Goal: Communication & Community: Answer question/provide support

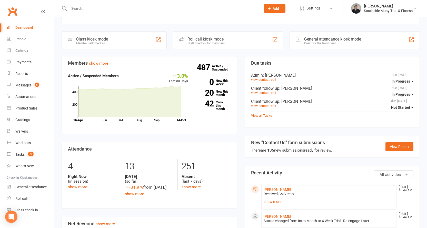
scroll to position [179, 0]
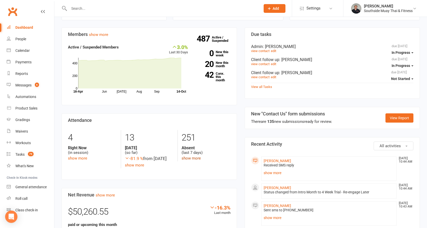
click at [187, 156] on link "show more" at bounding box center [190, 158] width 19 height 5
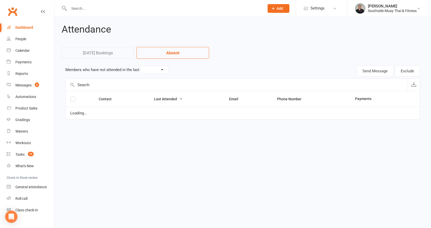
select select "7"
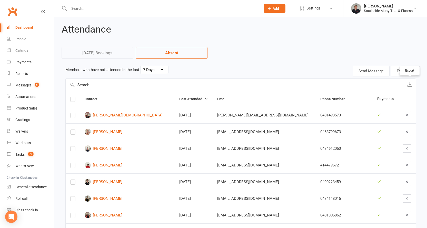
click at [409, 84] on icon "button" at bounding box center [409, 84] width 5 height 5
click at [19, 72] on div "Reports" at bounding box center [21, 74] width 13 height 4
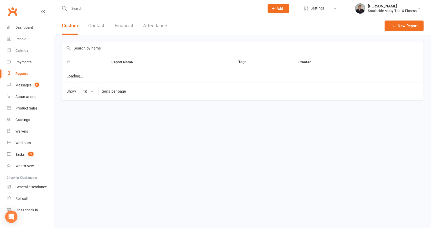
select select "100"
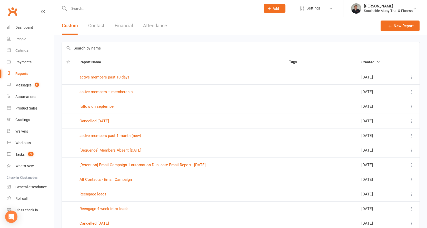
click at [163, 27] on button "Attendance" at bounding box center [155, 26] width 24 height 18
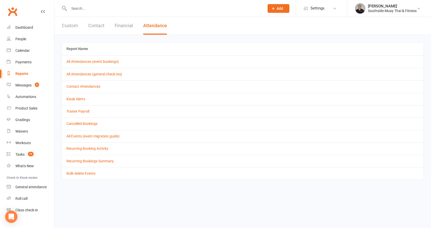
click at [66, 26] on button "Custom" at bounding box center [70, 26] width 16 height 18
select select "100"
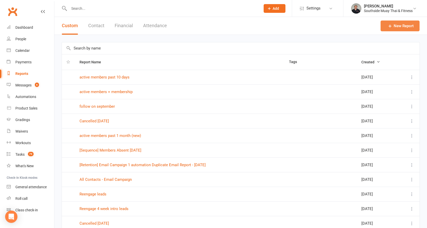
click at [394, 28] on link "New Report" at bounding box center [399, 26] width 39 height 11
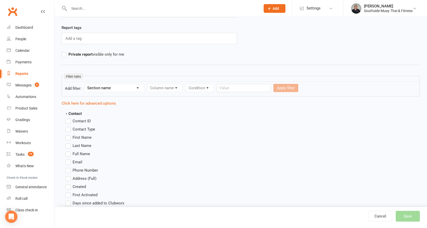
scroll to position [77, 0]
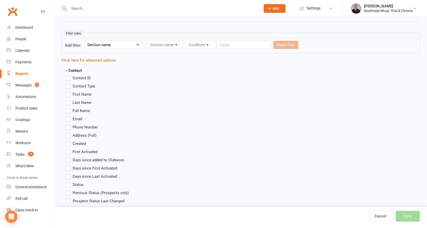
type input "members not visited in last 90 days"
click at [83, 93] on span "First Name" at bounding box center [82, 93] width 19 height 5
click at [69, 91] on input "First Name" at bounding box center [67, 91] width 3 height 0
click at [83, 101] on span "Last Name" at bounding box center [82, 101] width 19 height 5
click at [69, 99] on input "Last Name" at bounding box center [67, 99] width 3 height 0
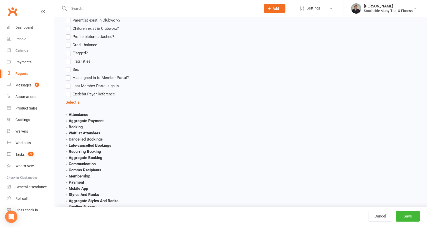
scroll to position [461, 0]
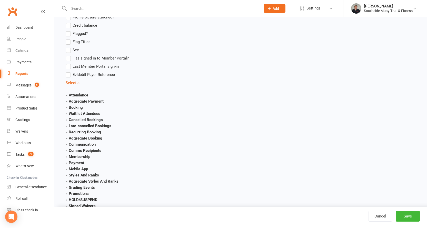
click at [82, 94] on strong "Attendance" at bounding box center [77, 95] width 23 height 5
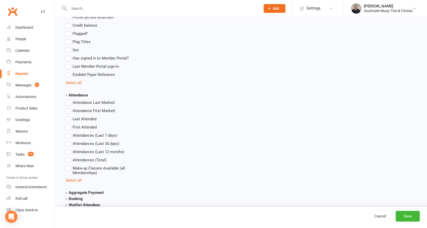
click at [67, 118] on label "Last Attended" at bounding box center [81, 119] width 31 height 6
click at [67, 116] on input "Last Attended" at bounding box center [67, 116] width 3 height 0
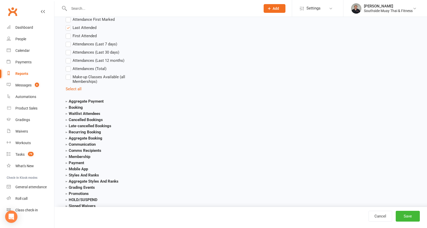
scroll to position [590, 0]
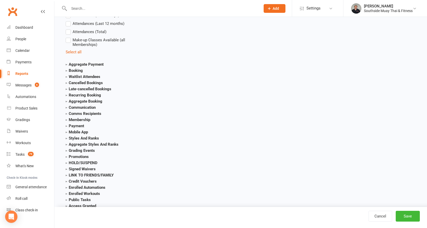
click at [86, 120] on strong "Membership" at bounding box center [78, 119] width 25 height 5
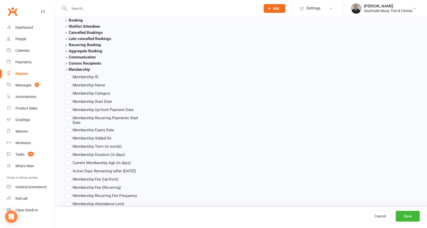
scroll to position [641, 0]
click at [85, 82] on span "Membership Name" at bounding box center [89, 83] width 33 height 5
click at [69, 81] on input "Membership Name" at bounding box center [67, 81] width 3 height 0
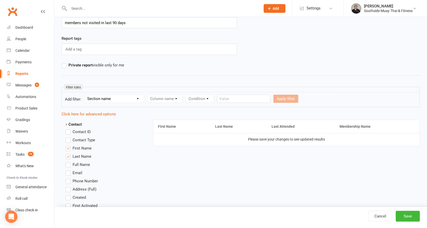
scroll to position [0, 0]
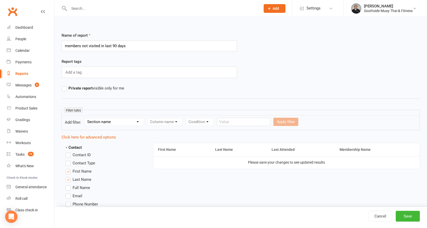
click at [112, 124] on select "Section name Contact Attendance Aggregate Payment Booking Waitlist Attendees Ca…" at bounding box center [114, 122] width 59 height 8
select select "8"
click at [85, 118] on select "Section name Contact Attendance Aggregate Payment Booking Waitlist Attendees Ca…" at bounding box center [114, 122] width 59 height 8
click at [162, 120] on select "Column name Last Scheduled Booking (Date/Time) Last Booking Attended (Date/Time…" at bounding box center [185, 122] width 76 height 8
select select "1"
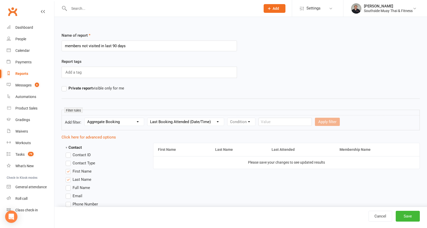
click at [148, 118] on select "Column name Last Scheduled Booking (Date/Time) Last Booking Attended (Date/Time…" at bounding box center [185, 122] width 76 height 8
click at [257, 122] on select "Condition Is Is not Before After Before or on After or on Is blank Is not blank" at bounding box center [243, 122] width 32 height 8
select select "4"
click at [228, 118] on select "Condition Is Is not Before After Before or on After or on Is blank Is not blank" at bounding box center [243, 122] width 32 height 8
click at [320, 96] on hr at bounding box center [241, 98] width 358 height 6
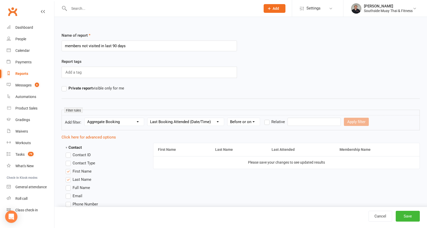
click at [309, 123] on input "text" at bounding box center [313, 122] width 53 height 8
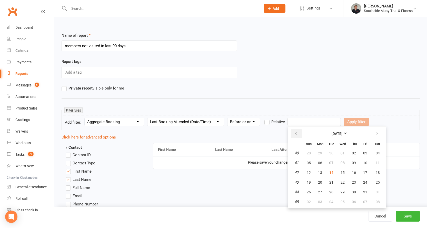
click at [295, 133] on icon "button" at bounding box center [296, 133] width 4 height 4
click at [319, 162] on span "07" at bounding box center [320, 163] width 4 height 4
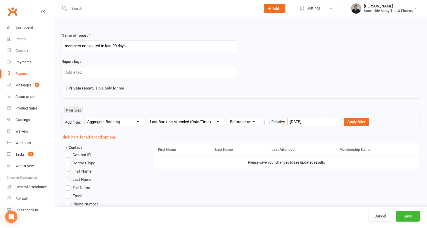
click at [327, 122] on input "[DATE]" at bounding box center [313, 122] width 53 height 8
type input "0"
click at [300, 90] on div "Private report visible only for me" at bounding box center [241, 88] width 366 height 6
click at [298, 120] on input "text" at bounding box center [313, 122] width 53 height 8
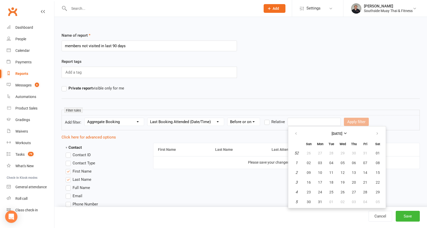
click at [310, 96] on hr at bounding box center [241, 98] width 358 height 6
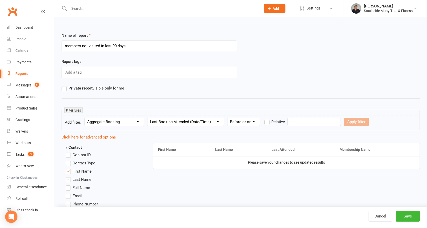
click at [325, 120] on input "text" at bounding box center [313, 122] width 53 height 8
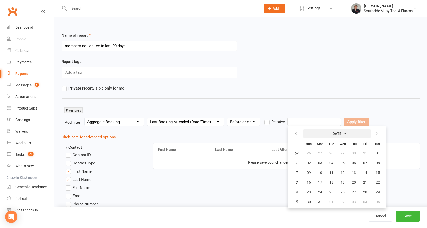
click at [342, 132] on strong "[DATE]" at bounding box center [336, 133] width 11 height 4
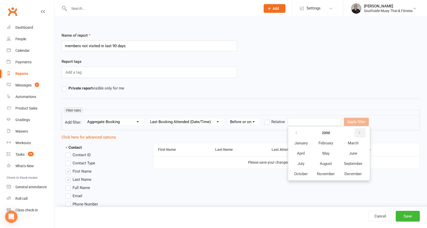
click at [361, 133] on icon "button" at bounding box center [360, 133] width 4 height 4
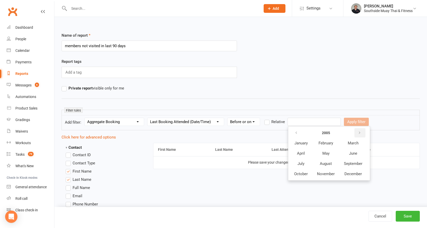
click at [361, 133] on icon "button" at bounding box center [360, 133] width 4 height 4
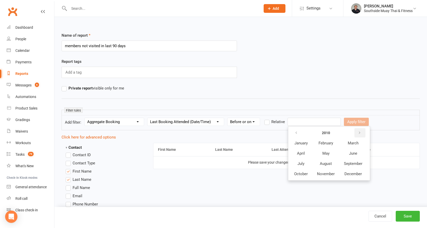
click at [361, 133] on icon "button" at bounding box center [360, 133] width 4 height 4
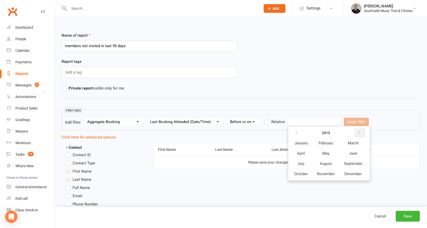
click at [361, 133] on icon "button" at bounding box center [360, 133] width 4 height 4
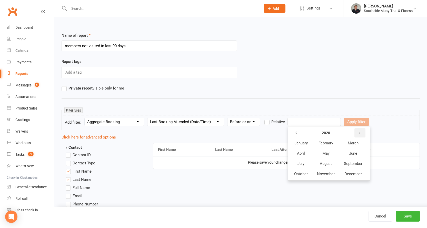
click at [361, 133] on icon "button" at bounding box center [360, 133] width 4 height 4
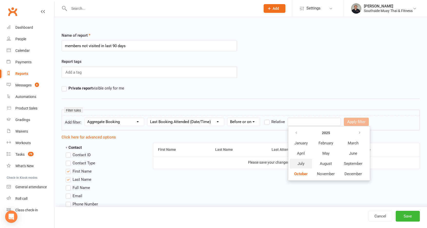
click at [304, 163] on span "July" at bounding box center [300, 163] width 7 height 5
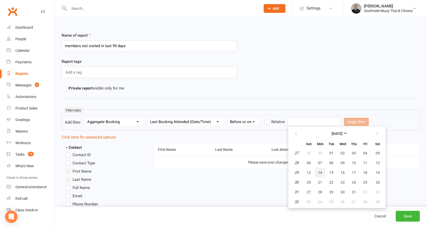
click at [320, 170] on span "14" at bounding box center [320, 172] width 4 height 4
type input "[DATE]"
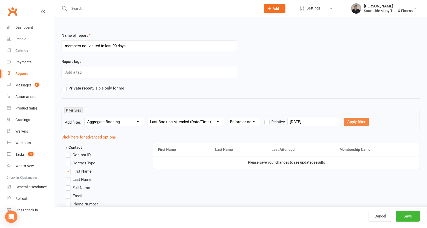
click at [351, 123] on button "Apply filter" at bounding box center [356, 122] width 25 height 8
select select
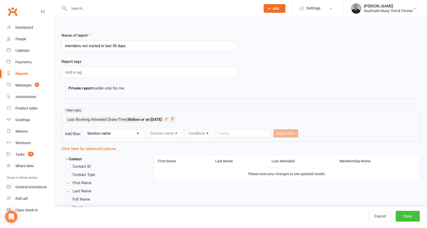
click at [406, 216] on button "Save" at bounding box center [407, 216] width 24 height 11
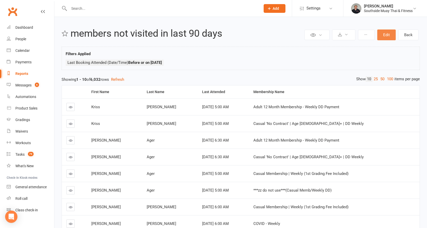
click at [381, 32] on button "Edit" at bounding box center [386, 34] width 18 height 11
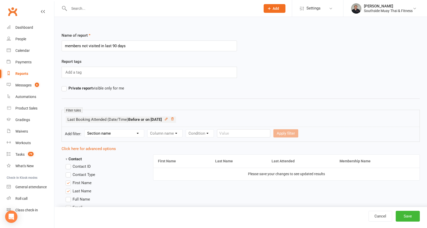
click at [109, 131] on select "Section name Contact Attendance Aggregate Payment Booking Waitlist Attendees Ca…" at bounding box center [114, 133] width 59 height 8
select select "11"
click at [85, 129] on select "Section name Contact Attendance Aggregate Payment Booking Waitlist Attendees Ca…" at bounding box center [114, 133] width 59 height 8
click at [170, 133] on select "Column name Membership ID Membership Name Membership Category Membership Start …" at bounding box center [197, 133] width 100 height 8
select select "29"
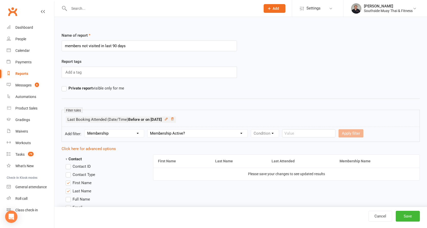
click at [148, 129] on select "Column name Membership ID Membership Name Membership Category Membership Start …" at bounding box center [197, 133] width 100 height 8
click at [263, 131] on select "Condition Is Is not Is blank Is not blank" at bounding box center [266, 133] width 31 height 8
select select "0"
click at [252, 129] on select "Condition Is Is not Is blank Is not blank" at bounding box center [266, 133] width 31 height 8
click at [298, 132] on select "Value Yes No" at bounding box center [297, 133] width 21 height 8
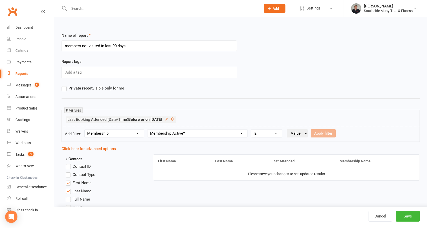
select select "true"
click at [288, 129] on select "Value Yes No" at bounding box center [297, 133] width 21 height 8
click at [320, 133] on button "Apply filter" at bounding box center [323, 133] width 25 height 8
select select
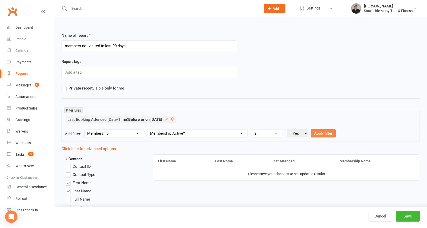
select select
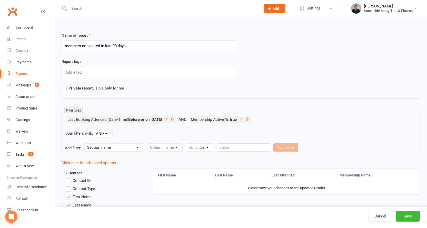
click at [119, 148] on select "Section name Contact Attendance Aggregate Payment Booking Waitlist Attendees Ca…" at bounding box center [114, 148] width 59 height 8
select select "0"
click at [85, 144] on select "Section name Contact Attendance Aggregate Payment Booking Waitlist Attendees Ca…" at bounding box center [114, 148] width 59 height 8
click at [190, 145] on select "Column name Contact Type First Name Last Name Full Name Email Phone Number Addr…" at bounding box center [208, 148] width 122 height 8
click at [148, 144] on select "Column name Contact Type First Name Last Name Full Name Email Phone Number Addr…" at bounding box center [208, 148] width 122 height 8
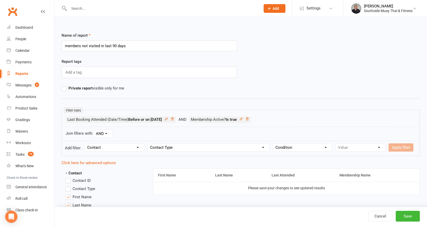
click at [286, 148] on select "Condition Equals Does not equal Contains Does not contain Is blank or does not …" at bounding box center [302, 148] width 59 height 8
click at [194, 148] on select "Column name Contact Type First Name Last Name Full Name Email Phone Number Addr…" at bounding box center [208, 148] width 122 height 8
select select "12"
click at [148, 144] on select "Column name Contact Type First Name Last Name Full Name Email Phone Number Addr…" at bounding box center [208, 148] width 122 height 8
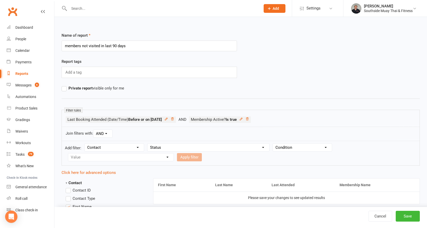
click at [291, 149] on select "Condition Equals Does not equal Contains Does not contain Is blank or does not …" at bounding box center [302, 148] width 59 height 8
select select "0"
click at [273, 144] on select "Condition Equals Does not equal Contains Does not contain Is blank or does not …" at bounding box center [302, 148] width 59 height 8
click at [95, 158] on select "Value Prospect: Initial Contact Prospect: 28 Day LBE - Contact Needed Prospect:…" at bounding box center [120, 157] width 105 height 8
select select "34"
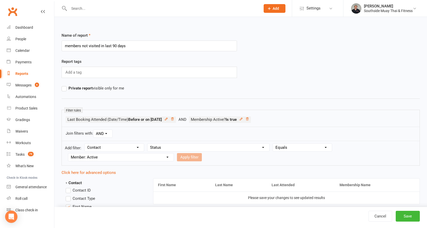
click at [68, 153] on select "Value Prospect: Initial Contact Prospect: 28 Day LBE - Contact Needed Prospect:…" at bounding box center [120, 157] width 105 height 8
click at [182, 155] on button "Apply filter" at bounding box center [189, 157] width 25 height 8
select select
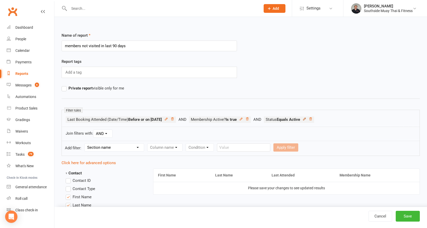
click at [306, 120] on icon at bounding box center [304, 119] width 4 height 4
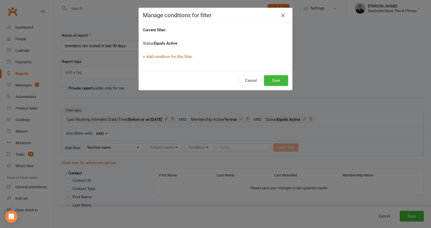
click at [178, 59] on div "+ Add condition for this filter" at bounding box center [215, 57] width 145 height 6
click at [176, 53] on div "Current filter: Status Equals Active + Add condition for this filter" at bounding box center [215, 47] width 153 height 48
click at [175, 56] on link "+ Add condition for this filter" at bounding box center [167, 56] width 49 height 5
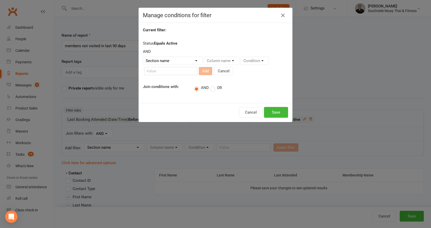
click at [212, 88] on label "OR" at bounding box center [216, 87] width 12 height 5
click at [212, 85] on input "OR" at bounding box center [211, 85] width 3 height 0
click at [175, 58] on select "Section name Contact Attendance Aggregate Payment Booking Waitlist Attendees Ca…" at bounding box center [172, 61] width 59 height 8
click at [143, 57] on select "Section name Contact Attendance Aggregate Payment Booking Waitlist Attendees Ca…" at bounding box center [172, 61] width 59 height 8
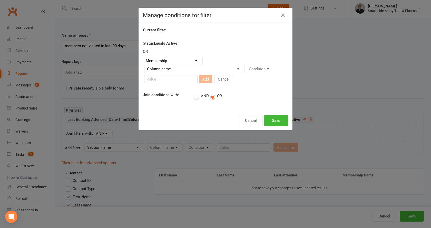
click at [156, 68] on select "Column name Membership ID Membership Name Membership Category Membership Start …" at bounding box center [194, 69] width 100 height 8
click at [154, 60] on select "Section name Contact Attendance Aggregate Payment Booking Waitlist Attendees Ca…" at bounding box center [172, 61] width 59 height 8
click at [143, 57] on select "Section name Contact Attendance Aggregate Payment Booking Waitlist Attendees Ca…" at bounding box center [172, 61] width 59 height 8
click at [153, 66] on select "Column name Attendance Last Marked Attendance First Marked Last Attended First …" at bounding box center [188, 69] width 89 height 8
click at [153, 62] on select "Section name Contact Attendance Aggregate Payment Booking Waitlist Attendees Ca…" at bounding box center [172, 61] width 59 height 8
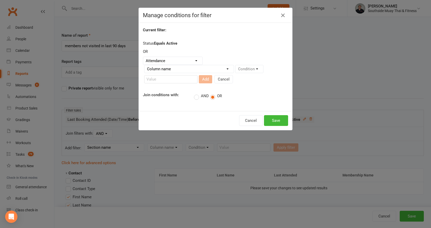
select select "0"
click at [143, 57] on select "Section name Contact Attendance Aggregate Payment Booking Waitlist Attendees Ca…" at bounding box center [172, 61] width 59 height 8
click at [158, 69] on select "Column name Contact Type First Name Last Name Full Name Email Phone Number Addr…" at bounding box center [205, 69] width 122 height 8
select select "12"
click at [144, 65] on select "Column name Contact Type First Name Last Name Full Name Email Phone Number Addr…" at bounding box center [205, 69] width 122 height 8
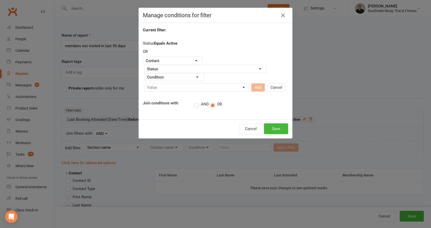
click at [152, 76] on select "Condition Equals Does not equal Contains Does not contain Is blank or does not …" at bounding box center [173, 77] width 59 height 8
select select "0"
click at [144, 73] on select "Condition Equals Does not equal Contains Does not contain Is blank or does not …" at bounding box center [173, 77] width 59 height 8
click at [155, 88] on select "Value Prospect: Initial Contact Prospect: 28 Day LBE - Contact Needed Prospect:…" at bounding box center [196, 88] width 105 height 8
select select "36"
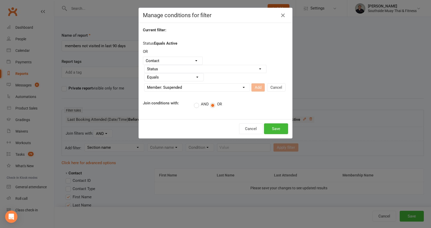
click at [144, 84] on select "Value Prospect: Initial Contact Prospect: 28 Day LBE - Contact Needed Prospect:…" at bounding box center [196, 88] width 105 height 8
click at [255, 87] on button "Add" at bounding box center [257, 87] width 13 height 8
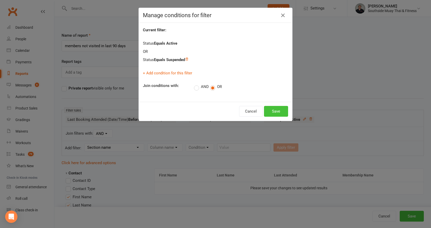
click at [273, 109] on button "Save" at bounding box center [276, 111] width 24 height 11
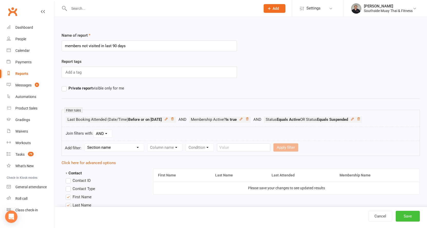
click at [404, 214] on button "Save" at bounding box center [407, 216] width 24 height 11
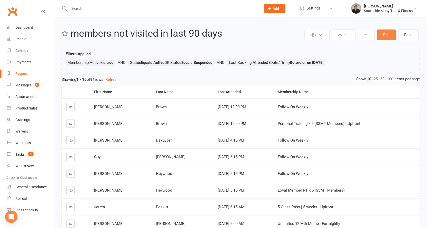
click at [384, 36] on button "Edit" at bounding box center [386, 34] width 18 height 11
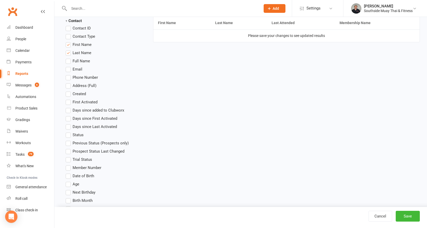
scroll to position [154, 0]
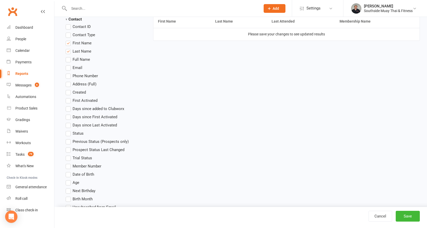
click at [68, 134] on label "Status" at bounding box center [75, 133] width 18 height 6
click at [68, 130] on input "Status" at bounding box center [67, 130] width 3 height 0
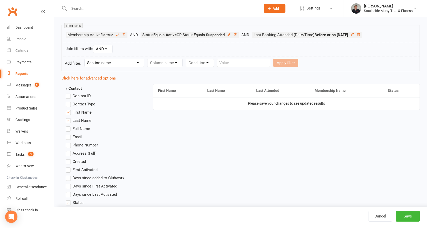
scroll to position [77, 0]
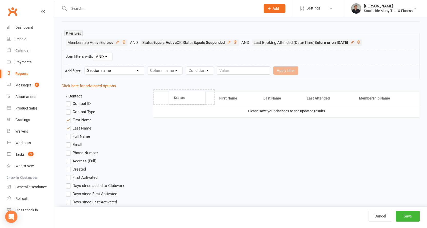
drag, startPoint x: 392, startPoint y: 98, endPoint x: 178, endPoint y: 98, distance: 214.0
click at [405, 215] on button "Save" at bounding box center [407, 216] width 24 height 11
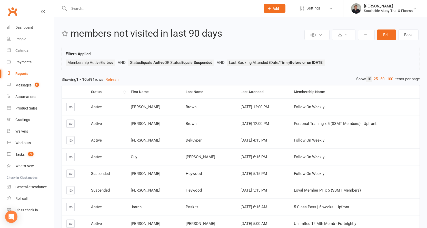
click at [96, 92] on div "Status" at bounding box center [106, 92] width 31 height 4
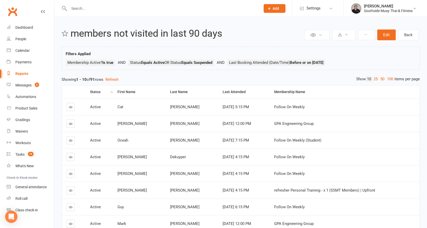
click at [388, 77] on link "100" at bounding box center [389, 78] width 9 height 5
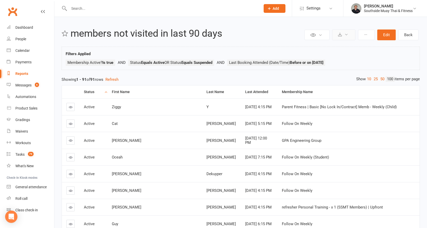
click at [341, 35] on icon at bounding box center [340, 35] width 4 height 4
click at [334, 46] on link "Export to CSV" at bounding box center [328, 47] width 54 height 10
click at [92, 9] on input "text" at bounding box center [161, 8] width 189 height 7
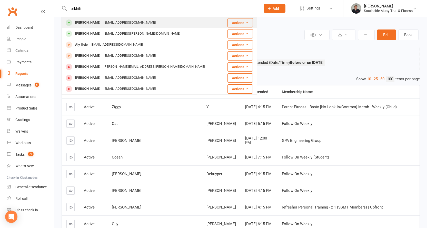
type input "aibhilin"
click at [94, 21] on div "[PERSON_NAME]" at bounding box center [88, 22] width 28 height 7
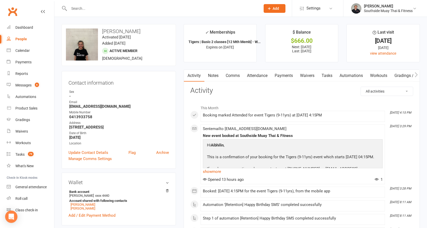
click at [135, 6] on input "text" at bounding box center [161, 8] width 189 height 7
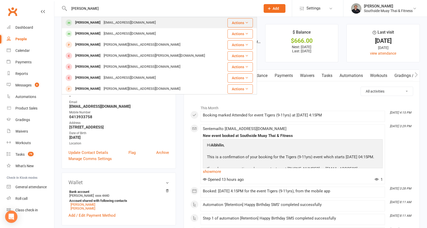
type input "[PERSON_NAME]"
click at [125, 20] on div "[EMAIL_ADDRESS][DOMAIN_NAME]" at bounding box center [129, 22] width 55 height 7
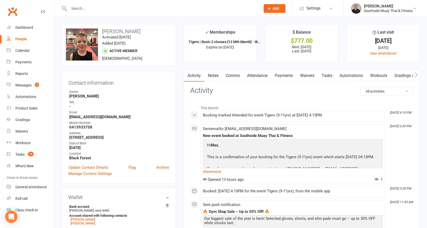
click at [109, 8] on input "text" at bounding box center [161, 8] width 189 height 7
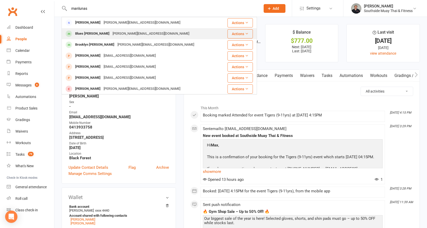
type input "manlunas"
click at [160, 32] on div "Blues Ezekiel Manlunas [EMAIL_ADDRESS][DOMAIN_NAME]" at bounding box center [143, 33] width 162 height 11
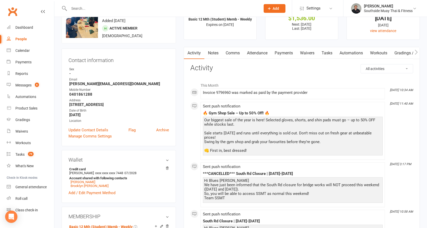
scroll to position [51, 0]
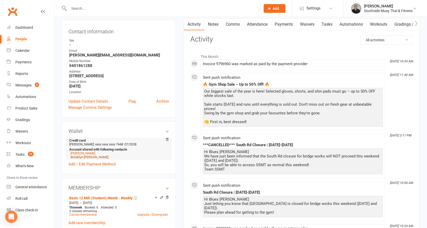
click at [78, 159] on link "Brooklyn [PERSON_NAME]" at bounding box center [89, 157] width 38 height 4
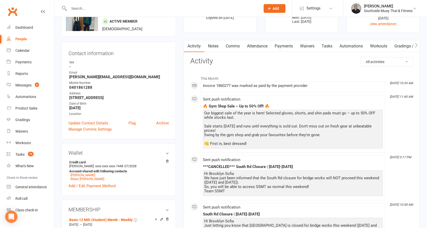
scroll to position [77, 0]
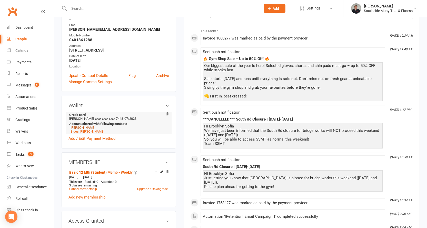
click at [86, 129] on link "[PERSON_NAME]" at bounding box center [82, 128] width 25 height 4
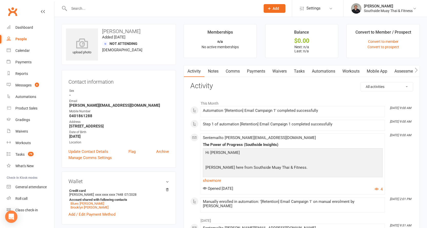
click at [237, 69] on link "Comms" at bounding box center [232, 71] width 21 height 12
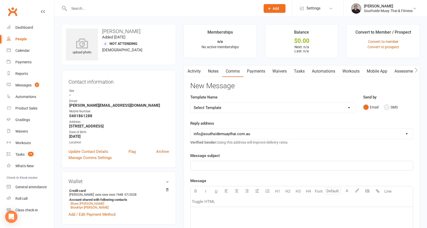
click at [392, 103] on button "SMS" at bounding box center [391, 107] width 14 height 10
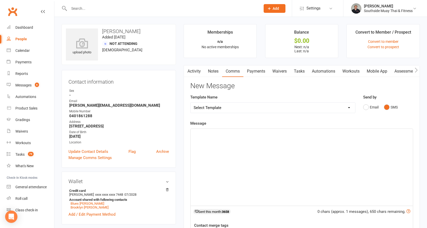
click at [314, 128] on div "Message ﻿ 0 chars (approx. 1 messages), 650 chars remaining. Sent this month: 3…" at bounding box center [301, 197] width 223 height 154
click at [313, 133] on p "﻿" at bounding box center [302, 133] width 216 height 6
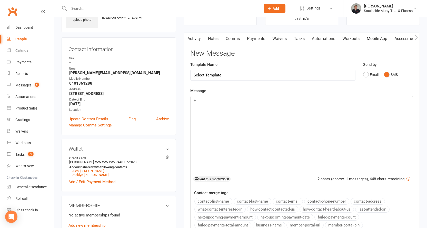
scroll to position [77, 0]
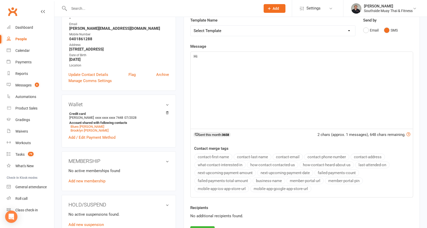
click at [211, 156] on button "contact-first-name" at bounding box center [213, 157] width 38 height 7
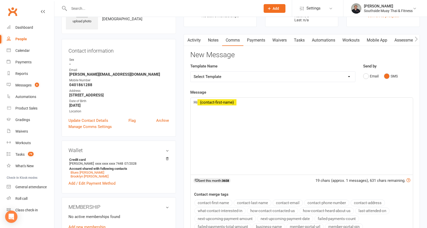
scroll to position [26, 0]
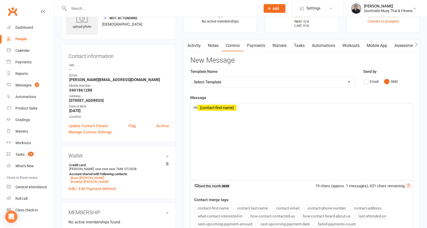
click at [233, 79] on select "Select Template [SMS] Outreach Message: High Risk – Personal From Trainer + Ree…" at bounding box center [272, 82] width 165 height 10
click at [185, 88] on div "Activity Notes Comms Payments Waivers Tasks Automations Workouts Mobile App Ass…" at bounding box center [302, 167] width 236 height 257
click at [29, 84] on div "Messages" at bounding box center [23, 85] width 16 height 4
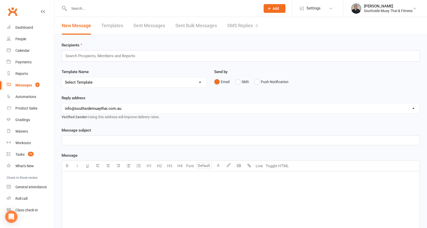
click at [113, 19] on link "Templates" at bounding box center [112, 26] width 22 height 18
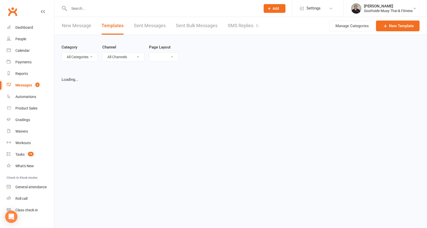
select select "list"
select select "100"
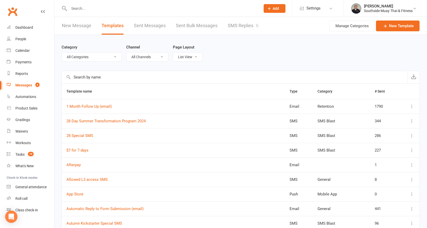
click at [103, 77] on input "text" at bounding box center [235, 77] width 346 height 12
click at [98, 53] on select "All Categories (No category) AA Trainers BS Conversation Starters Email Campaig…" at bounding box center [91, 57] width 59 height 9
select select "6184"
click at [62, 53] on select "All Categories (No category) AA Trainers BS Conversation Starters Email Campaig…" at bounding box center [91, 57] width 59 height 9
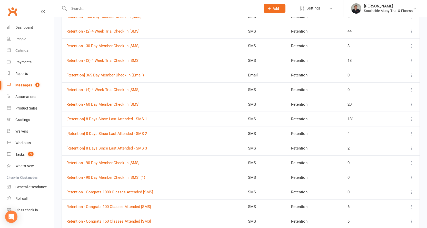
scroll to position [256, 0]
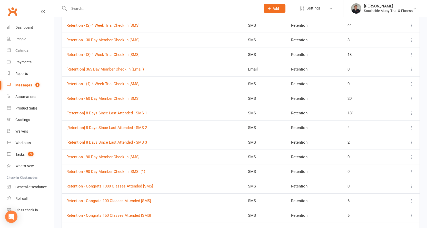
click at [412, 141] on icon at bounding box center [411, 142] width 5 height 5
click at [383, 171] on link "Duplicate" at bounding box center [385, 173] width 51 height 10
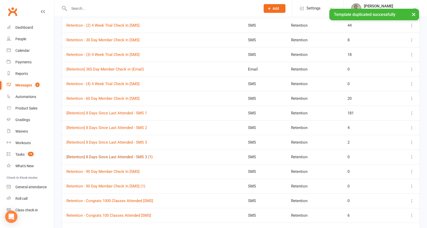
click at [94, 156] on link "[Retention] 8 Days Since Last Attended - SMS 3 (1)" at bounding box center [109, 157] width 86 height 5
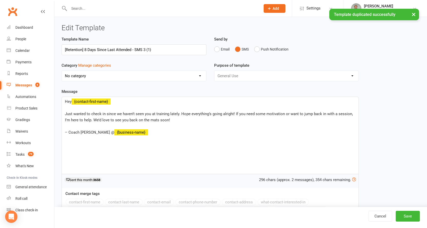
select select "6184"
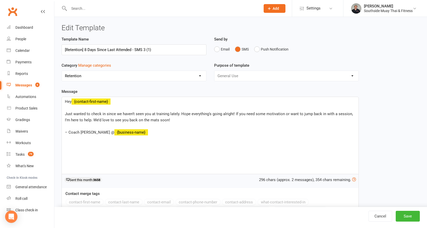
drag, startPoint x: 144, startPoint y: 48, endPoint x: 159, endPoint y: 48, distance: 15.9
click at [159, 48] on input "[Retention] 8 Days Since Last Attended - SMS 3 (1)" at bounding box center [134, 49] width 145 height 11
type input "[Retention] 8 Days Since Last Attended - SMS 4"
click at [66, 112] on span "Just wanted to check in since we haven’t seen you at training lately. Hope ever…" at bounding box center [209, 116] width 289 height 11
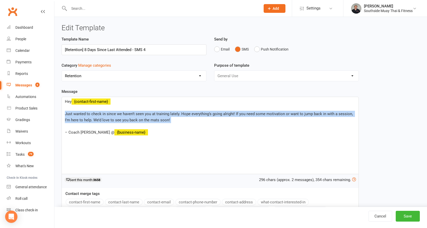
click at [66, 112] on span "Just wanted to check in since we haven’t seen you at training lately. Hope ever…" at bounding box center [209, 116] width 289 height 11
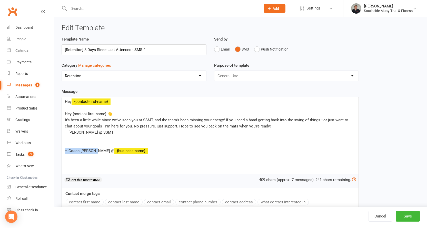
drag, startPoint x: 135, startPoint y: 152, endPoint x: 64, endPoint y: 149, distance: 70.3
click at [64, 149] on div "Hey ﻿ {contact-first-name} ﻿ Hey {contact-first-name} 👋 It’s been a little whil…" at bounding box center [210, 135] width 297 height 77
click at [64, 132] on div "Hey ﻿ {contact-first-name} ﻿ Hey {contact-first-name} 👋 It’s been a little whil…" at bounding box center [210, 135] width 297 height 77
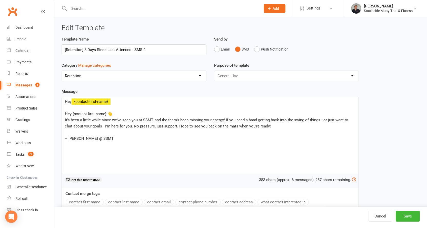
click at [71, 113] on span "Hey {contact-first-name} 👋" at bounding box center [88, 113] width 47 height 5
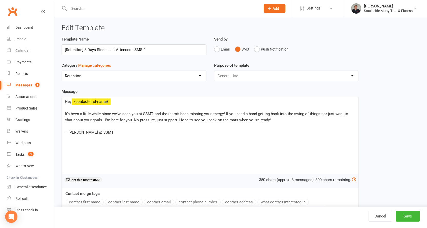
click at [68, 133] on span "– [PERSON_NAME] @ SSMT" at bounding box center [89, 132] width 49 height 5
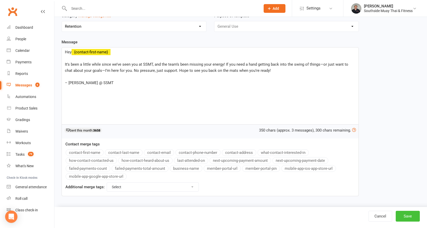
click at [404, 213] on button "Save" at bounding box center [407, 216] width 24 height 11
select select "100"
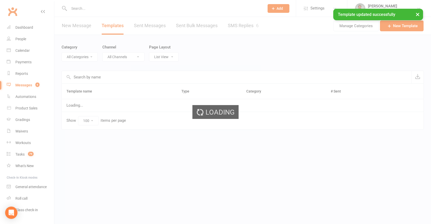
select select "6184"
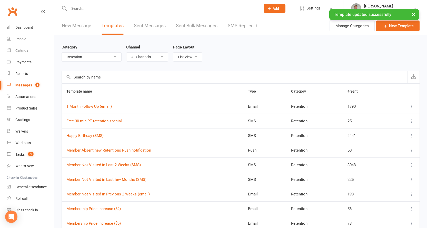
click at [84, 9] on div "× Template updated successfully" at bounding box center [210, 9] width 420 height 0
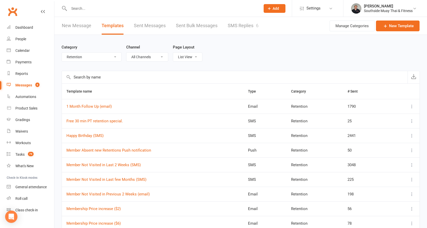
click at [85, 9] on input "text" at bounding box center [161, 8] width 189 height 7
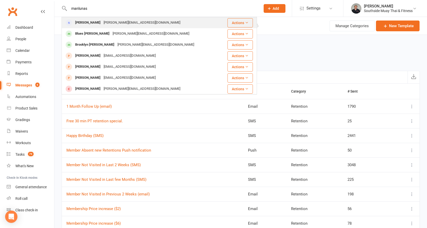
type input "manlunas"
click at [89, 24] on div "[PERSON_NAME]" at bounding box center [88, 22] width 28 height 7
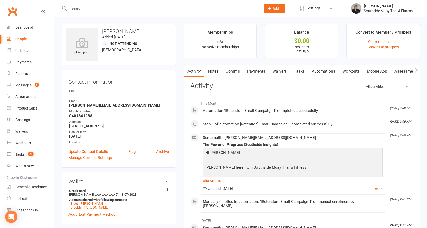
click at [232, 70] on link "Comms" at bounding box center [232, 71] width 21 height 12
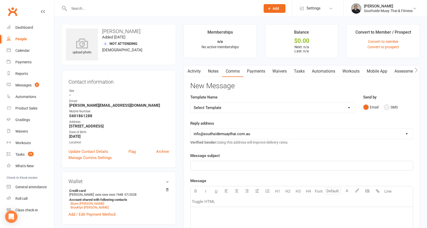
click at [390, 102] on button "SMS" at bounding box center [391, 107] width 14 height 10
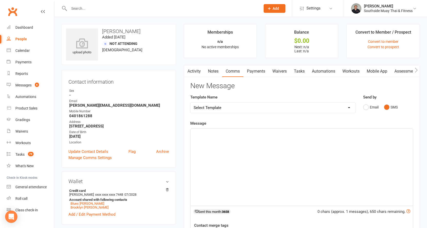
click at [321, 113] on div "Select Template [SMS] Outreach Message: High Risk – Personal From Trainer + Ree…" at bounding box center [272, 107] width 165 height 11
click at [321, 108] on select "Select Template [SMS] Outreach Message: High Risk – Personal From Trainer + Ree…" at bounding box center [272, 108] width 165 height 10
select select "250"
click at [190, 103] on select "Select Template [SMS] Outreach Message: High Risk – Personal From Trainer + Ree…" at bounding box center [272, 108] width 165 height 10
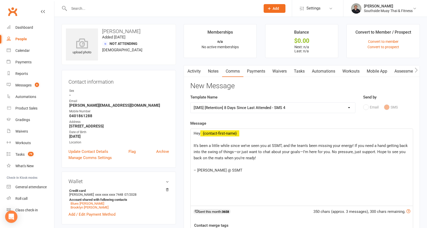
click at [260, 146] on span "It’s been a little while since we’ve seen you at SSMT, and the team’s been miss…" at bounding box center [301, 151] width 215 height 17
drag, startPoint x: 377, startPoint y: 145, endPoint x: 357, endPoint y: 147, distance: 19.6
click at [357, 147] on span "It’s been a little while since we’ve seen Blues and Brooklyn in class, and the …" at bounding box center [301, 151] width 215 height 17
click at [286, 160] on p "It’s been a little while since we’ve seen Blues and Brooklyn in class, and the …" at bounding box center [302, 152] width 216 height 18
click at [372, 145] on span "It’s been a little while since we’ve seen Blues and Brooklyn in class, and the …" at bounding box center [302, 151] width 216 height 17
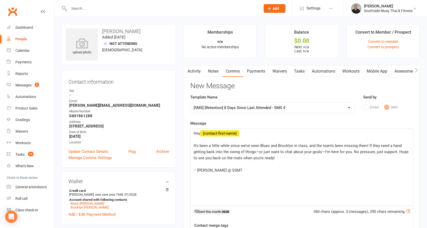
click at [302, 151] on span "It’s been a little while since we’ve seen Blues and Brooklyn in class, and the …" at bounding box center [302, 151] width 216 height 17
click at [345, 151] on span "It’s been a little while since we’ve seen Blues and Brooklyn in class, and the …" at bounding box center [302, 151] width 216 height 17
click at [206, 157] on span "It’s been a little while since we’ve seen Blues and Brooklyn in class, and the …" at bounding box center [298, 151] width 209 height 17
click at [255, 158] on span "It’s been a little while since we’ve seen Blues and Brooklyn in class, and the …" at bounding box center [298, 151] width 209 height 17
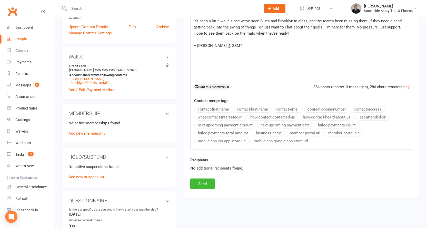
scroll to position [128, 0]
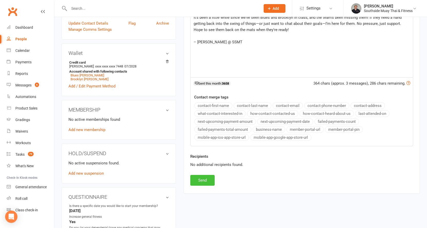
click at [203, 180] on button "Send" at bounding box center [202, 180] width 24 height 11
select select
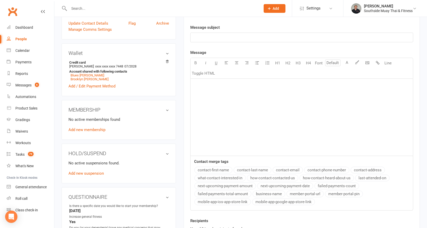
click at [118, 8] on input "text" at bounding box center [161, 8] width 189 height 7
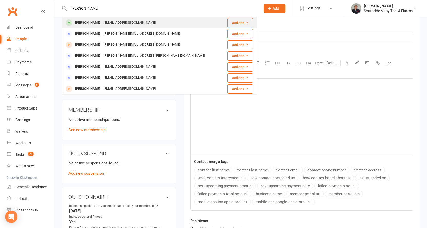
type input "[PERSON_NAME]"
click at [118, 21] on div "[EMAIL_ADDRESS][DOMAIN_NAME]" at bounding box center [129, 22] width 55 height 7
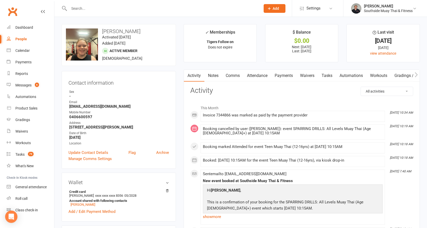
click at [151, 12] on input "text" at bounding box center [161, 8] width 189 height 7
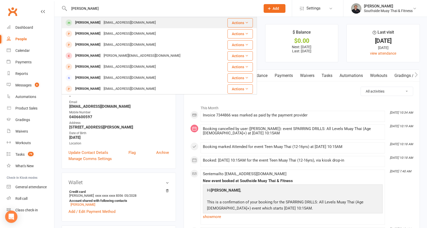
type input "[PERSON_NAME]"
click at [146, 24] on div "[PERSON_NAME] [EMAIL_ADDRESS][DOMAIN_NAME]" at bounding box center [140, 22] width 156 height 11
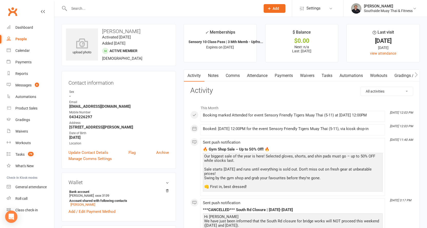
click at [127, 8] on input "text" at bounding box center [161, 8] width 189 height 7
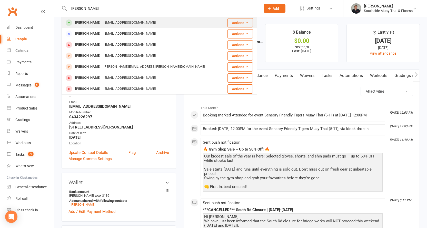
type input "[PERSON_NAME]"
click at [127, 20] on div "[EMAIL_ADDRESS][DOMAIN_NAME]" at bounding box center [129, 22] width 55 height 7
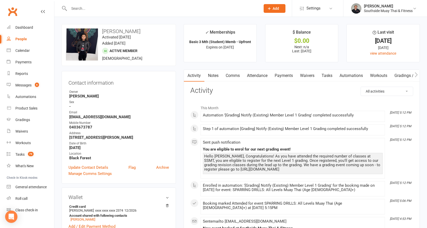
click at [155, 9] on input "text" at bounding box center [161, 8] width 189 height 7
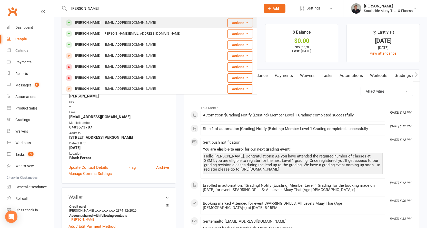
type input "[PERSON_NAME]"
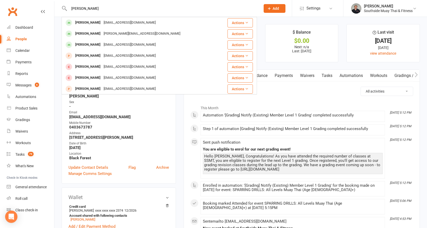
click at [134, 19] on div "[PERSON_NAME] [EMAIL_ADDRESS][DOMAIN_NAME]" at bounding box center [144, 22] width 165 height 11
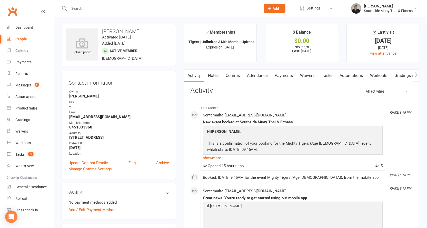
click at [148, 11] on input "text" at bounding box center [161, 8] width 189 height 7
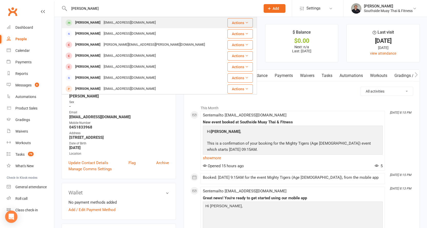
type input "[PERSON_NAME]"
click at [128, 23] on div "[EMAIL_ADDRESS][DOMAIN_NAME]" at bounding box center [129, 22] width 55 height 7
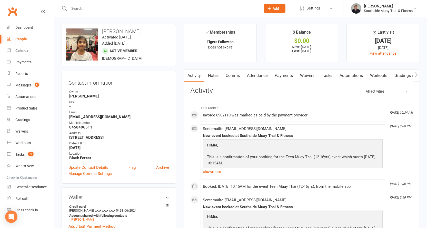
click at [125, 8] on input "text" at bounding box center [161, 8] width 189 height 7
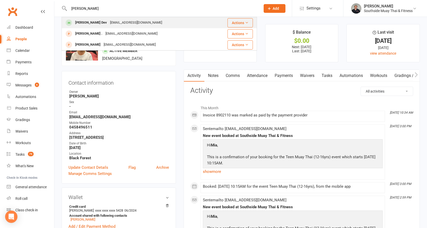
type input "[PERSON_NAME]"
click at [135, 20] on div "[PERSON_NAME] Dev [EMAIL_ADDRESS][DOMAIN_NAME]" at bounding box center [137, 22] width 151 height 11
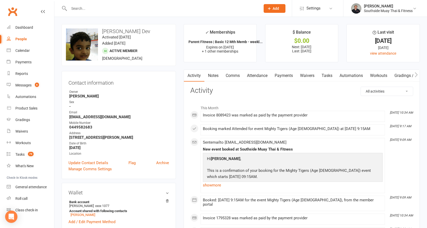
click at [154, 6] on input "text" at bounding box center [161, 8] width 189 height 7
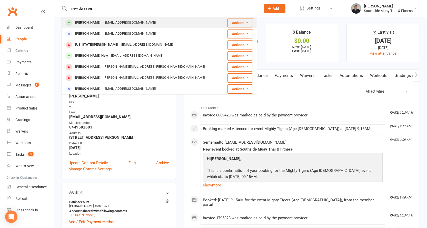
type input "new dweaver"
click at [147, 18] on div "[PERSON_NAME] [EMAIL_ADDRESS][DOMAIN_NAME]" at bounding box center [143, 22] width 162 height 11
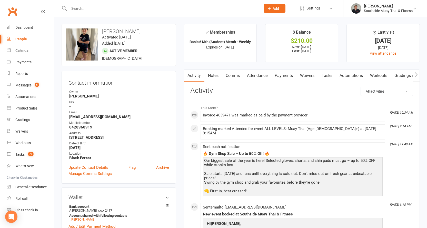
click at [128, 8] on input "text" at bounding box center [161, 8] width 189 height 7
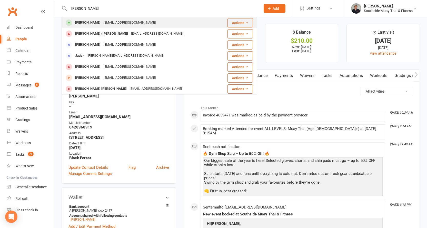
type input "[PERSON_NAME]"
click at [112, 20] on div "[EMAIL_ADDRESS][DOMAIN_NAME]" at bounding box center [129, 22] width 55 height 7
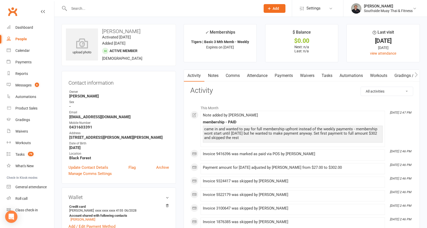
click at [118, 10] on input "text" at bounding box center [161, 8] width 189 height 7
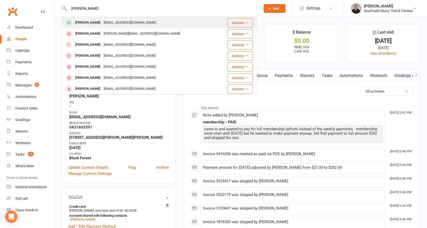
type input "[PERSON_NAME]"
click at [117, 22] on div "[EMAIL_ADDRESS][DOMAIN_NAME]" at bounding box center [129, 22] width 55 height 7
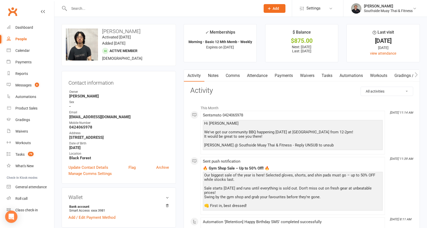
click at [130, 8] on input "text" at bounding box center [161, 8] width 189 height 7
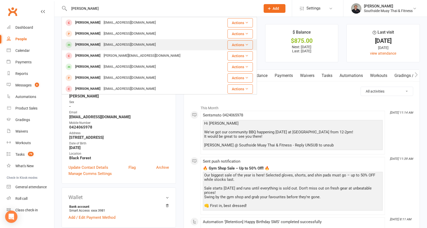
type input "[PERSON_NAME]"
click at [137, 42] on div "[EMAIL_ADDRESS][DOMAIN_NAME]" at bounding box center [129, 44] width 55 height 7
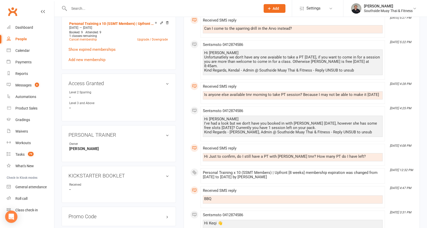
scroll to position [231, 0]
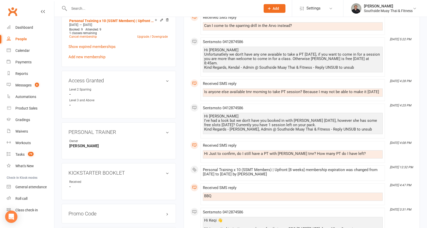
click at [204, 88] on div "Is anyone else available tmr morning to take PT session? Because I may not be a…" at bounding box center [293, 92] width 180 height 8
drag, startPoint x: 204, startPoint y: 87, endPoint x: 280, endPoint y: 91, distance: 76.2
click at [280, 91] on div "Is anyone else available tmr morning to take PT session? Because I may not be a…" at bounding box center [292, 92] width 177 height 4
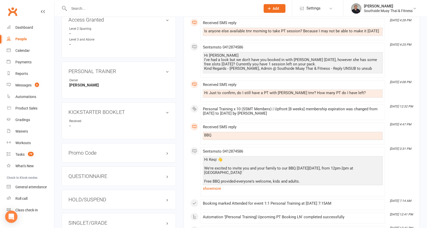
scroll to position [308, 0]
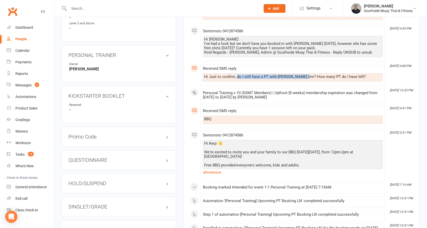
drag, startPoint x: 237, startPoint y: 76, endPoint x: 305, endPoint y: 80, distance: 68.3
click at [305, 80] on div "Hi Just to confirm, do I still have a PT with [PERSON_NAME] tmr? How many PT do…" at bounding box center [293, 77] width 180 height 8
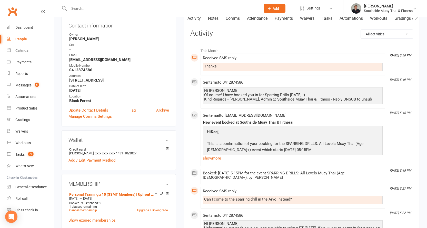
scroll to position [0, 0]
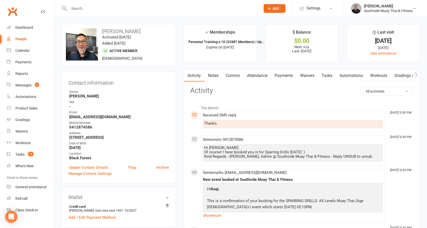
click at [144, 7] on input "text" at bounding box center [161, 8] width 189 height 7
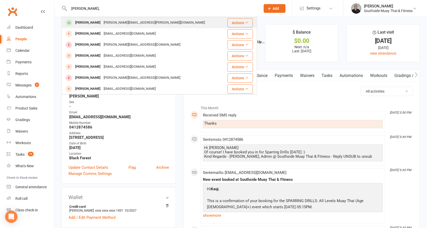
type input "[PERSON_NAME],"
click at [140, 20] on div "[PERSON_NAME][EMAIL_ADDRESS][PERSON_NAME][DOMAIN_NAME]" at bounding box center [154, 22] width 104 height 7
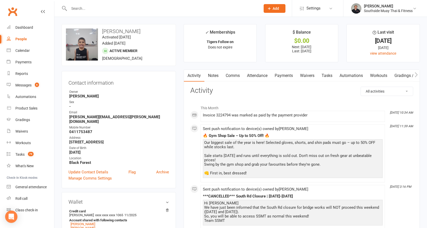
click at [127, 7] on input "text" at bounding box center [161, 8] width 189 height 7
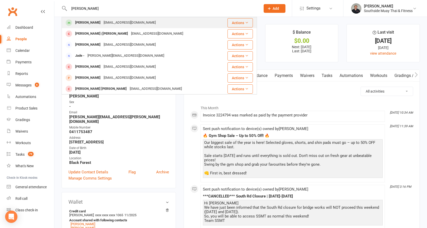
type input "[PERSON_NAME]"
click at [119, 19] on div "[EMAIL_ADDRESS][DOMAIN_NAME]" at bounding box center [129, 22] width 55 height 7
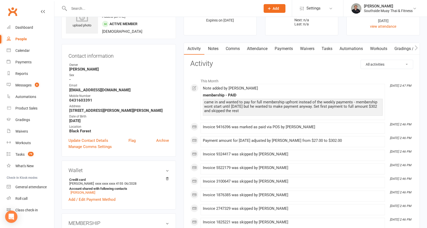
scroll to position [51, 0]
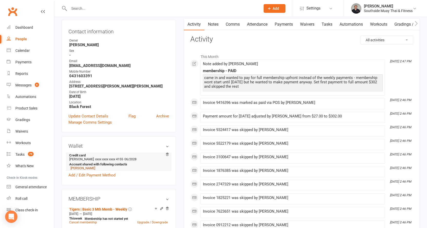
click at [75, 168] on link "[PERSON_NAME]" at bounding box center [82, 168] width 25 height 4
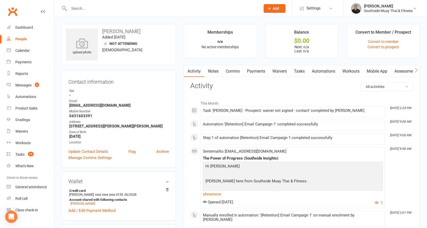
click at [236, 71] on link "Comms" at bounding box center [232, 71] width 21 height 12
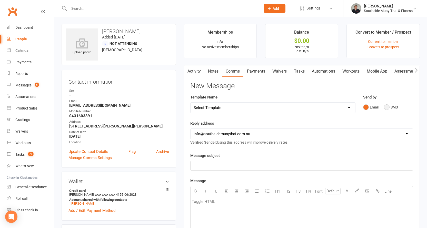
click at [390, 109] on button "SMS" at bounding box center [391, 107] width 14 height 10
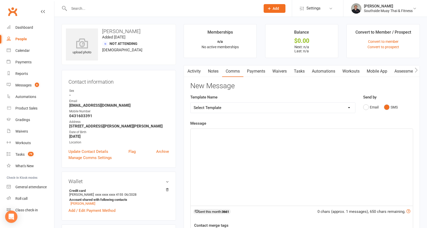
click at [286, 109] on select "Select Template [SMS] Outreach Message: High Risk – Personal From Trainer + Ree…" at bounding box center [272, 108] width 165 height 10
select select "250"
click at [190, 103] on select "Select Template [SMS] Outreach Message: High Risk – Personal From Trainer + Ree…" at bounding box center [272, 108] width 165 height 10
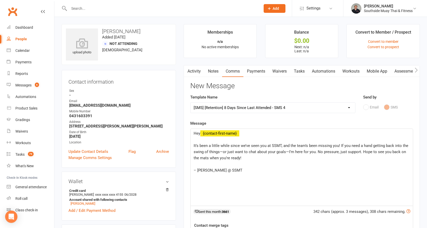
click at [258, 146] on span "It’s been a little while since we’ve seen you at SSMT, and the team’s been miss…" at bounding box center [302, 151] width 216 height 17
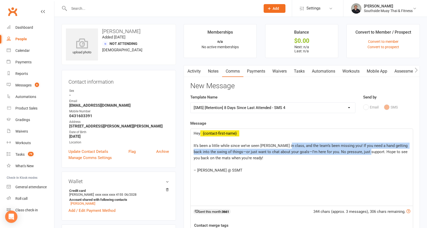
drag, startPoint x: 283, startPoint y: 146, endPoint x: 362, endPoint y: 151, distance: 79.1
click at [362, 151] on span "It’s been a little while since we’ve seen [PERSON_NAME] in class, and the team’…" at bounding box center [301, 151] width 215 height 17
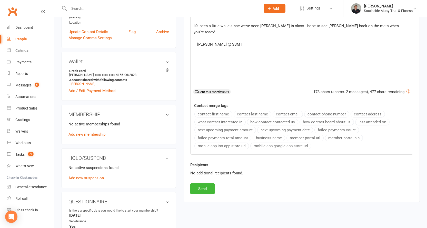
scroll to position [128, 0]
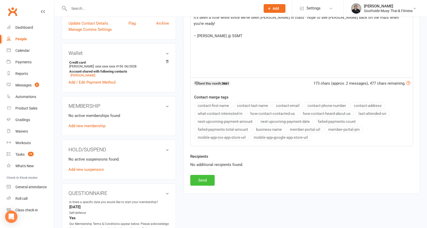
click at [205, 179] on button "Send" at bounding box center [202, 180] width 24 height 11
select select
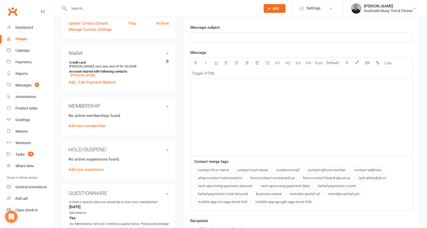
click at [89, 6] on input "text" at bounding box center [161, 8] width 189 height 7
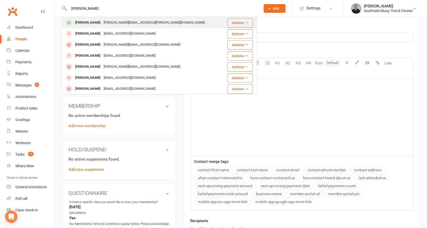
type input "[PERSON_NAME]"
click at [102, 20] on div "[PERSON_NAME][EMAIL_ADDRESS][PERSON_NAME][DOMAIN_NAME]" at bounding box center [154, 22] width 104 height 7
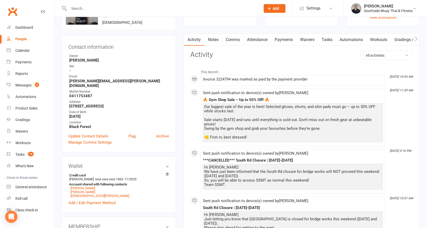
scroll to position [77, 0]
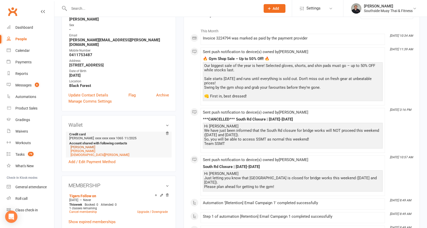
click at [87, 145] on link "[PERSON_NAME]" at bounding box center [82, 147] width 25 height 4
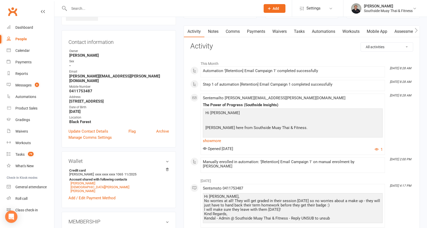
scroll to position [77, 0]
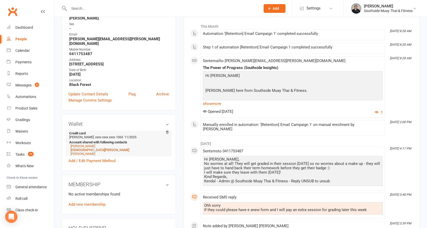
click at [72, 148] on link "[DEMOGRAPHIC_DATA][PERSON_NAME]" at bounding box center [99, 150] width 59 height 4
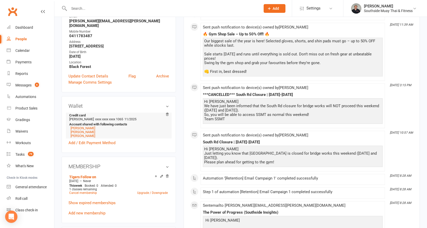
scroll to position [103, 0]
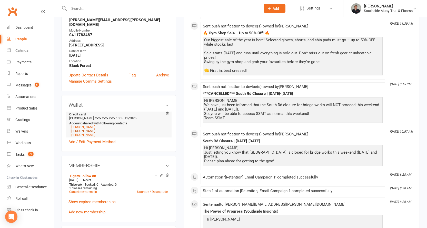
click at [77, 129] on link "[PERSON_NAME]" at bounding box center [82, 131] width 25 height 4
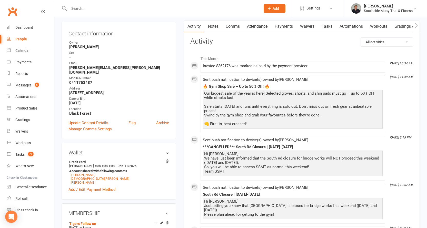
scroll to position [51, 0]
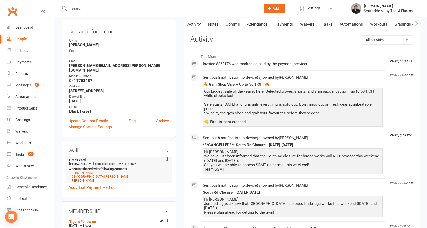
click at [80, 178] on link "[PERSON_NAME]" at bounding box center [82, 180] width 25 height 4
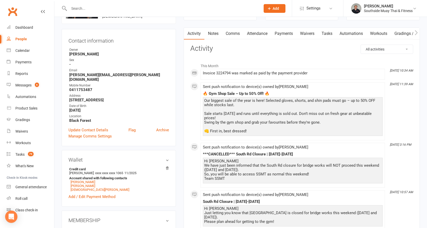
scroll to position [51, 0]
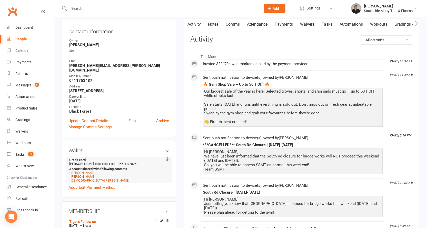
click at [80, 175] on link "[PERSON_NAME]" at bounding box center [82, 177] width 25 height 4
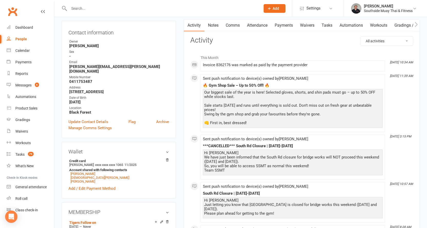
scroll to position [51, 0]
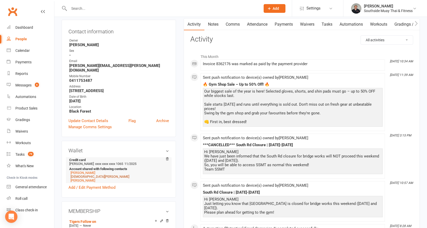
click at [77, 175] on link "[DEMOGRAPHIC_DATA][PERSON_NAME]" at bounding box center [99, 177] width 59 height 4
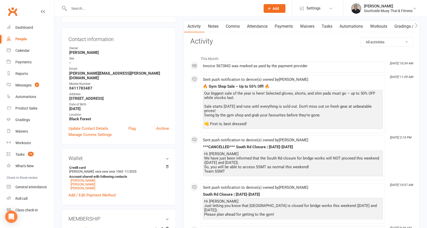
scroll to position [51, 0]
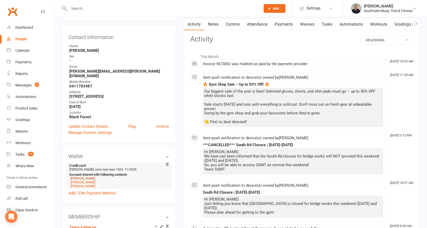
click at [83, 176] on link "[PERSON_NAME]" at bounding box center [82, 178] width 25 height 4
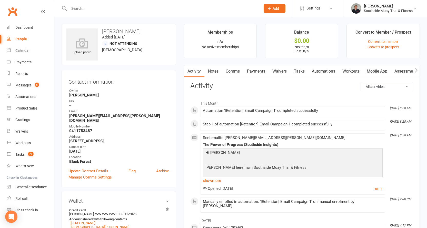
click at [236, 70] on link "Comms" at bounding box center [232, 71] width 21 height 12
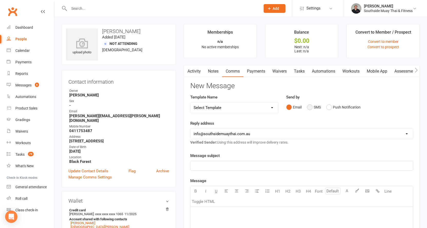
click at [312, 107] on button "SMS" at bounding box center [314, 107] width 14 height 10
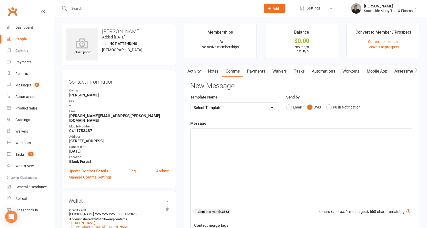
click at [246, 138] on div "﻿" at bounding box center [301, 167] width 222 height 77
click at [242, 107] on select "Select Template [SMS] Outreach Message: High Risk – Personal From Trainer + Ree…" at bounding box center [234, 108] width 88 height 10
select select "250"
click at [190, 103] on select "Select Template [SMS] Outreach Message: High Risk – Personal From Trainer + Ree…" at bounding box center [234, 108] width 88 height 10
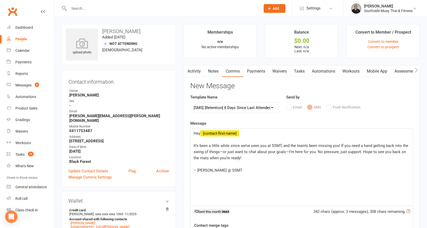
click at [265, 145] on span "It’s been a little while since we’ve seen you at SSMT, and the team’s been miss…" at bounding box center [302, 151] width 216 height 17
click at [370, 144] on span "It’s been a little while since we’ve seen [PERSON_NAME] and [DEMOGRAPHIC_DATA] …" at bounding box center [299, 151] width 210 height 17
click at [384, 144] on span "It’s been a little while since we’ve seen [PERSON_NAME] and [PERSON_NAME] in cl…" at bounding box center [301, 151] width 214 height 17
click at [324, 150] on span "It’s been a little while since we’ve seen [PERSON_NAME] and [PERSON_NAME] in cl…" at bounding box center [301, 151] width 214 height 17
click at [215, 158] on span "It’s been a little while since we’ve seen [PERSON_NAME] and [PERSON_NAME] in cl…" at bounding box center [301, 151] width 214 height 17
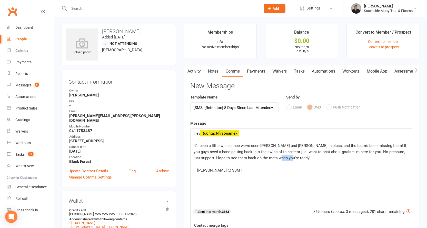
drag, startPoint x: 275, startPoint y: 157, endPoint x: 266, endPoint y: 157, distance: 9.2
click at [266, 157] on span "It’s been a little while since we’ve seen [PERSON_NAME] and [PERSON_NAME] in cl…" at bounding box center [301, 151] width 214 height 17
click at [220, 157] on span "It’s been a little while since we’ve seen [PERSON_NAME] and [PERSON_NAME] in cl…" at bounding box center [301, 151] width 214 height 17
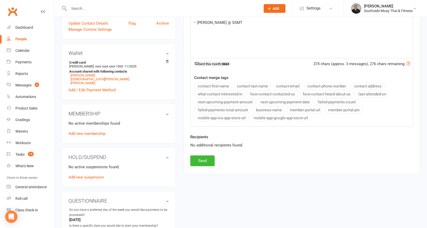
scroll to position [154, 0]
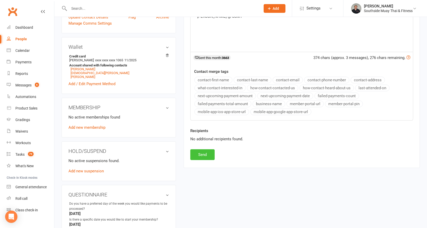
click at [196, 153] on button "Send" at bounding box center [202, 154] width 24 height 11
select select
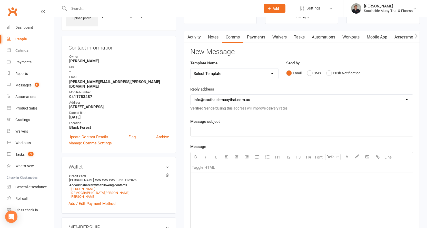
scroll to position [0, 0]
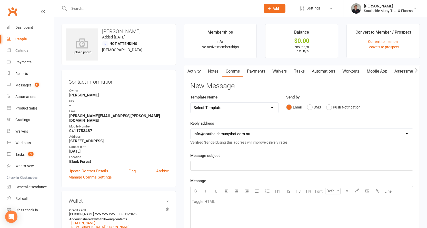
click at [121, 11] on input "text" at bounding box center [161, 8] width 189 height 7
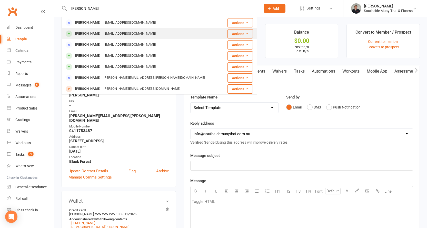
type input "[PERSON_NAME]"
click at [115, 33] on div "[EMAIL_ADDRESS][DOMAIN_NAME]" at bounding box center [129, 33] width 55 height 7
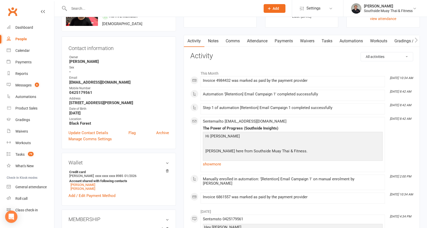
scroll to position [103, 0]
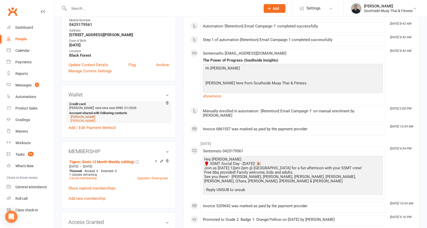
click at [73, 116] on link "[PERSON_NAME]" at bounding box center [82, 117] width 25 height 4
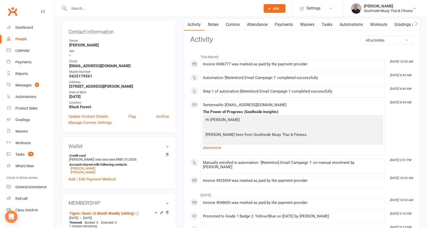
scroll to position [51, 0]
click at [82, 167] on link "[PERSON_NAME]" at bounding box center [82, 168] width 25 height 4
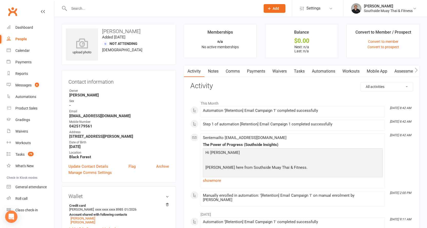
click at [236, 70] on link "Comms" at bounding box center [232, 71] width 21 height 12
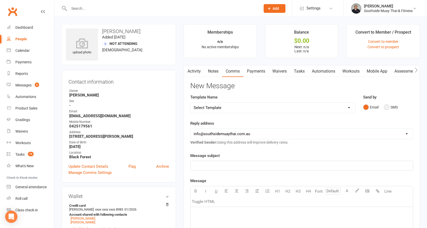
click at [390, 106] on button "SMS" at bounding box center [391, 107] width 14 height 10
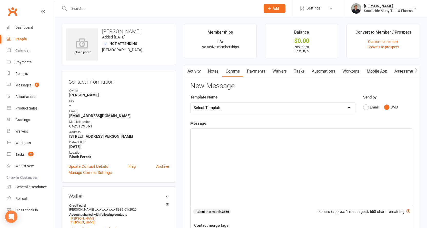
click at [283, 108] on select "Select Template [SMS] Outreach Message: High Risk – Personal From Trainer + Ree…" at bounding box center [272, 108] width 165 height 10
select select "250"
click at [190, 103] on select "Select Template [SMS] Outreach Message: High Risk – Personal From Trainer + Ree…" at bounding box center [272, 108] width 165 height 10
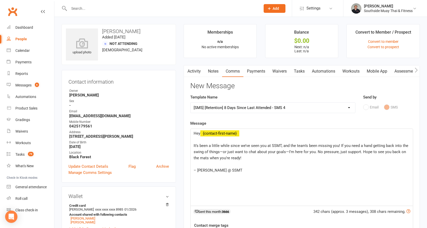
click at [259, 144] on span "It’s been a little while since we’ve seen you at SSMT, and the team’s been miss…" at bounding box center [302, 151] width 216 height 17
click at [348, 144] on span "It’s been a little while since we’ve seen [PERSON_NAME] and [PERSON_NAME] in cl…" at bounding box center [300, 151] width 212 height 17
click at [368, 145] on span "It’s been a little while since we’ve seen [PERSON_NAME] and [PERSON_NAME] in cl…" at bounding box center [301, 151] width 214 height 17
click at [205, 157] on span "It’s been a little while since we’ve seen [PERSON_NAME] and [PERSON_NAME] in cl…" at bounding box center [301, 151] width 214 height 17
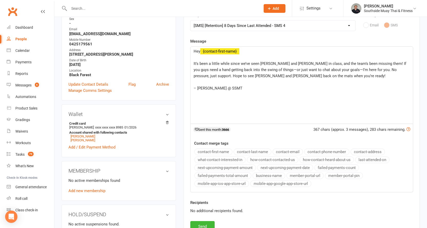
scroll to position [128, 0]
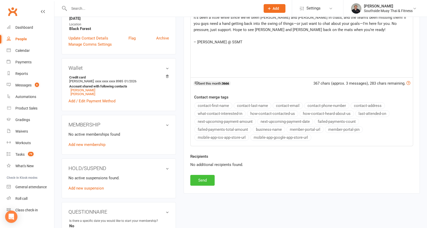
click at [197, 178] on button "Send" at bounding box center [202, 180] width 24 height 11
select select
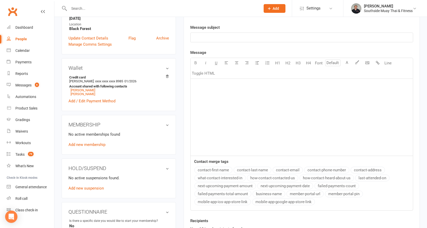
click at [84, 5] on input "text" at bounding box center [161, 8] width 189 height 7
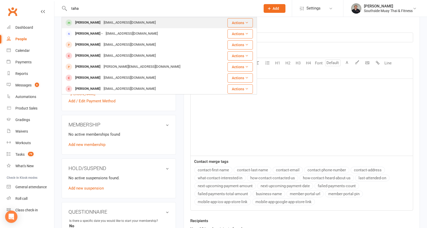
type input "taha"
click at [92, 19] on div "[PERSON_NAME]" at bounding box center [88, 22] width 28 height 7
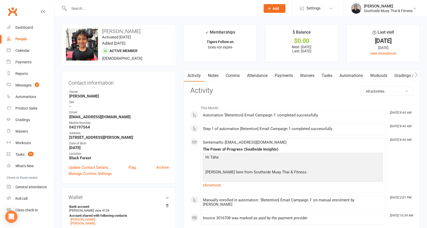
click at [140, 9] on input "text" at bounding box center [161, 8] width 189 height 7
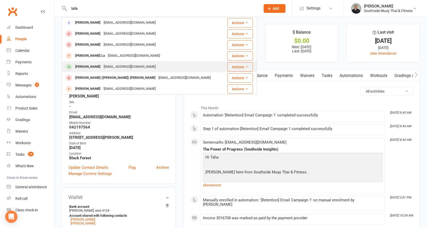
type input "laila"
click at [109, 63] on div "[PERSON_NAME] [EMAIL_ADDRESS][DOMAIN_NAME]" at bounding box center [143, 67] width 163 height 11
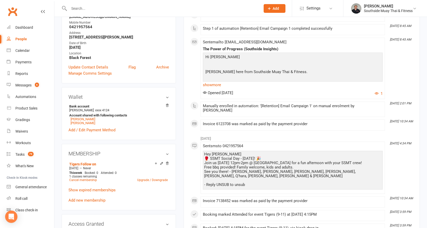
scroll to position [103, 0]
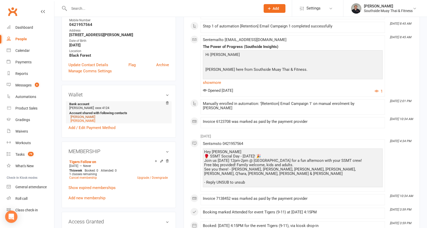
click at [95, 116] on link "[PERSON_NAME]" at bounding box center [82, 117] width 25 height 4
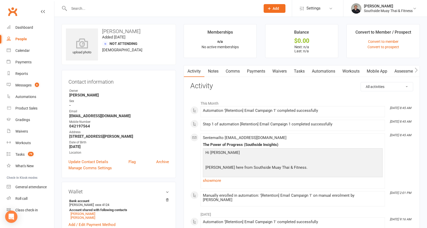
click at [235, 69] on link "Comms" at bounding box center [232, 71] width 21 height 12
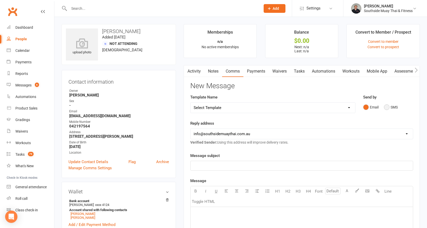
click at [387, 106] on button "SMS" at bounding box center [391, 107] width 14 height 10
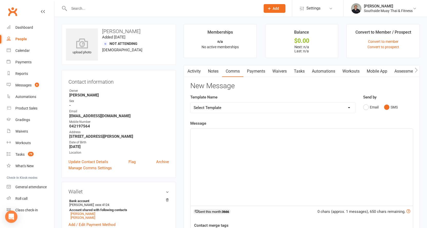
click at [296, 107] on select "Select Template [SMS] Outreach Message: High Risk – Personal From Trainer + Ree…" at bounding box center [272, 108] width 165 height 10
select select "250"
click at [190, 103] on select "Select Template [SMS] Outreach Message: High Risk – Personal From Trainer + Ree…" at bounding box center [272, 108] width 165 height 10
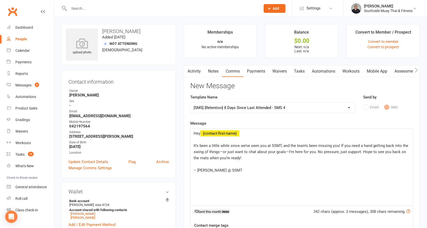
click at [259, 144] on span "It’s been a little while since we’ve seen you at SSMT, and the team’s been miss…" at bounding box center [302, 151] width 216 height 17
drag, startPoint x: 349, startPoint y: 145, endPoint x: 356, endPoint y: 135, distance: 12.6
click at [349, 145] on span "It’s been a little while since we’ve seen [PERSON_NAME] and Taha in class, and …" at bounding box center [301, 151] width 215 height 17
click at [369, 144] on span "It’s been a little while since we’ve seen [PERSON_NAME] and Taha in class, and …" at bounding box center [301, 151] width 215 height 17
click at [205, 158] on span "It’s been a little while since we’ve seen [PERSON_NAME] and Taha in class, and …" at bounding box center [300, 151] width 212 height 17
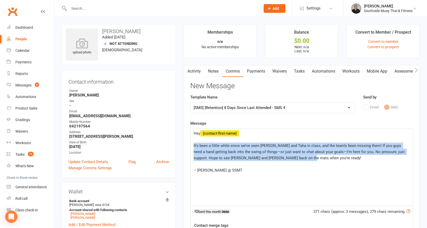
drag, startPoint x: 191, startPoint y: 144, endPoint x: 308, endPoint y: 157, distance: 117.4
click at [308, 157] on div "Hey ﻿ {contact-first-name} ﻿ It’s been a little while since we’ve seen [PERSON_…" at bounding box center [301, 167] width 222 height 77
copy span "It’s been a little while since we’ve seen [PERSON_NAME] and Taha in class, and …"
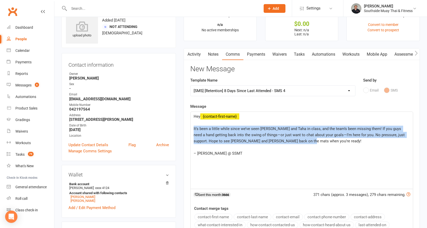
scroll to position [103, 0]
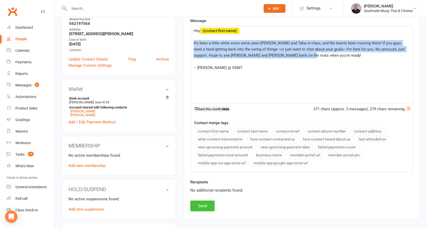
click at [201, 202] on button "Send" at bounding box center [202, 205] width 24 height 11
select select
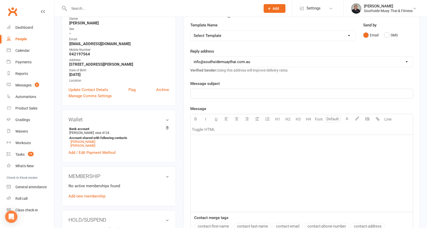
scroll to position [0, 0]
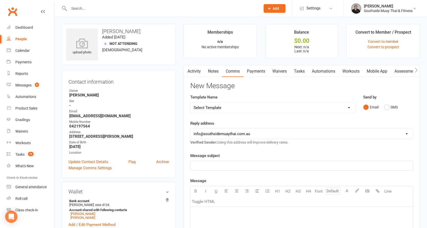
click at [96, 9] on input "text" at bounding box center [161, 8] width 189 height 7
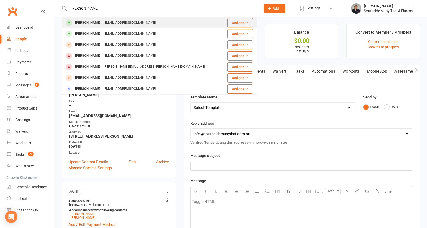
type input "[PERSON_NAME]"
click at [95, 20] on div "[PERSON_NAME]" at bounding box center [88, 22] width 28 height 7
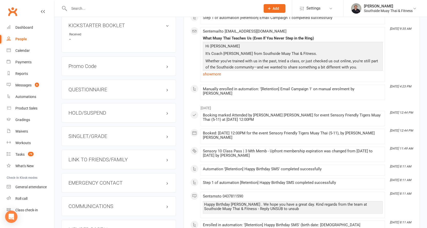
scroll to position [359, 0]
click at [83, 158] on h3 "LINK TO FRIENDS/FAMILY" at bounding box center [118, 159] width 100 height 6
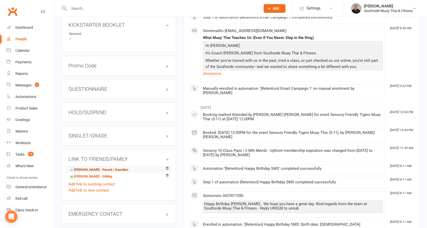
click at [81, 169] on link "[PERSON_NAME] - Parent / Guardian" at bounding box center [98, 169] width 59 height 5
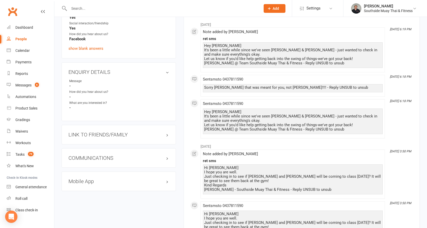
scroll to position [461, 0]
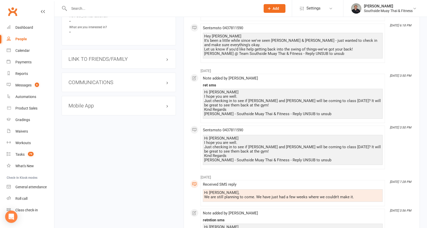
click at [90, 58] on h3 "LINK TO FRIENDS/FAMILY" at bounding box center [118, 59] width 100 height 6
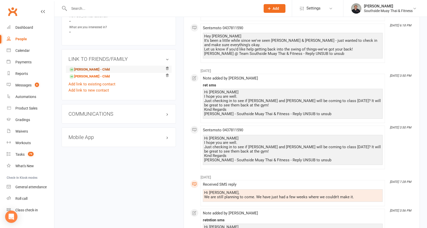
click at [81, 69] on link "[PERSON_NAME] - Child" at bounding box center [89, 69] width 40 height 5
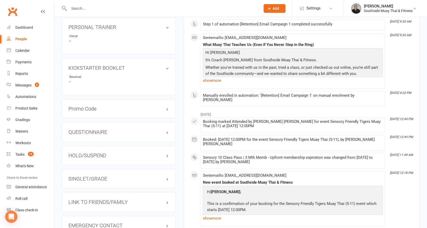
scroll to position [359, 0]
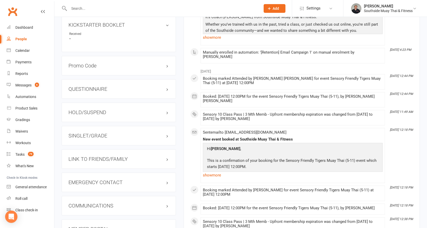
click at [83, 156] on h3 "LINK TO FRIENDS/FAMILY" at bounding box center [118, 159] width 100 height 6
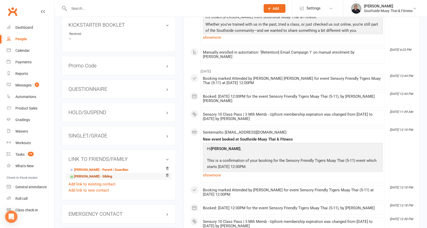
click at [82, 174] on link "[PERSON_NAME] - Sibling" at bounding box center [90, 176] width 43 height 5
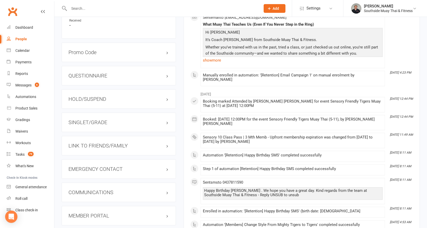
scroll to position [410, 0]
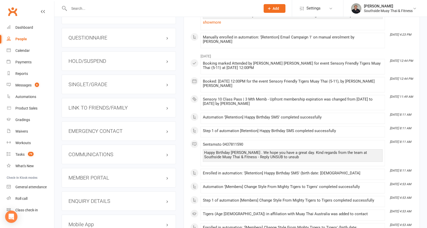
click at [90, 105] on h3 "LINK TO FRIENDS/FAMILY" at bounding box center [118, 108] width 100 height 6
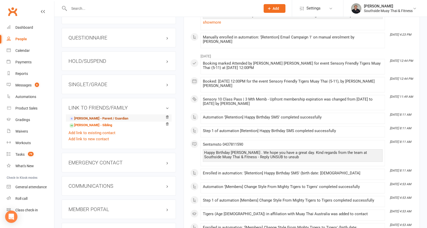
click at [80, 118] on link "[PERSON_NAME] - Parent / Guardian" at bounding box center [98, 118] width 59 height 5
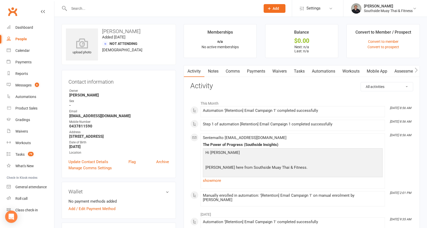
click at [234, 67] on link "Comms" at bounding box center [232, 71] width 21 height 12
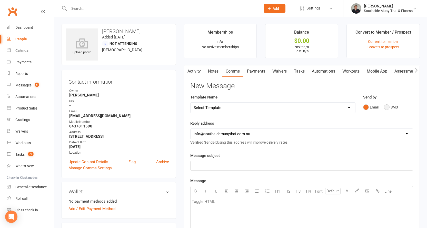
click at [386, 105] on button "SMS" at bounding box center [391, 107] width 14 height 10
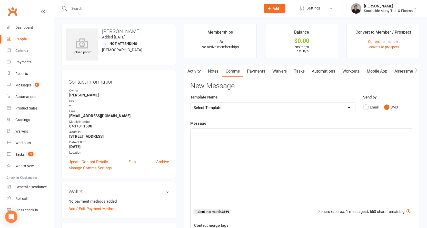
click at [288, 139] on div "﻿" at bounding box center [301, 167] width 222 height 77
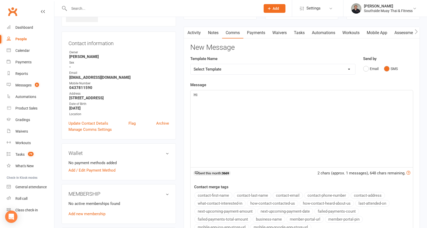
scroll to position [77, 0]
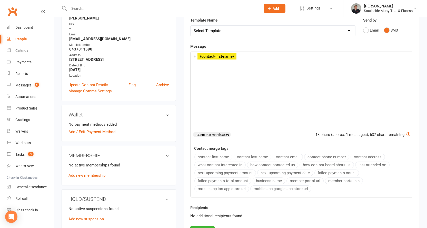
click at [222, 156] on button "contact-first-name" at bounding box center [213, 157] width 38 height 7
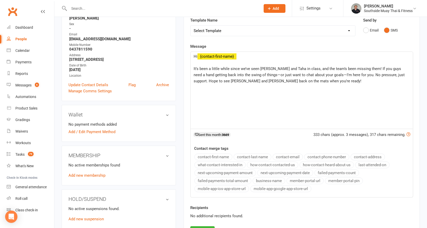
click at [259, 68] on span "It’s been a little while since we’ve seen [PERSON_NAME] and Taha in class, and …" at bounding box center [300, 74] width 212 height 17
drag, startPoint x: 259, startPoint y: 68, endPoint x: 299, endPoint y: 67, distance: 39.7
click at [299, 67] on span "It’s been a little while since we’ve seen [PERSON_NAME] and [PERSON_NAME] in cl…" at bounding box center [301, 74] width 214 height 17
copy span "[PERSON_NAME] and [PERSON_NAME]"
drag, startPoint x: 215, startPoint y: 79, endPoint x: 239, endPoint y: 79, distance: 23.6
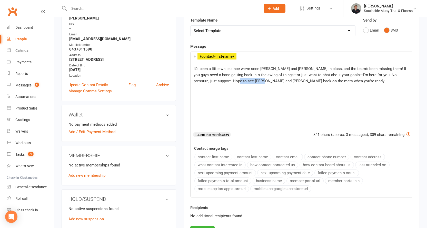
click at [239, 79] on span "It’s been a little while since we’ve seen [PERSON_NAME] and [PERSON_NAME] in cl…" at bounding box center [301, 74] width 214 height 17
click at [228, 99] on div "Hi ﻿ {contact-first-name} ﻿ It’s been a little while since we’ve seen [PERSON_N…" at bounding box center [301, 90] width 222 height 77
click at [323, 81] on p "It’s been a little while since we’ve seen [PERSON_NAME] and [PERSON_NAME] in cl…" at bounding box center [302, 75] width 216 height 18
click at [211, 94] on span "- [PERSON_NAME] @ SSMT" at bounding box center [217, 93] width 47 height 5
drag, startPoint x: 209, startPoint y: 93, endPoint x: 219, endPoint y: 93, distance: 9.7
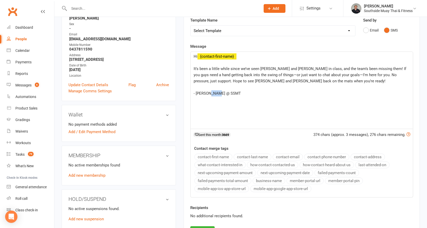
click at [219, 93] on span "- [PERSON_NAME] @ SSMT" at bounding box center [217, 93] width 47 height 5
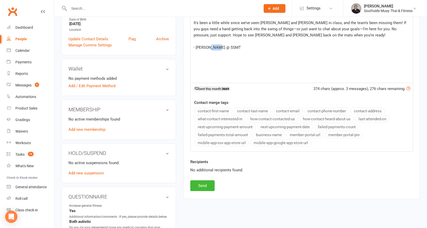
scroll to position [128, 0]
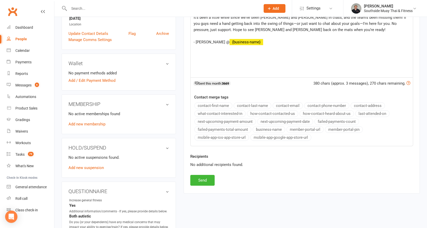
click at [257, 128] on button "business-name" at bounding box center [268, 129] width 33 height 7
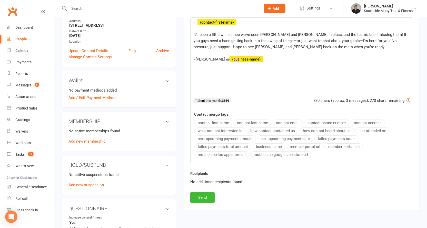
scroll to position [103, 0]
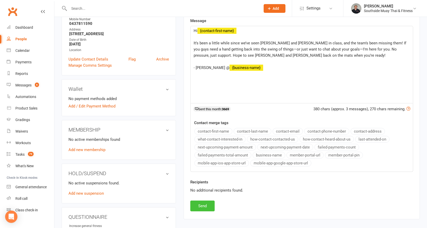
click at [201, 206] on button "Send" at bounding box center [202, 205] width 24 height 11
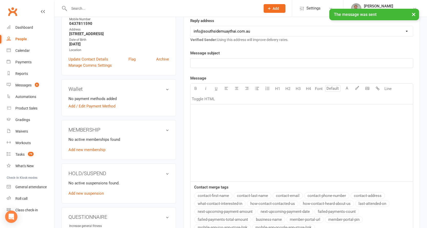
click at [95, 9] on div "× The message was sent" at bounding box center [210, 9] width 420 height 0
click at [95, 8] on input "text" at bounding box center [161, 8] width 189 height 7
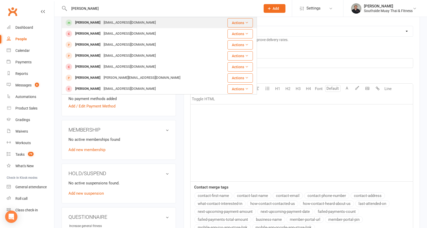
type input "[PERSON_NAME]"
click at [102, 20] on div "[EMAIL_ADDRESS][DOMAIN_NAME]" at bounding box center [129, 22] width 55 height 7
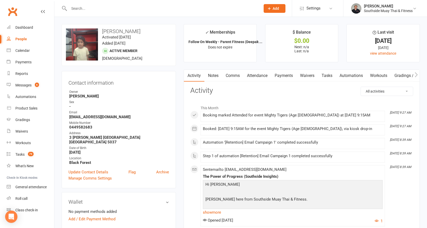
click at [175, 8] on input "text" at bounding box center [161, 8] width 189 height 7
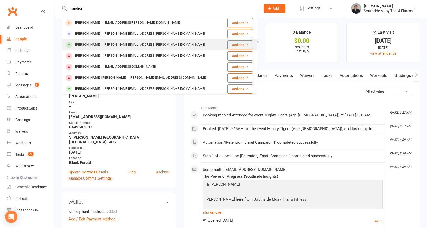
type input "landior"
click at [123, 42] on div "[PERSON_NAME][EMAIL_ADDRESS][PERSON_NAME][DOMAIN_NAME]" at bounding box center [154, 44] width 104 height 7
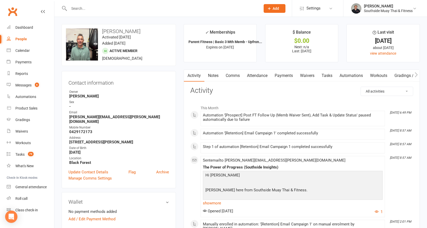
click at [233, 74] on link "Comms" at bounding box center [232, 76] width 21 height 12
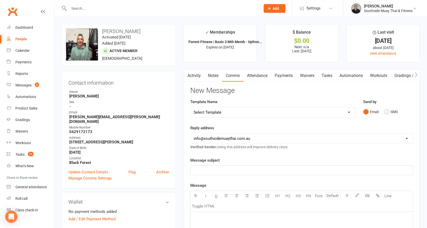
click at [387, 111] on button "SMS" at bounding box center [391, 112] width 14 height 10
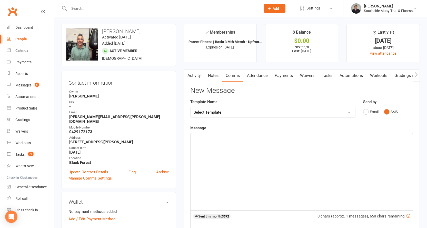
click at [230, 138] on p "﻿" at bounding box center [302, 138] width 216 height 6
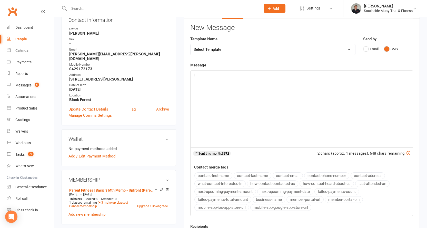
scroll to position [77, 0]
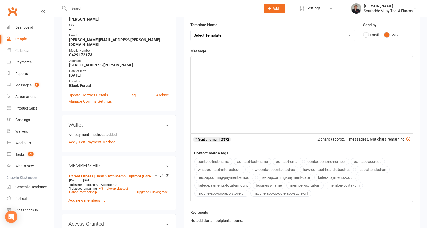
click at [217, 161] on button "contact-first-name" at bounding box center [213, 161] width 38 height 7
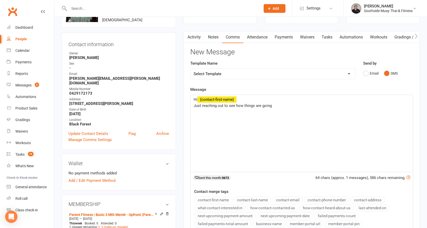
scroll to position [0, 0]
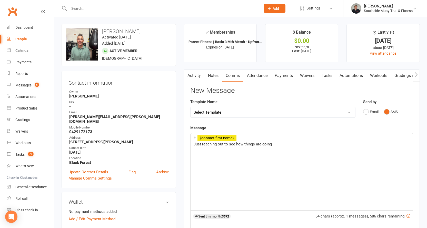
click at [195, 74] on link "Activity" at bounding box center [194, 76] width 21 height 12
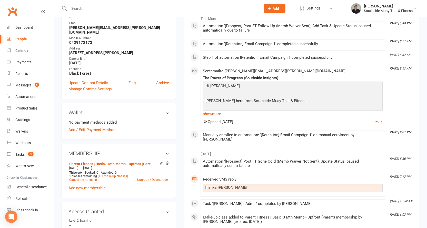
scroll to position [51, 0]
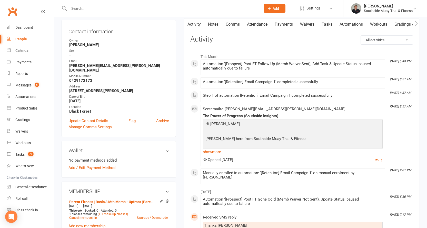
click at [226, 24] on link "Comms" at bounding box center [232, 24] width 21 height 12
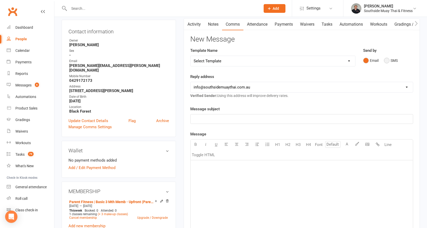
click at [386, 60] on button "SMS" at bounding box center [391, 61] width 14 height 10
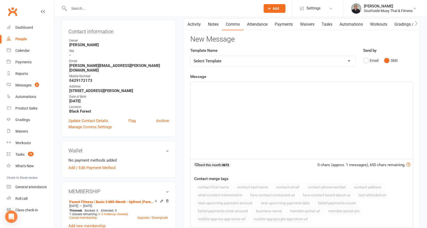
click at [269, 94] on div "﻿" at bounding box center [301, 120] width 222 height 77
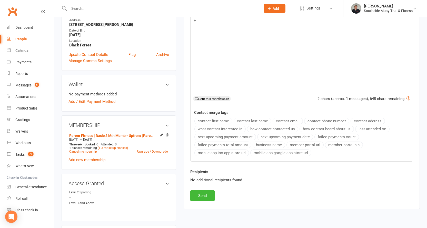
scroll to position [128, 0]
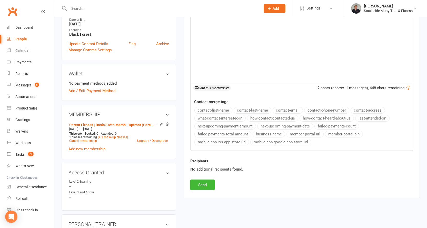
click at [220, 109] on button "contact-first-name" at bounding box center [213, 110] width 38 height 7
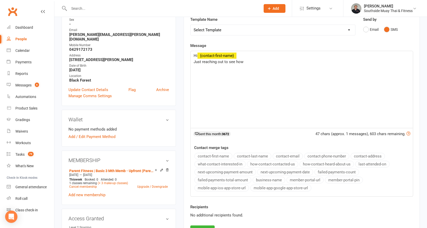
scroll to position [77, 0]
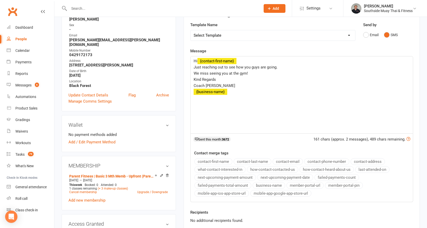
click at [263, 184] on button "business-name" at bounding box center [268, 185] width 33 height 7
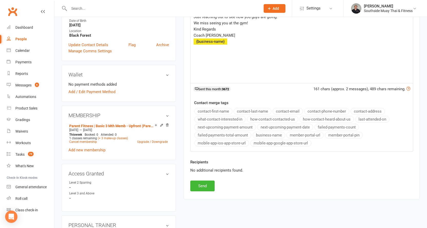
scroll to position [179, 0]
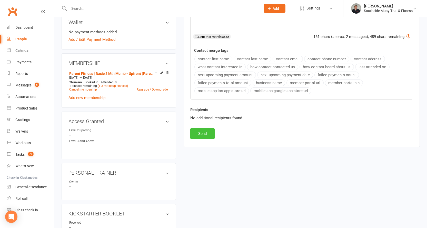
click at [196, 134] on button "Send" at bounding box center [202, 133] width 24 height 11
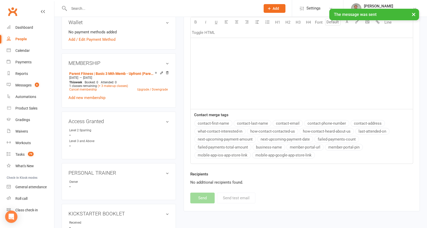
click at [140, 8] on input "text" at bounding box center [161, 8] width 189 height 7
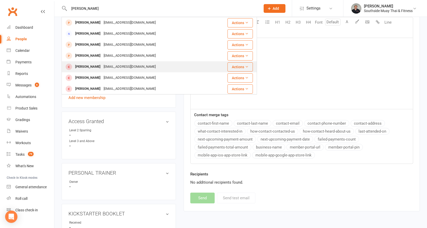
type input "[PERSON_NAME]"
click at [130, 65] on div "[EMAIL_ADDRESS][DOMAIN_NAME]" at bounding box center [129, 66] width 55 height 7
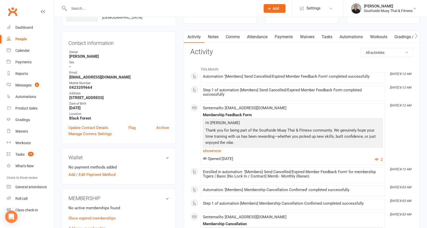
scroll to position [103, 0]
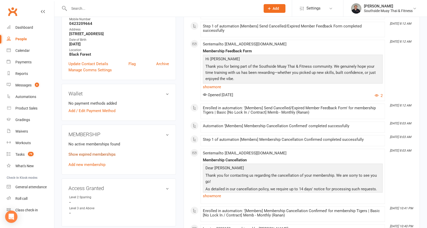
click at [114, 153] on link "Show expired memberships" at bounding box center [91, 154] width 47 height 5
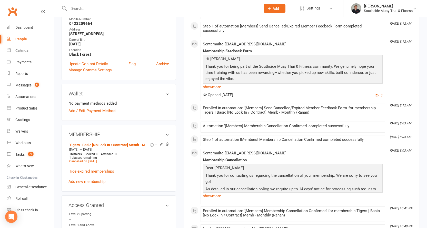
scroll to position [0, 0]
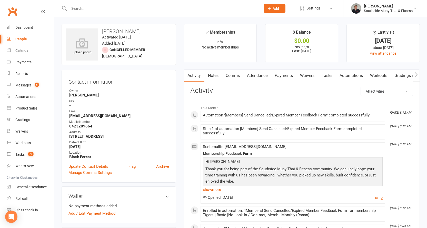
click at [106, 12] on input "text" at bounding box center [161, 8] width 189 height 7
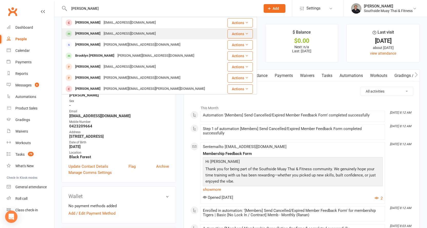
type input "[PERSON_NAME]"
click at [146, 32] on div "[PERSON_NAME] [EMAIL_ADDRESS][DOMAIN_NAME]" at bounding box center [143, 33] width 163 height 11
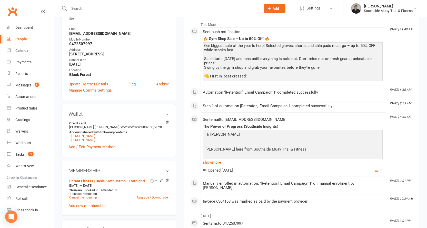
scroll to position [128, 0]
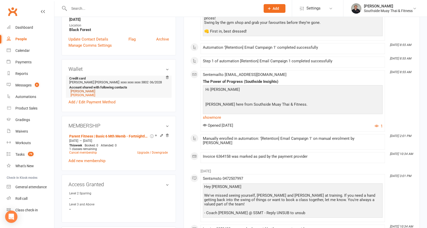
click at [87, 90] on link "[PERSON_NAME]" at bounding box center [82, 91] width 25 height 4
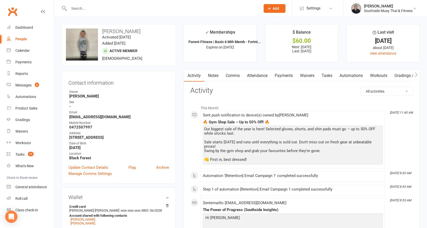
scroll to position [77, 0]
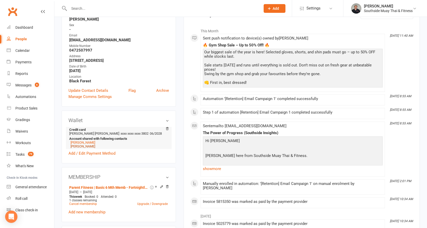
click at [77, 146] on link "[PERSON_NAME]" at bounding box center [82, 146] width 25 height 4
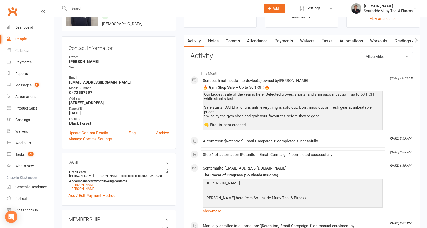
scroll to position [103, 0]
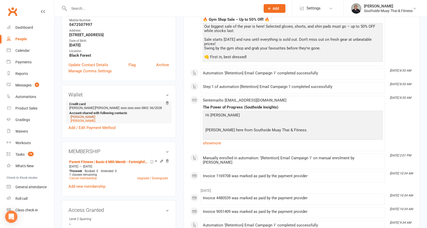
click at [82, 117] on link "[PERSON_NAME]" at bounding box center [82, 117] width 25 height 4
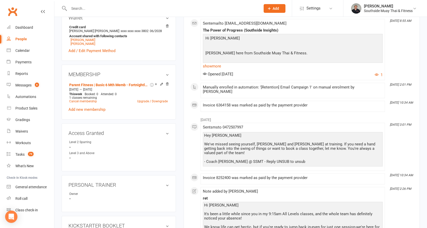
scroll to position [231, 0]
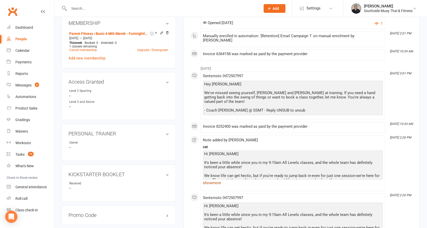
click at [216, 179] on link "show more" at bounding box center [293, 182] width 180 height 7
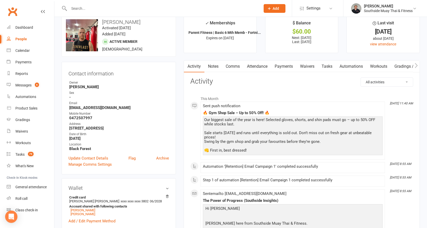
scroll to position [0, 0]
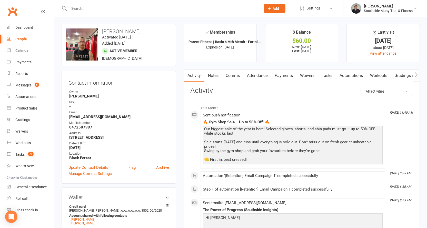
click at [238, 76] on link "Comms" at bounding box center [232, 76] width 21 height 12
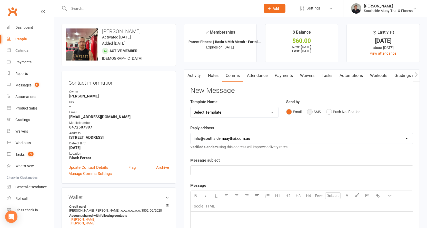
drag, startPoint x: 310, startPoint y: 110, endPoint x: 304, endPoint y: 112, distance: 6.8
click at [310, 110] on button "SMS" at bounding box center [314, 112] width 14 height 10
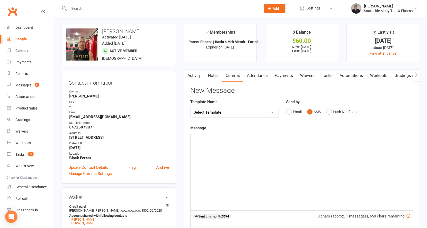
click at [239, 143] on div "﻿" at bounding box center [301, 171] width 222 height 77
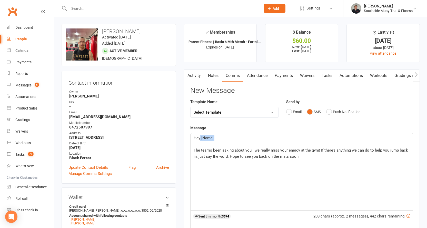
drag, startPoint x: 200, startPoint y: 137, endPoint x: 221, endPoint y: 137, distance: 20.3
click at [221, 137] on p "Hey [Name]," at bounding box center [302, 138] width 216 height 6
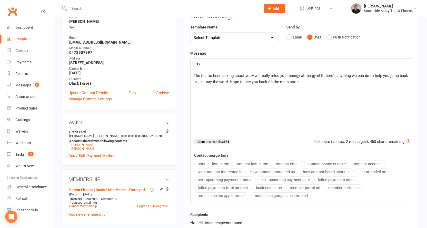
scroll to position [77, 0]
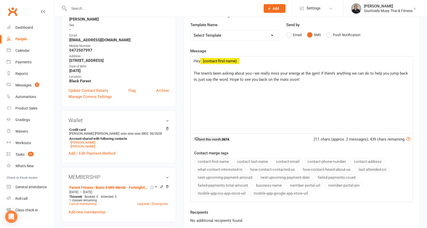
click at [216, 161] on button "contact-first-name" at bounding box center [213, 161] width 38 height 7
click at [194, 69] on p "﻿" at bounding box center [302, 67] width 216 height 6
click at [280, 74] on span "The team’s been asking about you—we really miss your energy at the gym! If ther…" at bounding box center [301, 76] width 215 height 11
click at [321, 78] on p "The team’s been asking about you—we really miss seeing yourself [PERSON_NAME] a…" at bounding box center [302, 76] width 216 height 12
click at [262, 185] on button "business-name" at bounding box center [268, 185] width 33 height 7
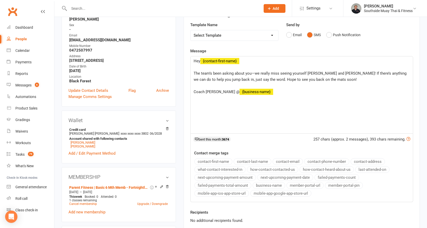
click at [306, 72] on span "The team’s been asking about you—we really miss seeing yourself [PERSON_NAME] a…" at bounding box center [301, 76] width 214 height 11
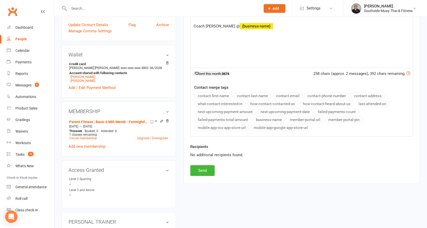
scroll to position [179, 0]
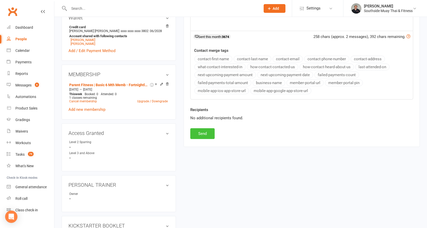
click at [200, 133] on button "Send" at bounding box center [202, 133] width 24 height 11
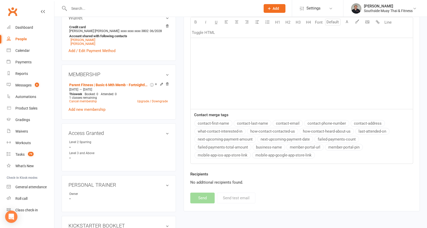
click at [88, 7] on input "text" at bounding box center [161, 8] width 189 height 7
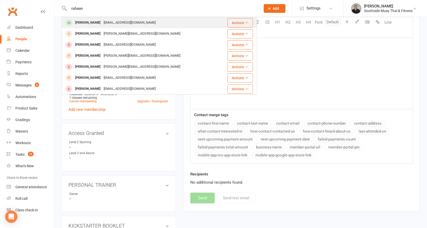
type input "ruhaan"
click at [94, 20] on div "[PERSON_NAME]" at bounding box center [88, 22] width 28 height 7
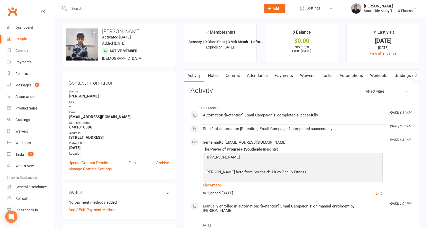
click at [259, 75] on link "Attendance" at bounding box center [257, 76] width 28 height 12
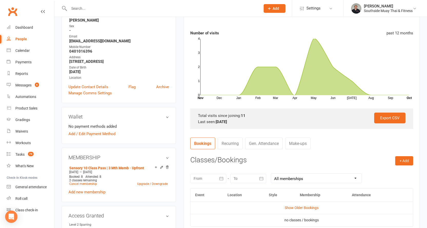
scroll to position [103, 0]
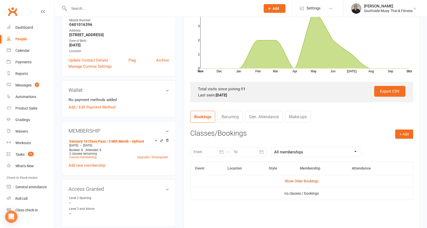
click at [308, 180] on link "Show Older Bookings" at bounding box center [302, 181] width 34 height 4
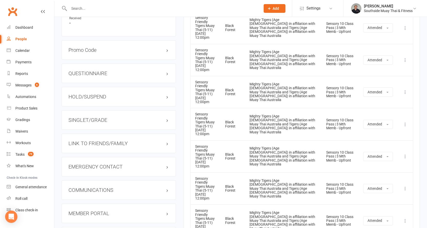
scroll to position [410, 0]
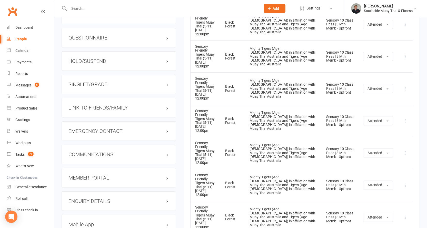
click at [106, 110] on h3 "LINK TO FRIENDS/FAMILY" at bounding box center [118, 108] width 100 height 6
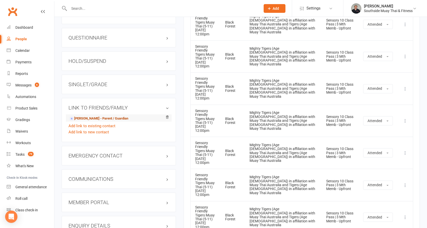
click at [99, 121] on link "[PERSON_NAME] - Parent / Guardian" at bounding box center [98, 118] width 59 height 5
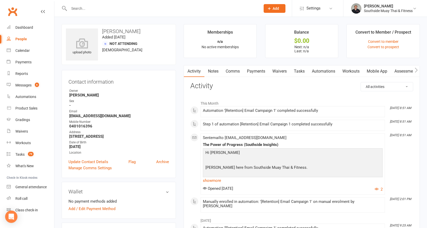
click at [230, 74] on link "Comms" at bounding box center [232, 71] width 21 height 12
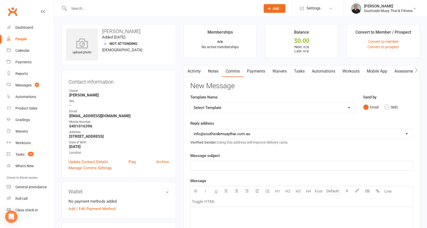
click at [389, 104] on button "SMS" at bounding box center [391, 107] width 14 height 10
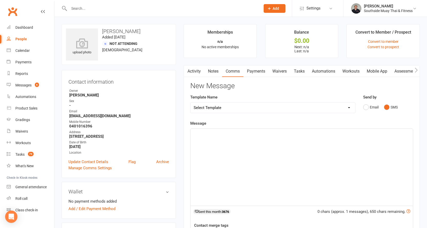
click at [217, 144] on div "﻿" at bounding box center [301, 167] width 222 height 77
click at [234, 109] on select "Select Template [SMS] Outreach Message: High Risk – Personal From Trainer + Ree…" at bounding box center [272, 108] width 165 height 10
click at [190, 103] on select "Select Template [SMS] Outreach Message: High Risk – Personal From Trainer + Ree…" at bounding box center [272, 108] width 165 height 10
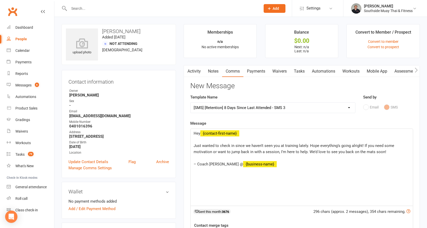
click at [268, 107] on select "Select Template [SMS] Outreach Message: High Risk – Personal From Trainer + Ree…" at bounding box center [272, 108] width 165 height 10
select select "250"
click at [190, 103] on select "Select Template [SMS] Outreach Message: High Risk – Personal From Trainer + Ree…" at bounding box center [272, 108] width 165 height 10
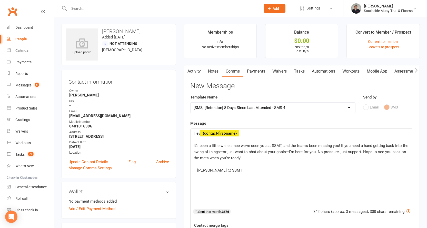
click at [341, 145] on span "It’s been a little while since we’ve seen you at SSMT, and the team’s been miss…" at bounding box center [302, 151] width 216 height 17
click at [259, 145] on span "It’s been a little while since we’ve seen you at SSMT, and the team’s been miss…" at bounding box center [302, 151] width 216 height 17
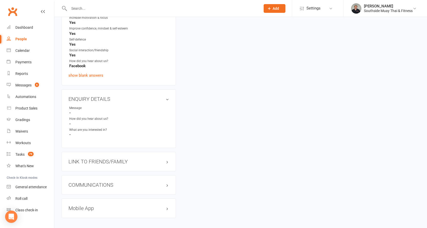
scroll to position [384, 0]
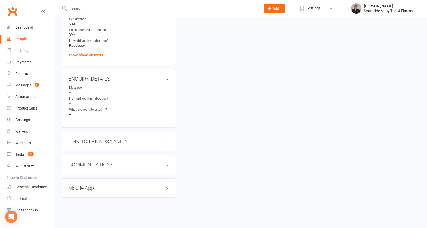
click at [111, 141] on h3 "LINK TO FRIENDS/FAMILY" at bounding box center [118, 141] width 100 height 6
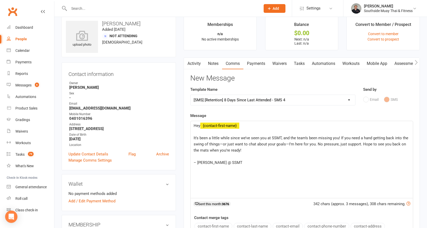
scroll to position [0, 0]
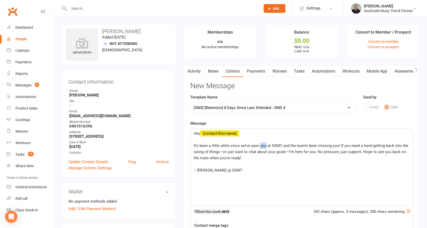
drag, startPoint x: 260, startPoint y: 145, endPoint x: 265, endPoint y: 144, distance: 5.4
click at [265, 144] on span "It’s been a little while since we’ve seen you at SSMT, and the team’s been miss…" at bounding box center [302, 151] width 216 height 17
drag, startPoint x: 337, startPoint y: 145, endPoint x: 339, endPoint y: 139, distance: 5.8
click at [338, 145] on span "It’s been a little while since we’ve seen Ruhaan in class, and the team’s been …" at bounding box center [301, 151] width 215 height 17
click at [357, 146] on span "It’s been a little while since we’ve seen [PERSON_NAME] in class, and the team’…" at bounding box center [301, 151] width 215 height 17
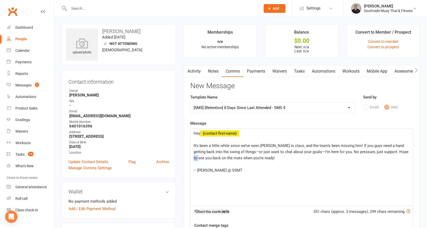
drag, startPoint x: 397, startPoint y: 152, endPoint x: 402, endPoint y: 151, distance: 5.7
click at [402, 151] on span "It’s been a little while since we’ve seen [PERSON_NAME] in class, and the team’…" at bounding box center [302, 151] width 216 height 17
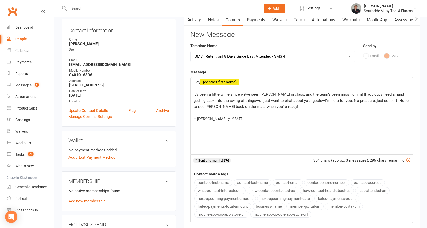
scroll to position [26, 0]
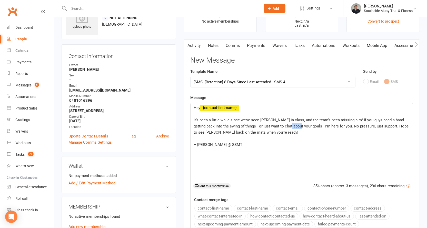
drag, startPoint x: 289, startPoint y: 125, endPoint x: 282, endPoint y: 125, distance: 7.2
click at [282, 125] on span "It’s been a little while since we’ve seen [PERSON_NAME] in class, and the team’…" at bounding box center [302, 126] width 216 height 17
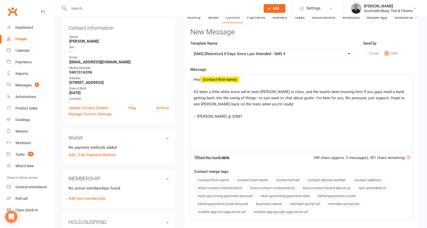
scroll to position [103, 0]
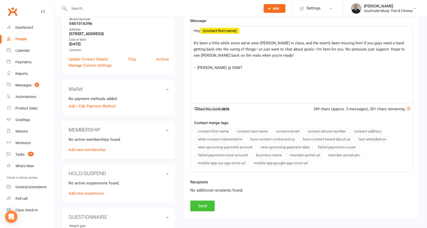
click at [199, 205] on button "Send" at bounding box center [202, 205] width 24 height 11
select select
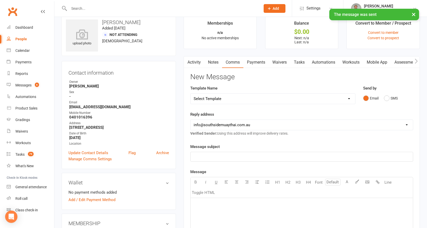
scroll to position [0, 0]
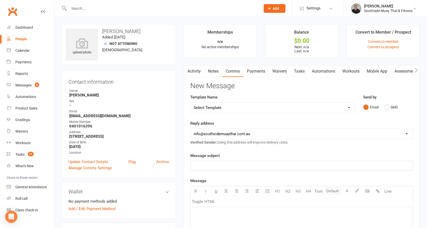
click at [86, 7] on input "text" at bounding box center [161, 8] width 189 height 7
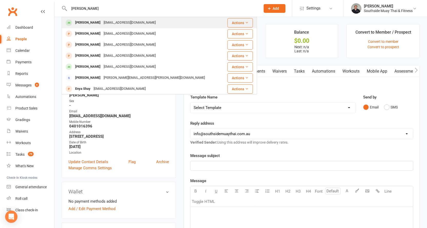
type input "[PERSON_NAME]"
click at [93, 20] on div "[PERSON_NAME]" at bounding box center [88, 22] width 28 height 7
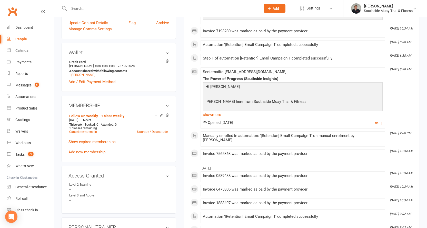
scroll to position [154, 0]
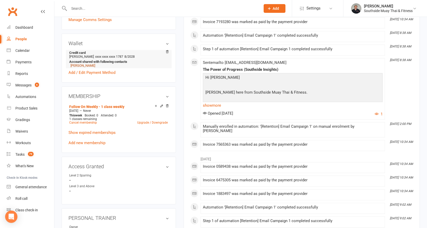
click at [76, 67] on link "[PERSON_NAME]" at bounding box center [82, 66] width 25 height 4
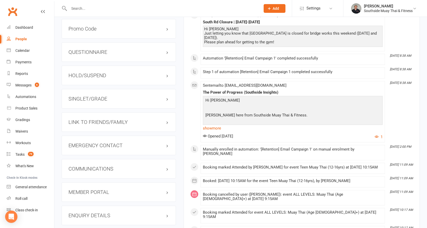
scroll to position [436, 0]
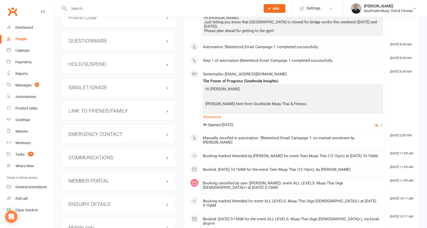
click at [81, 114] on h3 "LINK TO FRIENDS/FAMILY" at bounding box center [118, 111] width 100 height 6
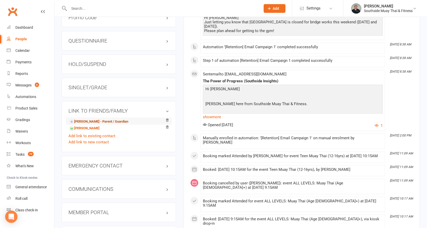
click at [83, 124] on link "[PERSON_NAME] - Parent / Guardian" at bounding box center [98, 121] width 59 height 5
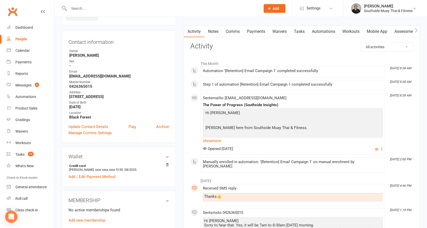
scroll to position [103, 0]
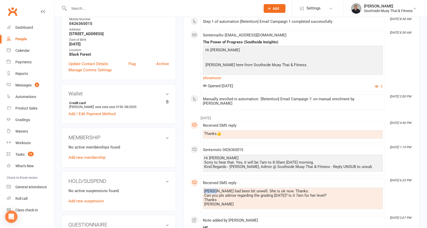
drag, startPoint x: 216, startPoint y: 186, endPoint x: 203, endPoint y: 186, distance: 12.6
click at [203, 188] on div "[PERSON_NAME] had been bit unwell. She is ok now. Thanks. Can you pls advise re…" at bounding box center [293, 198] width 180 height 21
click at [211, 189] on div "[PERSON_NAME] had been bit unwell. She is ok now. Thanks. Can you pls advise re…" at bounding box center [292, 197] width 177 height 17
drag, startPoint x: 217, startPoint y: 186, endPoint x: 203, endPoint y: 186, distance: 13.6
click at [203, 188] on div "[PERSON_NAME] had been bit unwell. She is ok now. Thanks. Can you pls advise re…" at bounding box center [293, 198] width 180 height 21
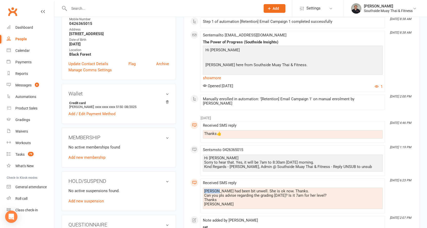
copy div "Sarisha"
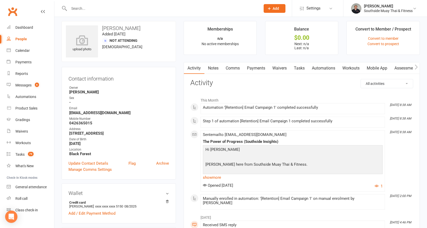
scroll to position [0, 0]
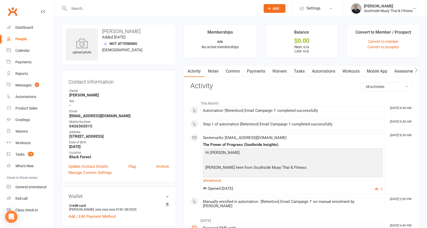
click at [235, 72] on link "Comms" at bounding box center [232, 71] width 21 height 12
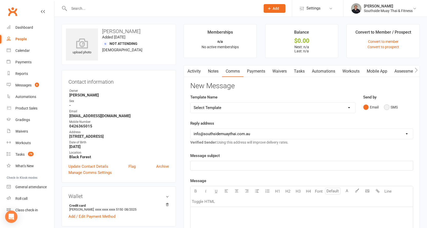
click at [389, 108] on button "SMS" at bounding box center [391, 107] width 14 height 10
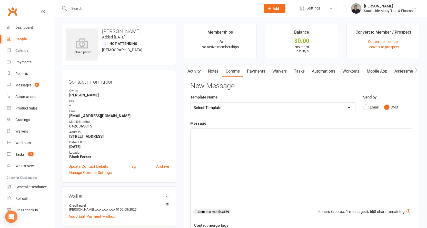
click at [214, 105] on select "Select Template [SMS] Outreach Message: High Risk – Personal From Trainer + Ree…" at bounding box center [272, 108] width 165 height 10
select select "250"
click at [190, 103] on select "Select Template [SMS] Outreach Message: High Risk – Personal From Trainer + Ree…" at bounding box center [272, 108] width 165 height 10
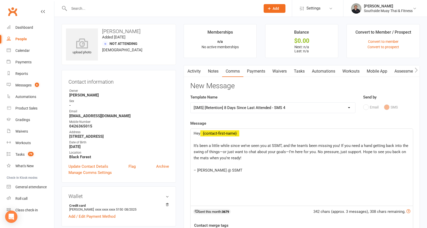
click at [259, 147] on span "It’s been a little while since we’ve seen you at SSMT, and the team’s been miss…" at bounding box center [302, 151] width 216 height 17
click at [338, 145] on span "It’s been a little while since we’ve seen [PERSON_NAME] in class, and the team’…" at bounding box center [301, 151] width 215 height 17
click at [349, 147] on span "It’s been a little while since we’ve seen [PERSON_NAME] in class, and the team’…" at bounding box center [301, 151] width 215 height 17
drag, startPoint x: 289, startPoint y: 153, endPoint x: 290, endPoint y: 150, distance: 3.2
click at [289, 153] on span "It’s been a little while since we’ve seen [PERSON_NAME] in class, and the team’…" at bounding box center [302, 151] width 216 height 17
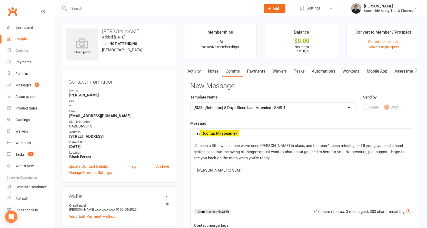
click at [389, 151] on span "It’s been a little while since we’ve seen [PERSON_NAME] in class, and the team’…" at bounding box center [300, 151] width 212 height 17
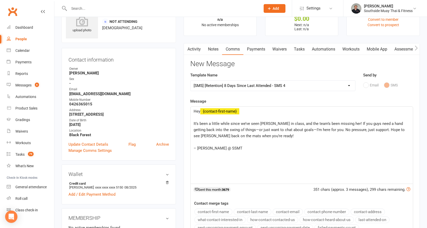
scroll to position [51, 0]
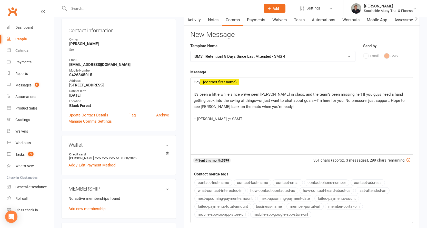
click at [233, 107] on span "It’s been a little while since we’ve seen [PERSON_NAME] in class, and the team’…" at bounding box center [300, 100] width 212 height 17
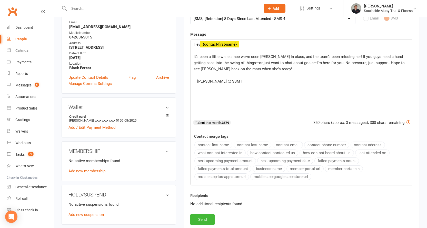
scroll to position [128, 0]
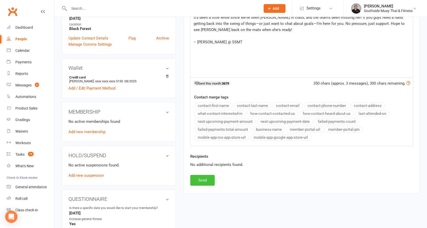
click at [196, 178] on button "Send" at bounding box center [202, 180] width 24 height 11
select select
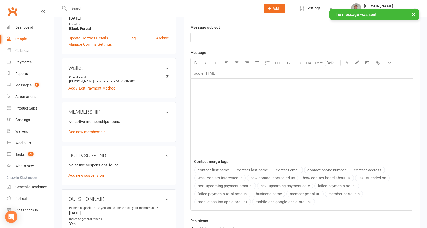
click at [87, 9] on div "× The message was sent" at bounding box center [210, 9] width 420 height 0
click at [88, 7] on input "text" at bounding box center [161, 8] width 189 height 7
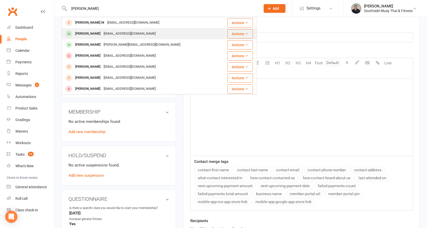
type input "[PERSON_NAME]"
click at [100, 33] on div "[PERSON_NAME]" at bounding box center [88, 33] width 28 height 7
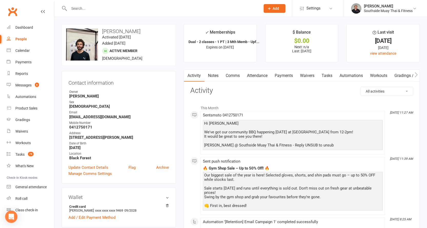
click at [236, 75] on link "Comms" at bounding box center [232, 76] width 21 height 12
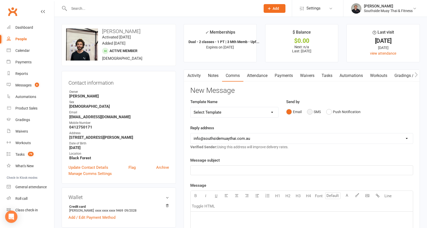
click at [314, 112] on button "SMS" at bounding box center [314, 112] width 14 height 10
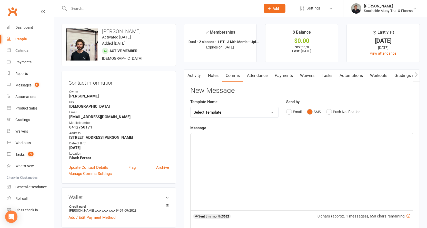
click at [227, 140] on p "﻿" at bounding box center [302, 138] width 216 height 6
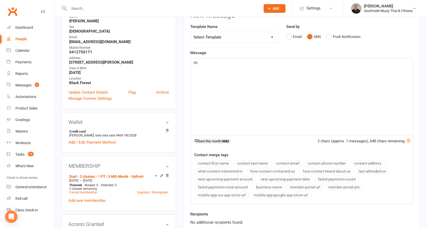
scroll to position [77, 0]
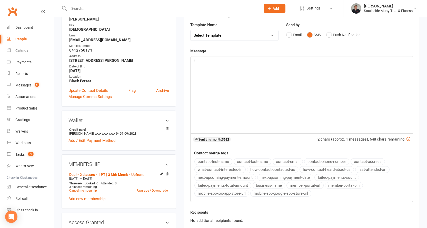
click at [208, 160] on button "contact-first-name" at bounding box center [213, 161] width 38 height 7
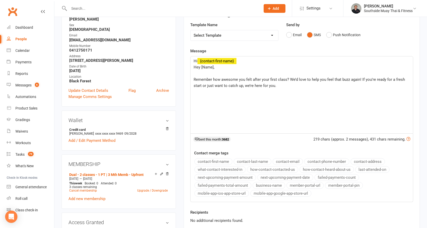
click at [196, 64] on p "Hey [Name]," at bounding box center [302, 67] width 216 height 6
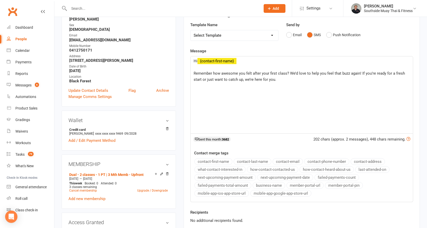
click at [281, 78] on p "Remember how awesome you felt after your first class? We’d love to help you fee…" at bounding box center [302, 76] width 216 height 12
click at [269, 184] on button "business-name" at bounding box center [268, 185] width 33 height 7
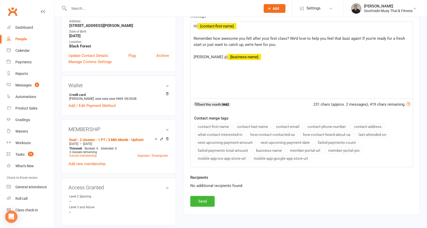
scroll to position [179, 0]
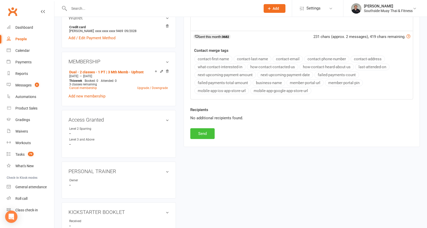
click at [199, 134] on button "Send" at bounding box center [202, 133] width 24 height 11
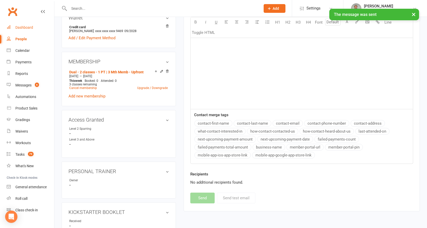
click at [24, 26] on div "Dashboard" at bounding box center [24, 27] width 18 height 4
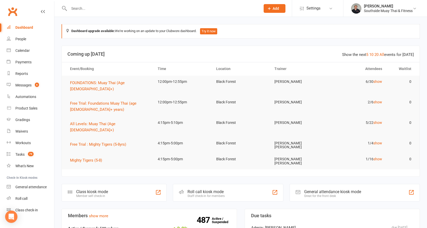
click at [83, 6] on input "text" at bounding box center [161, 8] width 189 height 7
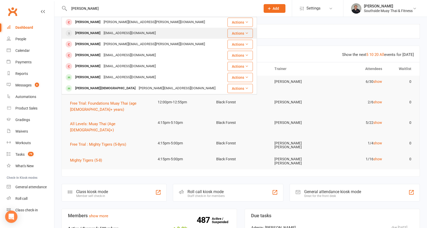
scroll to position [51, 0]
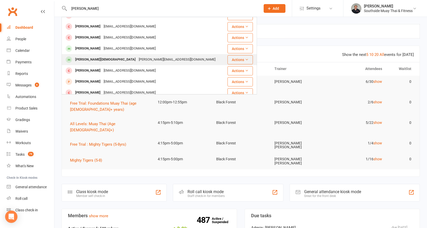
type input "[PERSON_NAME]"
click at [93, 59] on div "[PERSON_NAME][DEMOGRAPHIC_DATA]" at bounding box center [106, 59] width 64 height 7
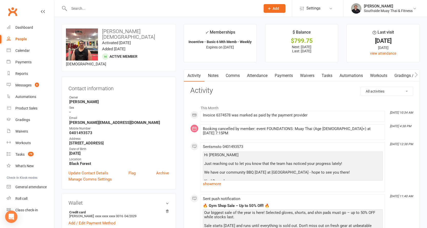
click at [142, 9] on input "text" at bounding box center [161, 8] width 189 height 7
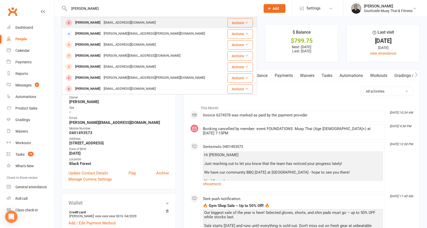
type input "[PERSON_NAME]"
click at [108, 20] on div "[EMAIL_ADDRESS][DOMAIN_NAME]" at bounding box center [129, 22] width 55 height 7
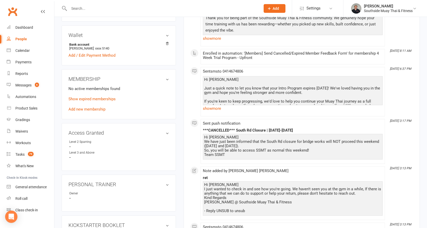
scroll to position [154, 0]
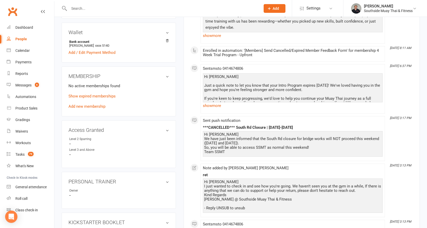
click at [179, 6] on input "text" at bounding box center [161, 8] width 189 height 7
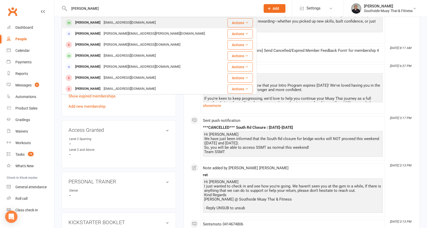
type input "[PERSON_NAME]"
click at [116, 22] on div "[EMAIL_ADDRESS][DOMAIN_NAME]" at bounding box center [129, 22] width 55 height 7
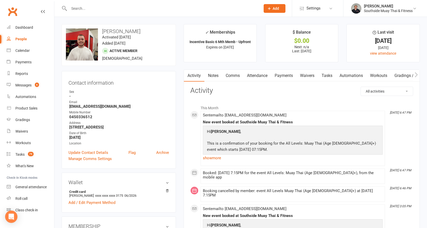
click at [199, 9] on input "text" at bounding box center [161, 8] width 189 height 7
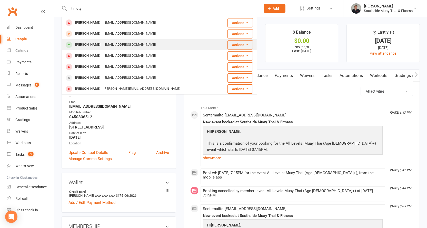
type input "timoty"
click at [150, 43] on div "[PERSON_NAME] [EMAIL_ADDRESS][DOMAIN_NAME]" at bounding box center [140, 44] width 157 height 11
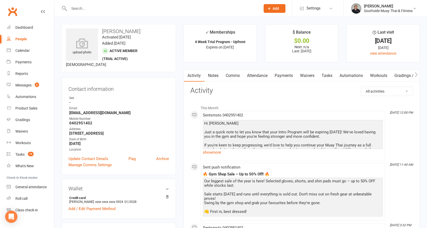
click at [233, 73] on link "Comms" at bounding box center [232, 76] width 21 height 12
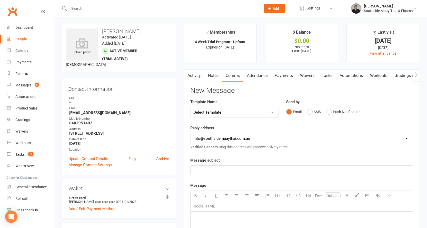
click at [256, 73] on link "Attendance" at bounding box center [257, 76] width 28 height 12
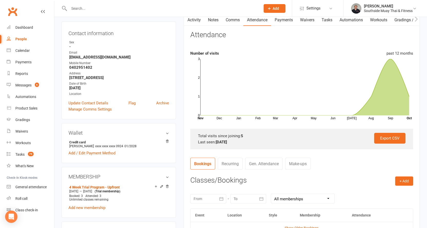
scroll to position [128, 0]
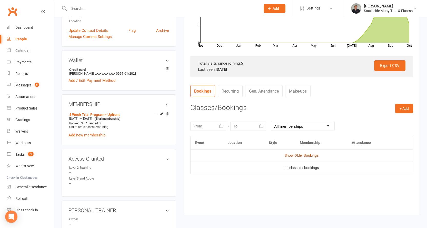
click at [293, 155] on link "Show Older Bookings" at bounding box center [302, 155] width 34 height 4
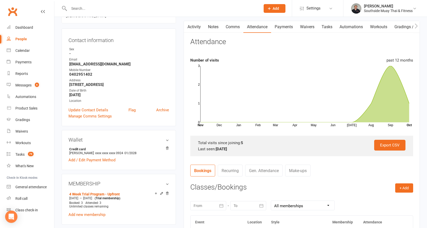
scroll to position [0, 0]
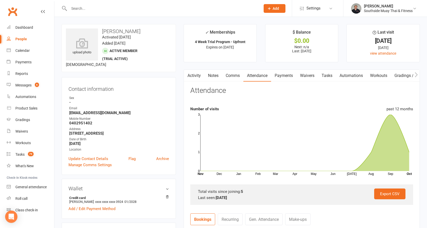
click at [231, 76] on link "Comms" at bounding box center [232, 76] width 21 height 12
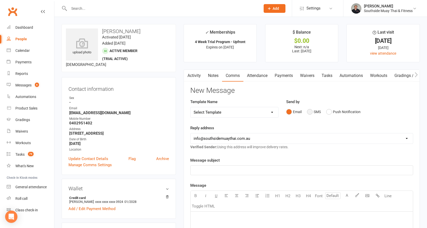
click at [310, 110] on button "SMS" at bounding box center [314, 112] width 14 height 10
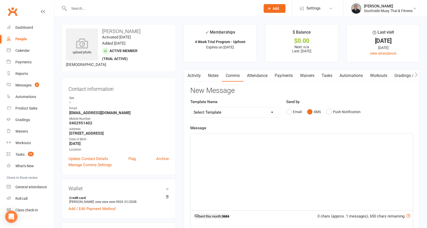
click at [191, 75] on link "Activity" at bounding box center [194, 76] width 21 height 12
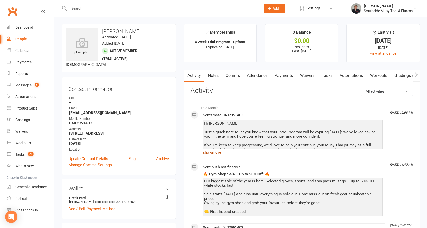
click at [207, 152] on link "show more" at bounding box center [293, 152] width 180 height 7
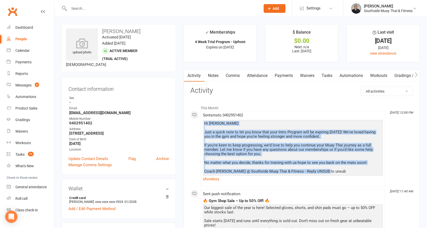
drag, startPoint x: 204, startPoint y: 122, endPoint x: 341, endPoint y: 172, distance: 145.5
click at [341, 172] on div "Hi [PERSON_NAME] Just a quick note to let you know that your Intro Program will…" at bounding box center [292, 147] width 177 height 52
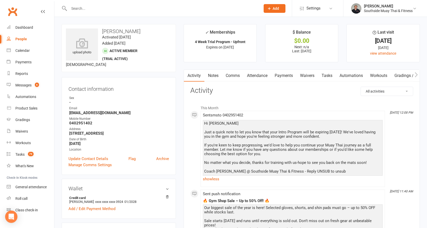
drag, startPoint x: 321, startPoint y: 158, endPoint x: 333, endPoint y: 92, distance: 68.0
click at [333, 92] on h3 "Activity" at bounding box center [301, 91] width 223 height 8
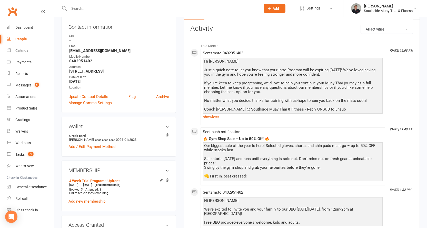
scroll to position [77, 0]
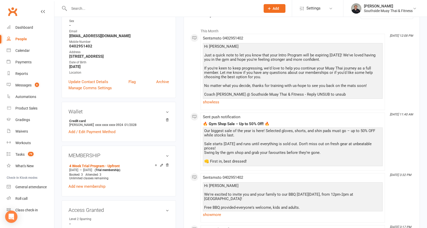
click at [216, 7] on input "text" at bounding box center [161, 8] width 189 height 7
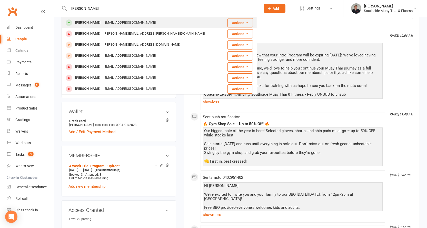
type input "[PERSON_NAME]"
click at [115, 20] on div "[EMAIL_ADDRESS][DOMAIN_NAME]" at bounding box center [129, 22] width 55 height 7
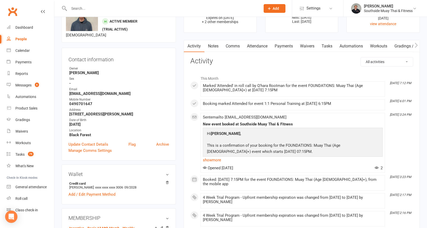
scroll to position [77, 0]
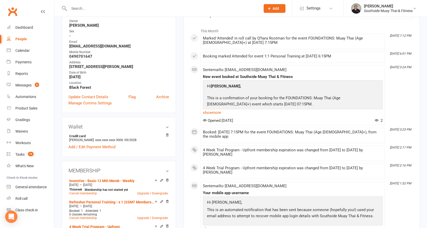
click at [163, 7] on input "text" at bounding box center [161, 8] width 189 height 7
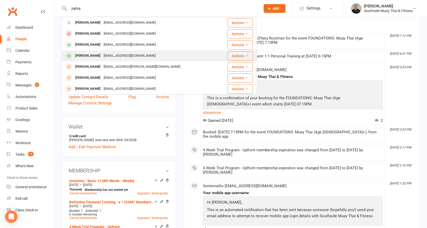
type input "zahra"
click at [118, 53] on div "[EMAIL_ADDRESS][DOMAIN_NAME]" at bounding box center [129, 55] width 55 height 7
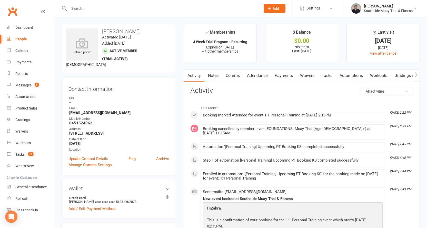
click at [232, 75] on link "Comms" at bounding box center [232, 76] width 21 height 12
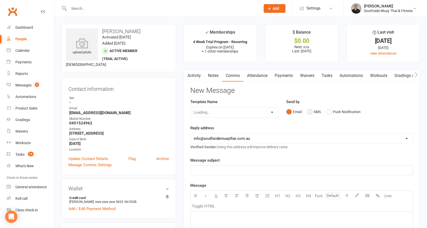
click at [312, 111] on button "SMS" at bounding box center [314, 112] width 14 height 10
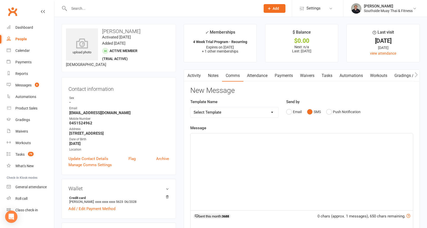
click at [230, 113] on select "Select Template [SMS] Outreach Message: High Risk – Personal From Trainer + Ree…" at bounding box center [234, 112] width 88 height 10
select select "27"
click at [190, 107] on select "Select Template [SMS] Outreach Message: High Risk – Personal From Trainer + Ree…" at bounding box center [234, 112] width 88 height 10
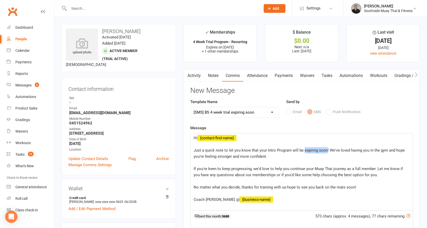
drag, startPoint x: 303, startPoint y: 149, endPoint x: 326, endPoint y: 149, distance: 22.8
click at [326, 149] on span "Just a quick note to let you know that your Intro Program will be expiring soon…" at bounding box center [300, 153] width 212 height 11
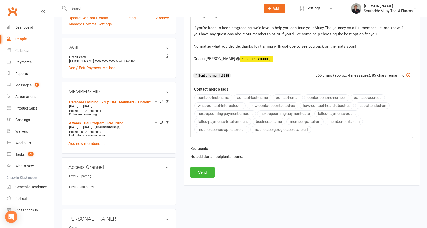
scroll to position [154, 0]
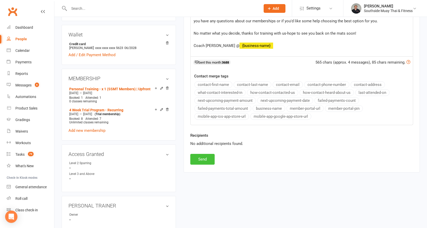
click at [196, 160] on button "Send" at bounding box center [202, 159] width 24 height 11
select select
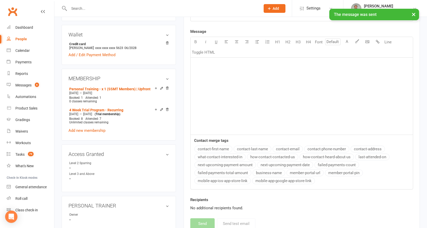
click at [93, 7] on input "text" at bounding box center [161, 8] width 189 height 7
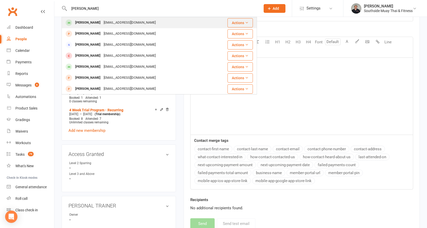
type input "[PERSON_NAME]"
click at [91, 22] on div "[PERSON_NAME]" at bounding box center [88, 22] width 28 height 7
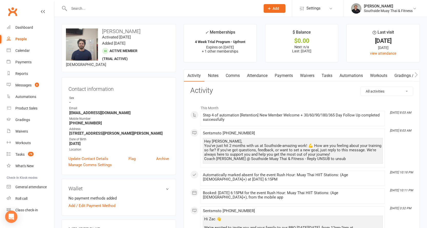
click at [230, 74] on link "Comms" at bounding box center [232, 76] width 21 height 12
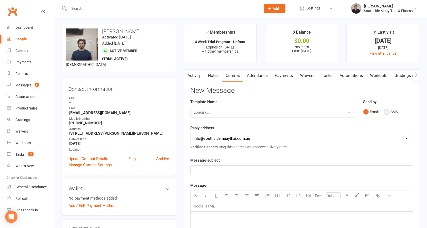
click at [385, 112] on button "SMS" at bounding box center [391, 112] width 14 height 10
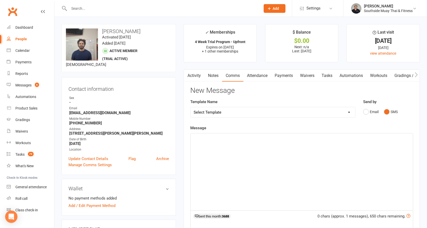
click at [319, 111] on select "Select Template [SMS] Outreach Message: High Risk – Personal From Trainer + Ree…" at bounding box center [272, 112] width 165 height 10
select select "27"
click at [190, 107] on select "Select Template [SMS] Outreach Message: High Risk – Personal From Trainer + Ree…" at bounding box center [272, 112] width 165 height 10
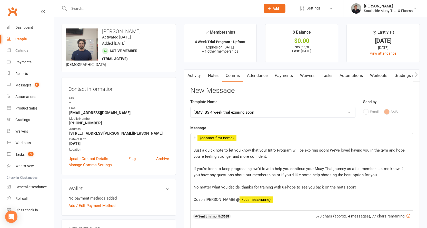
click at [318, 150] on span "Just a quick note to let you know that your Intro Program will be expiring soon…" at bounding box center [300, 153] width 212 height 11
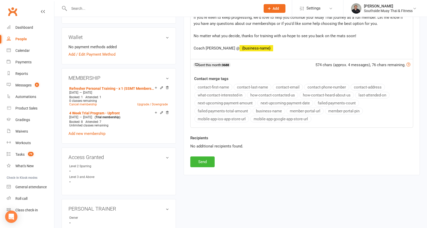
scroll to position [154, 0]
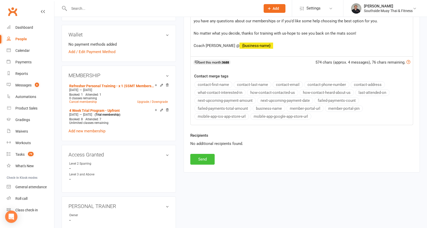
click at [202, 156] on button "Send" at bounding box center [202, 159] width 24 height 11
select select
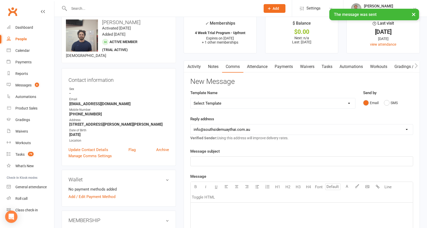
scroll to position [0, 0]
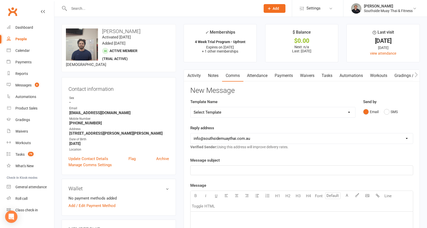
click at [82, 6] on input "text" at bounding box center [161, 8] width 189 height 7
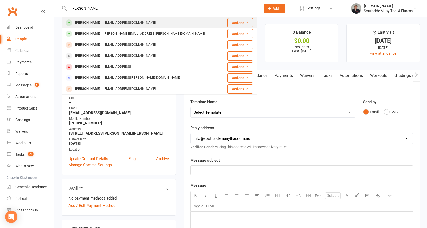
type input "[PERSON_NAME]"
click at [81, 19] on div "[PERSON_NAME]" at bounding box center [88, 22] width 28 height 7
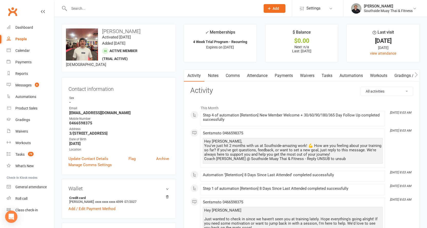
click at [302, 94] on h3 "Activity" at bounding box center [301, 91] width 223 height 8
click at [236, 73] on link "Comms" at bounding box center [232, 76] width 21 height 12
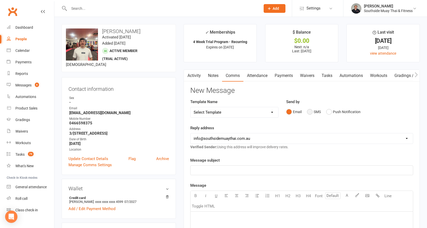
click at [308, 113] on button "SMS" at bounding box center [314, 112] width 14 height 10
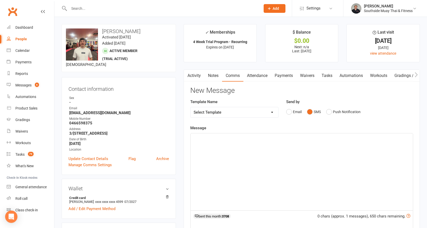
click at [254, 112] on select "Select Template [SMS] Outreach Message: High Risk – Personal From Trainer + Ree…" at bounding box center [234, 112] width 88 height 10
select select "27"
click at [190, 107] on select "Select Template [SMS] Outreach Message: High Risk – Personal From Trainer + Ree…" at bounding box center [234, 112] width 88 height 10
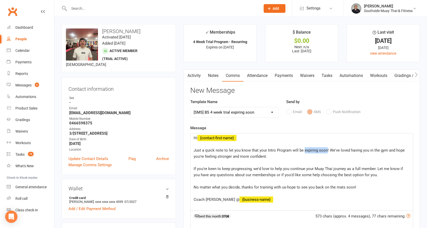
drag, startPoint x: 302, startPoint y: 150, endPoint x: 326, endPoint y: 150, distance: 23.1
click at [326, 150] on span "Just a quick note to let you know that your Intro Program will be expiring soon…" at bounding box center [300, 153] width 212 height 11
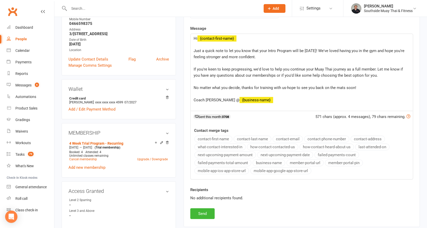
scroll to position [128, 0]
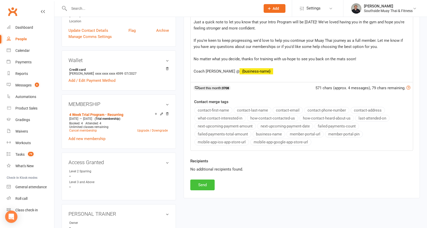
click at [201, 185] on button "Send" at bounding box center [202, 184] width 24 height 11
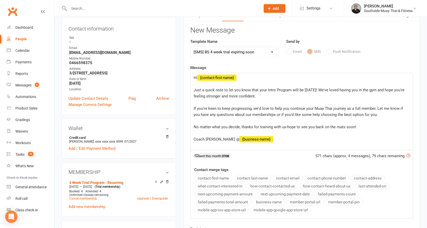
select select
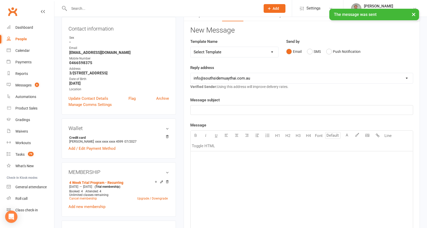
scroll to position [0, 0]
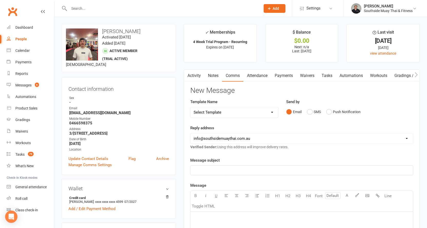
click at [83, 6] on input "text" at bounding box center [161, 8] width 189 height 7
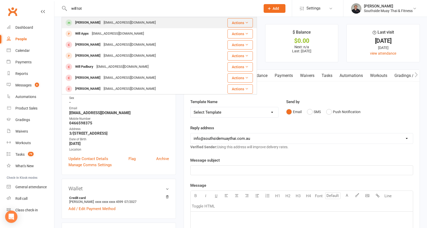
type input "will tot"
click at [82, 20] on div "[PERSON_NAME]" at bounding box center [88, 22] width 28 height 7
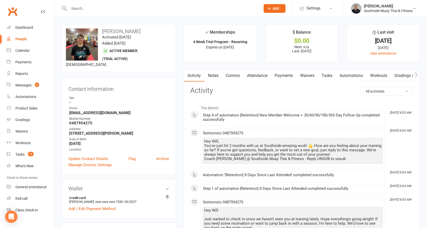
click at [237, 74] on link "Comms" at bounding box center [232, 76] width 21 height 12
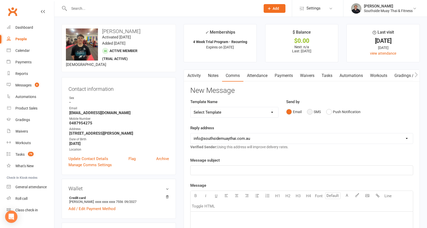
click at [313, 110] on button "SMS" at bounding box center [314, 112] width 14 height 10
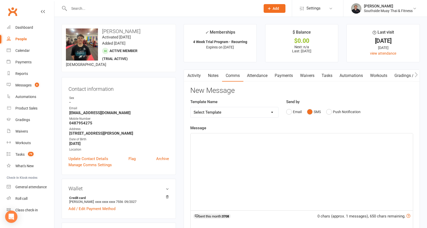
click at [234, 112] on select "Select Template [SMS] Outreach Message: High Risk – Personal From Trainer + Ree…" at bounding box center [234, 112] width 88 height 10
select select "27"
click at [190, 107] on select "Select Template [SMS] Outreach Message: High Risk – Personal From Trainer + Ree…" at bounding box center [234, 112] width 88 height 10
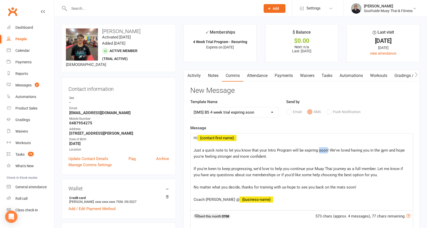
drag, startPoint x: 317, startPoint y: 150, endPoint x: 325, endPoint y: 149, distance: 8.0
click at [325, 149] on span "Just a quick note to let you know that your Intro Program will be expiring soon…" at bounding box center [300, 153] width 212 height 11
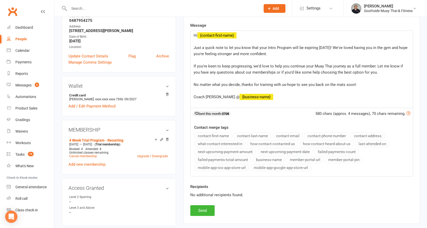
scroll to position [128, 0]
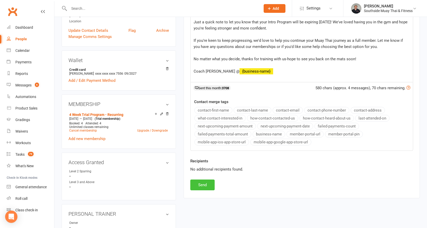
click at [204, 184] on button "Send" at bounding box center [202, 184] width 24 height 11
select select
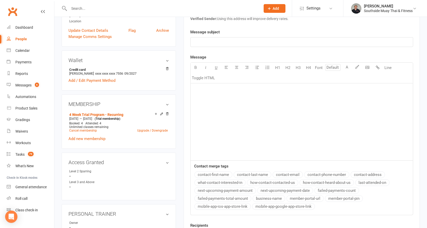
click at [85, 9] on input "text" at bounding box center [161, 8] width 189 height 7
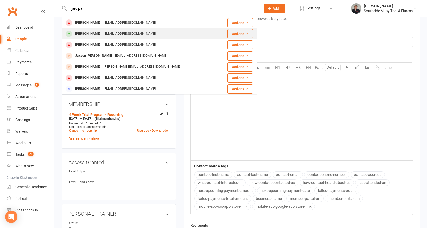
type input "jard pal"
click at [102, 36] on div "[EMAIL_ADDRESS][DOMAIN_NAME]" at bounding box center [129, 33] width 55 height 7
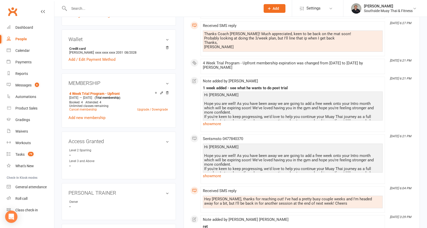
scroll to position [154, 0]
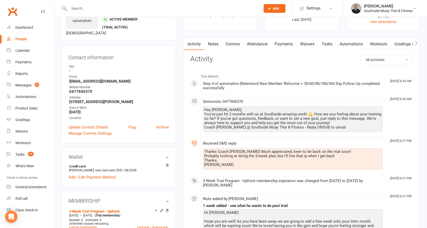
scroll to position [0, 0]
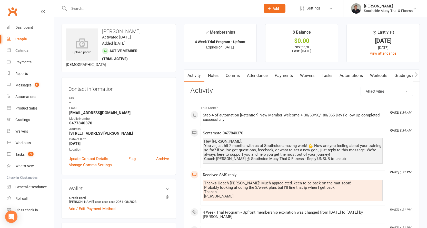
click at [231, 73] on link "Comms" at bounding box center [232, 76] width 21 height 12
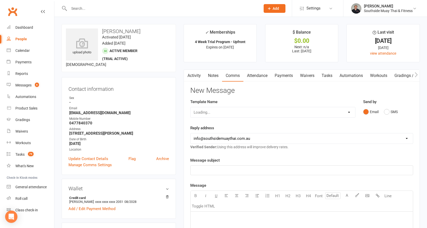
click at [192, 75] on link "Activity" at bounding box center [194, 76] width 21 height 12
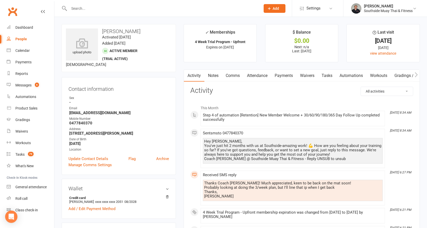
click at [231, 76] on link "Comms" at bounding box center [232, 76] width 21 height 12
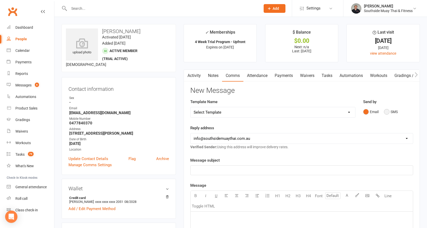
click at [388, 112] on button "SMS" at bounding box center [391, 112] width 14 height 10
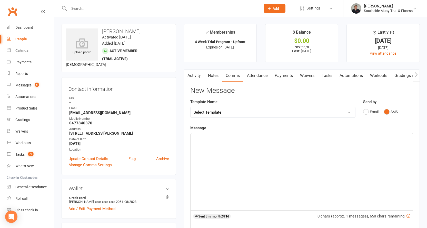
click at [217, 139] on p "﻿" at bounding box center [302, 138] width 216 height 6
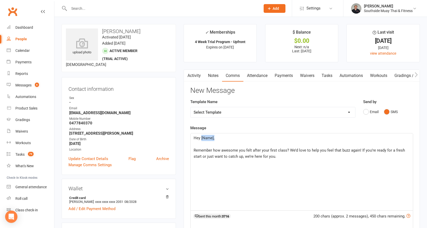
drag, startPoint x: 201, startPoint y: 138, endPoint x: 218, endPoint y: 136, distance: 17.0
click at [218, 136] on p "Hey [Name]," at bounding box center [302, 138] width 216 height 6
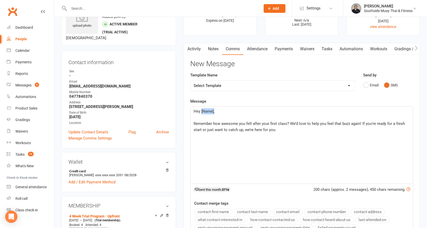
scroll to position [77, 0]
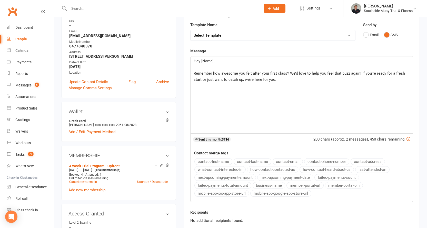
click at [211, 160] on button "contact-first-name" at bounding box center [213, 161] width 38 height 7
drag, startPoint x: 201, startPoint y: 63, endPoint x: 210, endPoint y: 49, distance: 16.4
click at [200, 63] on span "Hey" at bounding box center [197, 61] width 7 height 5
click at [288, 79] on p "Remember how awesome you felt after your first class? We’d love to help you fee…" at bounding box center [302, 76] width 216 height 12
click at [268, 185] on button "business-name" at bounding box center [268, 185] width 33 height 7
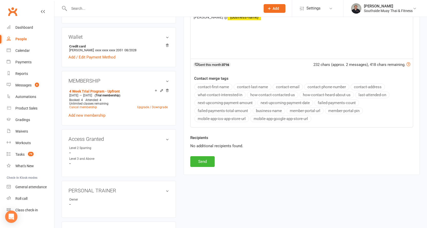
scroll to position [154, 0]
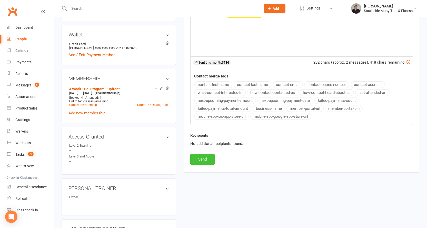
click at [198, 157] on button "Send" at bounding box center [202, 159] width 24 height 11
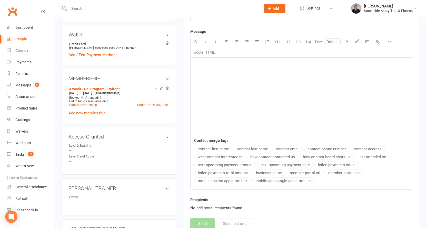
click at [81, 7] on input "text" at bounding box center [161, 8] width 189 height 7
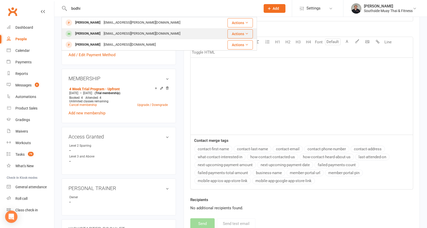
type input "bodhi"
click at [81, 31] on div "[PERSON_NAME]" at bounding box center [88, 33] width 28 height 7
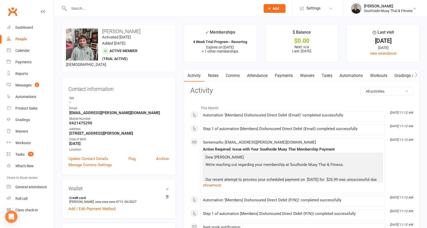
click at [261, 78] on link "Attendance" at bounding box center [257, 76] width 28 height 12
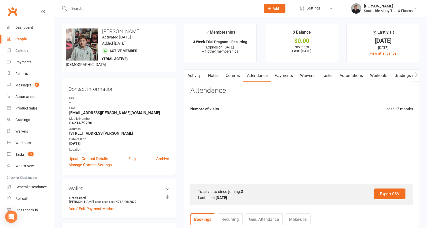
click at [283, 77] on link "Payments" at bounding box center [283, 76] width 25 height 12
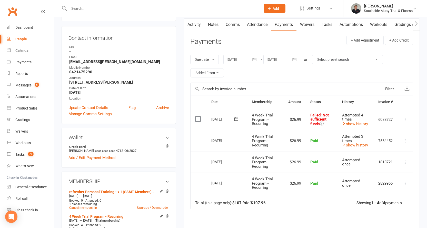
scroll to position [51, 0]
click at [237, 118] on icon at bounding box center [235, 118] width 5 height 5
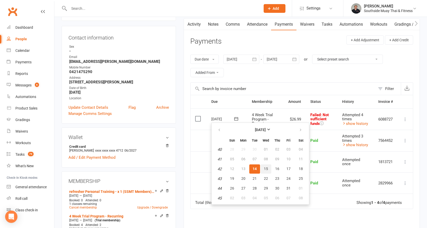
click at [265, 169] on span "15" at bounding box center [266, 169] width 4 height 4
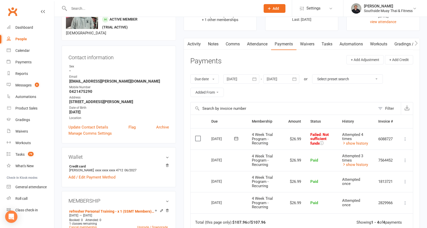
scroll to position [0, 0]
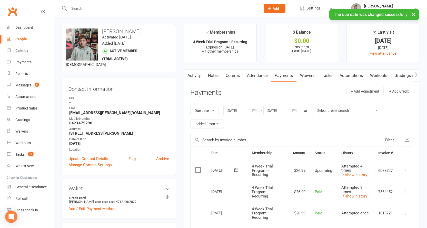
click at [196, 74] on link "Activity" at bounding box center [194, 76] width 21 height 12
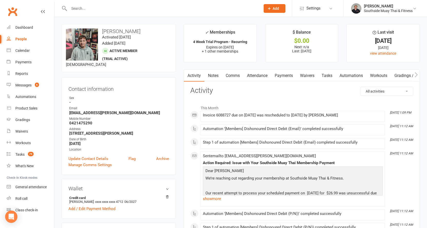
click at [230, 72] on link "Comms" at bounding box center [232, 76] width 21 height 12
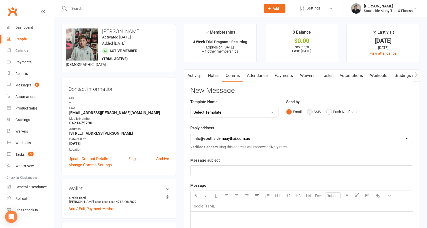
click at [310, 111] on button "SMS" at bounding box center [314, 112] width 14 height 10
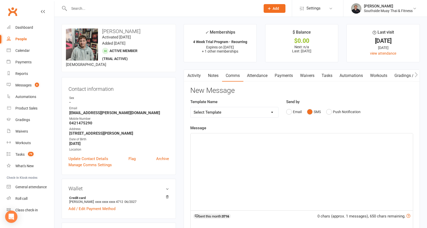
click at [221, 143] on div "﻿" at bounding box center [301, 171] width 222 height 77
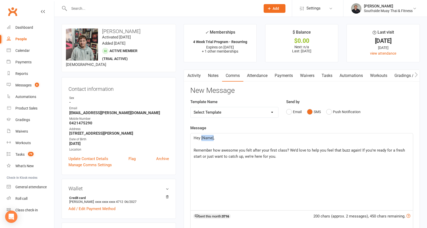
drag, startPoint x: 201, startPoint y: 137, endPoint x: 213, endPoint y: 137, distance: 11.5
click at [213, 137] on span "Hey [Name]," at bounding box center [204, 138] width 21 height 5
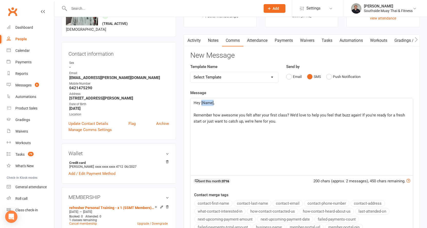
scroll to position [77, 0]
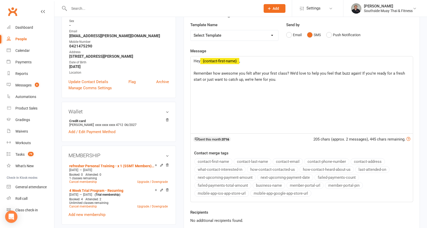
click at [211, 160] on button "contact-first-name" at bounding box center [213, 161] width 38 height 7
drag, startPoint x: 199, startPoint y: 60, endPoint x: 233, endPoint y: 40, distance: 40.0
click at [200, 60] on span "Hey" at bounding box center [197, 61] width 7 height 5
click at [301, 81] on p "Remember how awesome you felt after your first class? We’d love to help you fee…" at bounding box center [302, 76] width 216 height 12
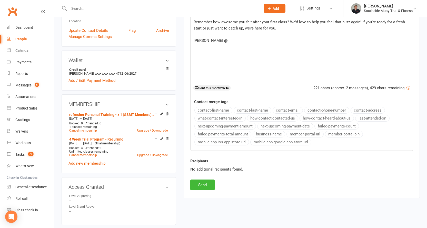
click at [273, 134] on button "business-name" at bounding box center [268, 134] width 33 height 7
click at [209, 185] on button "Send" at bounding box center [202, 184] width 24 height 11
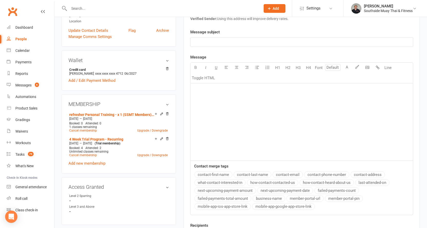
click at [98, 4] on div at bounding box center [159, 8] width 195 height 17
click at [98, 7] on input "text" at bounding box center [161, 8] width 189 height 7
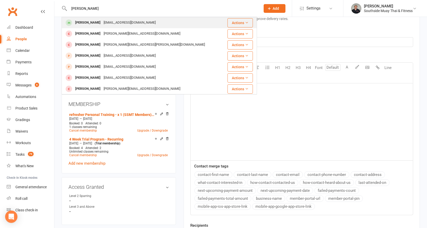
type input "[PERSON_NAME]"
click at [100, 23] on div "[PERSON_NAME]" at bounding box center [88, 22] width 28 height 7
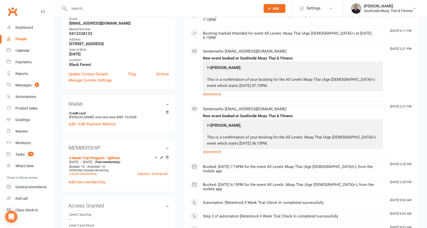
scroll to position [103, 0]
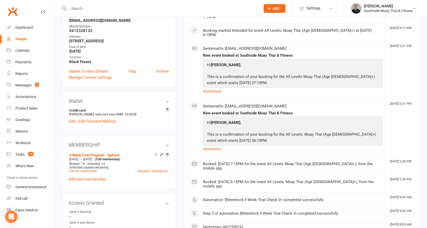
click at [94, 9] on input "text" at bounding box center [161, 8] width 189 height 7
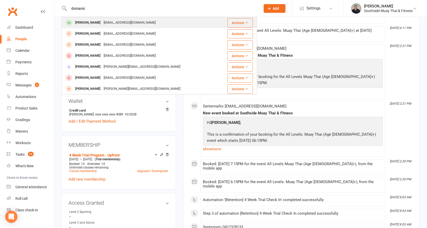
type input "domanic"
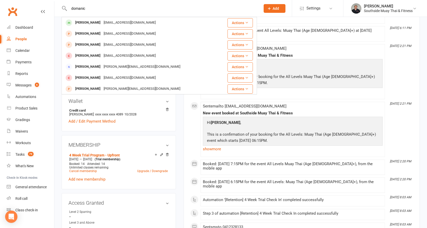
click at [86, 20] on div "[PERSON_NAME]" at bounding box center [88, 22] width 28 height 7
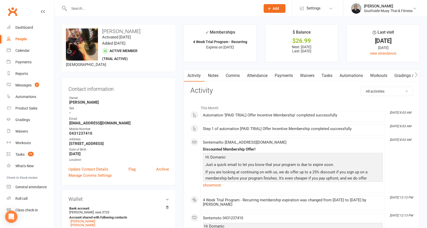
click at [98, 6] on input "text" at bounding box center [161, 8] width 189 height 7
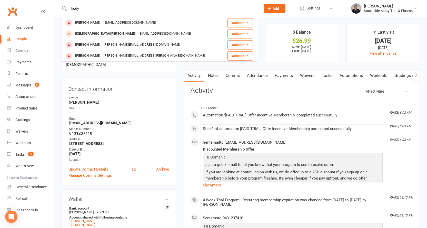
type input "kody"
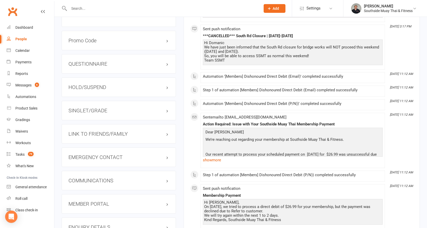
scroll to position [436, 0]
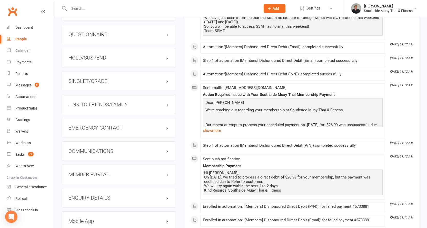
click at [88, 106] on h3 "LINK TO FRIENDS/FAMILY" at bounding box center [118, 104] width 100 height 6
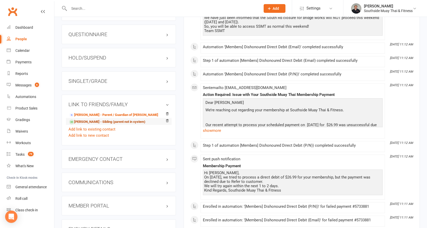
click at [88, 119] on link "[PERSON_NAME] - Sibling (parent not in system)" at bounding box center [107, 121] width 76 height 5
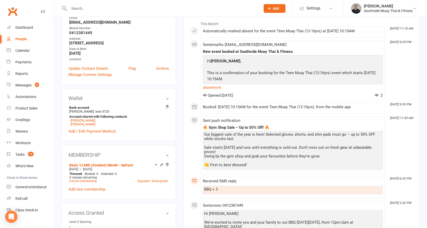
scroll to position [51, 0]
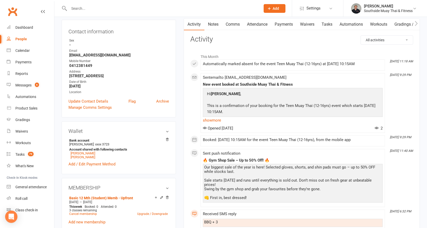
drag, startPoint x: 241, startPoint y: 64, endPoint x: 371, endPoint y: 69, distance: 130.3
click at [371, 69] on li "[DATE] 11:18 AM Automatically marked absent for the event Teen Muay Thai (12-16…" at bounding box center [292, 64] width 184 height 11
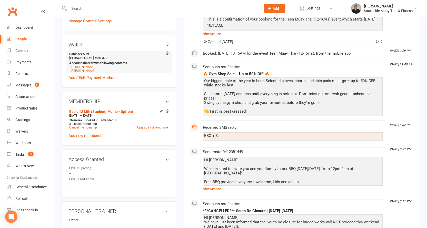
scroll to position [128, 0]
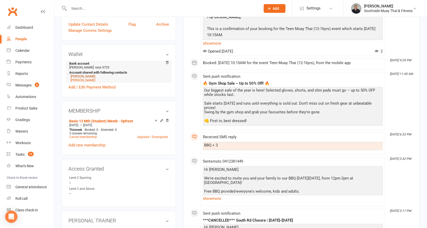
click at [83, 78] on link "[PERSON_NAME]" at bounding box center [82, 76] width 25 height 4
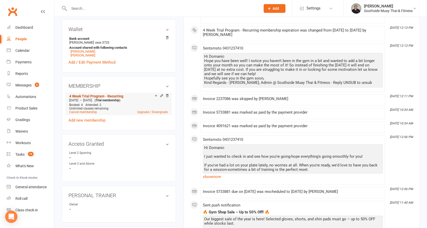
scroll to position [179, 0]
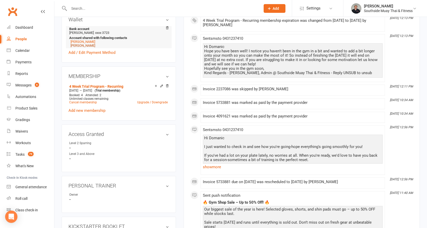
click at [80, 45] on link "[PERSON_NAME]" at bounding box center [82, 46] width 25 height 4
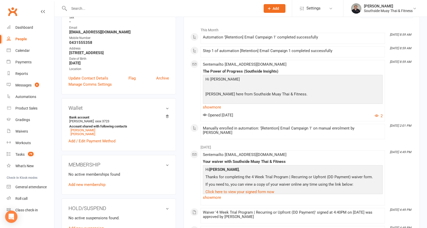
scroll to position [103, 0]
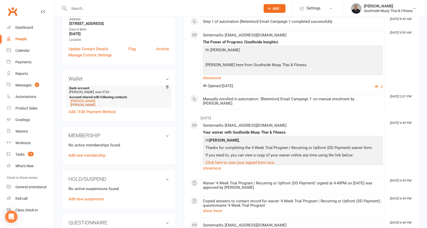
click at [88, 105] on link "[PERSON_NAME]" at bounding box center [82, 105] width 25 height 4
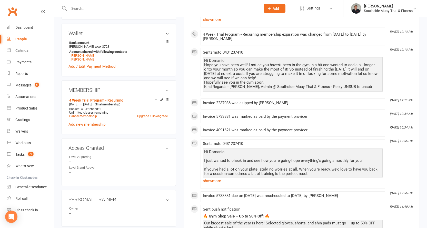
scroll to position [179, 0]
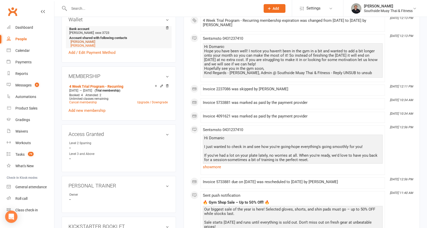
click at [79, 40] on link "[PERSON_NAME]" at bounding box center [82, 42] width 25 height 4
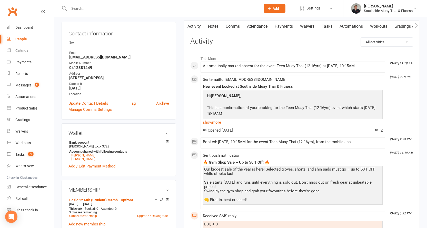
scroll to position [51, 0]
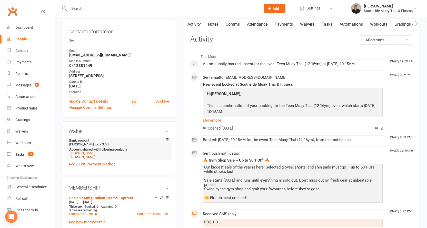
click at [82, 156] on link "[PERSON_NAME]" at bounding box center [82, 157] width 25 height 4
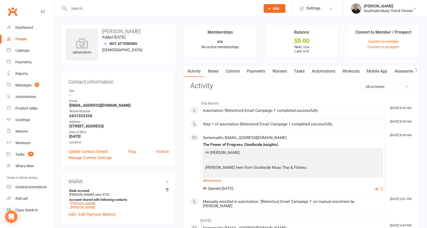
click at [237, 70] on link "Comms" at bounding box center [232, 71] width 21 height 12
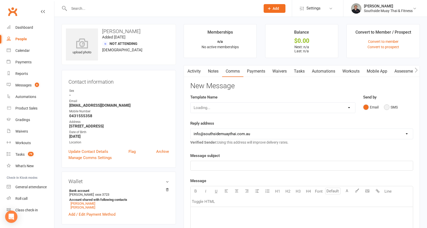
click at [391, 106] on button "SMS" at bounding box center [391, 107] width 14 height 10
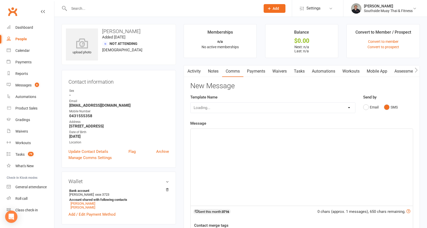
click at [264, 136] on p "﻿" at bounding box center [302, 133] width 216 height 6
click at [273, 105] on div "Loading..." at bounding box center [272, 107] width 165 height 11
click at [284, 109] on select "Select Template [SMS] Outreach Message: High Risk – Personal From Trainer + Ree…" at bounding box center [272, 108] width 165 height 10
select select "250"
click at [190, 103] on select "Select Template [SMS] Outreach Message: High Risk – Personal From Trainer + Ree…" at bounding box center [272, 108] width 165 height 10
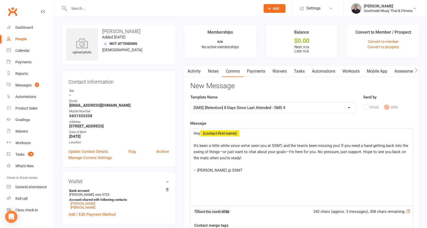
click at [259, 146] on span "It’s been a little while since we’ve seen you at SSMT, and the team’s been miss…" at bounding box center [302, 151] width 216 height 17
click at [334, 148] on span "It’s been a little while since we’ve seen [PERSON_NAME] in class, and the team’…" at bounding box center [301, 151] width 215 height 17
drag, startPoint x: 345, startPoint y: 146, endPoint x: 351, endPoint y: 145, distance: 6.5
click at [351, 145] on span "It’s been a little while since we’ve seen [PERSON_NAME] in class, and the team’…" at bounding box center [301, 151] width 215 height 17
click at [243, 151] on span "It’s been a little while since we’ve seen [PERSON_NAME] in class, and the team’…" at bounding box center [301, 151] width 215 height 17
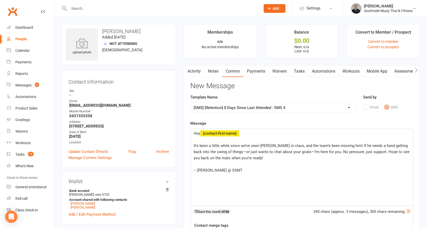
click at [278, 151] on span "It’s been a little while since we’ve seen [PERSON_NAME] in class, and the team’…" at bounding box center [302, 151] width 217 height 17
drag, startPoint x: 296, startPoint y: 150, endPoint x: 307, endPoint y: 150, distance: 11.3
click at [307, 150] on span "It’s been a little while since we’ve seen [PERSON_NAME] in class, and the team’…" at bounding box center [302, 151] width 216 height 17
click at [383, 150] on span "It’s been a little while since we’ve seen [PERSON_NAME] in class, and the team’…" at bounding box center [301, 151] width 215 height 17
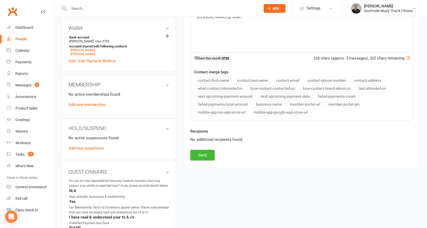
scroll to position [154, 0]
click at [204, 155] on button "Send" at bounding box center [202, 154] width 24 height 11
select select
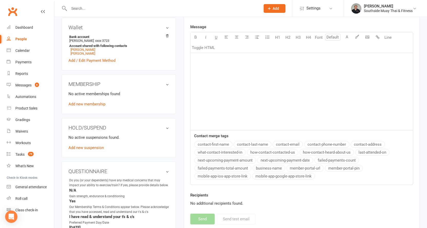
click at [113, 8] on input "text" at bounding box center [161, 8] width 189 height 7
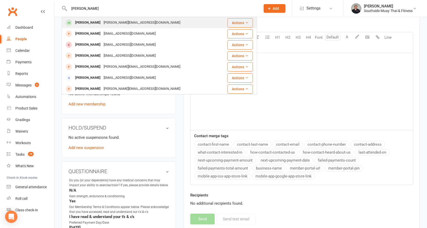
type input "[PERSON_NAME]"
click at [87, 21] on div "[PERSON_NAME]" at bounding box center [88, 22] width 28 height 7
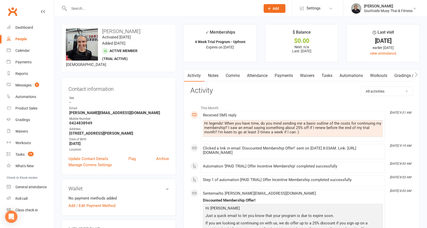
click at [153, 8] on input "text" at bounding box center [161, 8] width 189 height 7
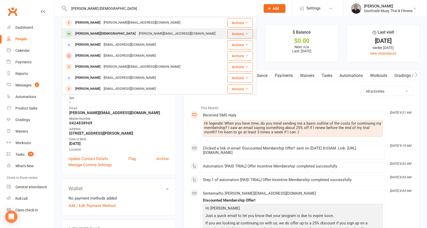
type input "[PERSON_NAME] [DEMOGRAPHIC_DATA]"
click at [137, 35] on div "[PERSON_NAME][EMAIL_ADDRESS][DOMAIN_NAME]" at bounding box center [177, 33] width 80 height 7
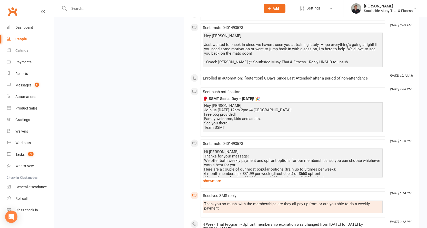
scroll to position [1128, 0]
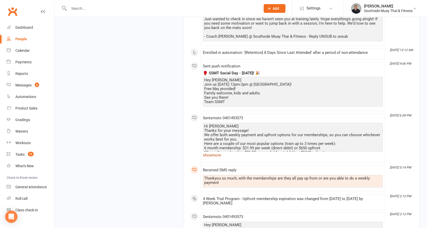
click at [216, 151] on link "show more" at bounding box center [293, 154] width 180 height 7
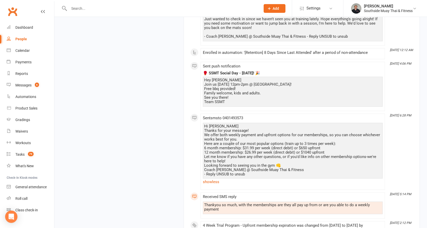
drag, startPoint x: 204, startPoint y: 96, endPoint x: 268, endPoint y: 135, distance: 75.3
click at [291, 142] on div "Hi [PERSON_NAME] Thanks for your message! We offer both weekly payment and upfr…" at bounding box center [292, 150] width 177 height 52
copy div "Hi [PERSON_NAME] Thanks for your message! We offer both weekly payment and upfr…"
click at [160, 11] on input "text" at bounding box center [161, 8] width 189 height 7
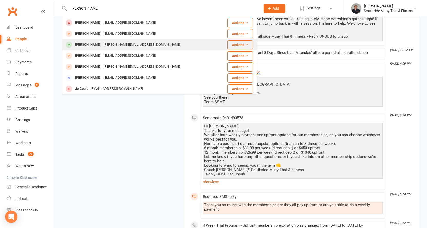
type input "[PERSON_NAME]"
click at [90, 46] on div "[PERSON_NAME]" at bounding box center [88, 44] width 28 height 7
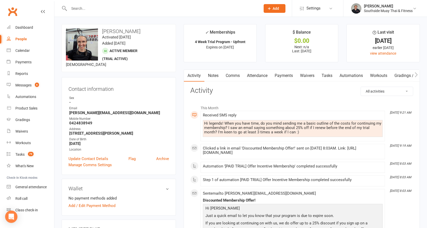
click at [237, 76] on link "Comms" at bounding box center [232, 76] width 21 height 12
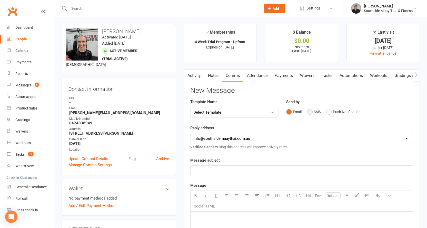
click at [308, 112] on button "SMS" at bounding box center [314, 112] width 14 height 10
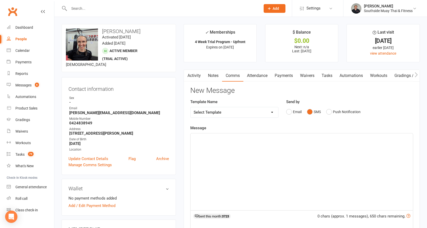
click at [205, 140] on p "﻿" at bounding box center [302, 138] width 216 height 6
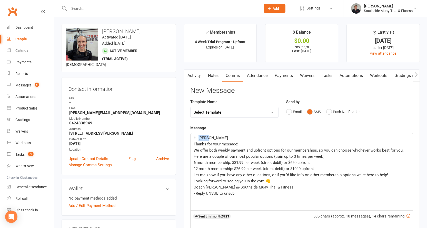
drag, startPoint x: 198, startPoint y: 136, endPoint x: 209, endPoint y: 136, distance: 11.3
click at [209, 136] on p "Hi [PERSON_NAME]" at bounding box center [302, 138] width 216 height 6
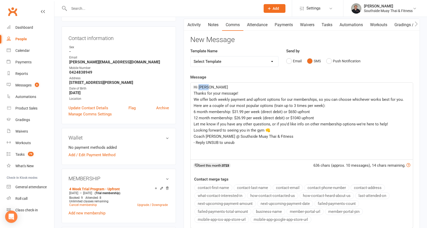
scroll to position [51, 0]
click at [210, 186] on button "contact-first-name" at bounding box center [213, 187] width 38 height 7
drag, startPoint x: 235, startPoint y: 143, endPoint x: 191, endPoint y: 141, distance: 44.4
click at [191, 141] on div "Hi ﻿ {contact-first-name} Thanks for your message! We offer both weekly payment…" at bounding box center [301, 120] width 222 height 77
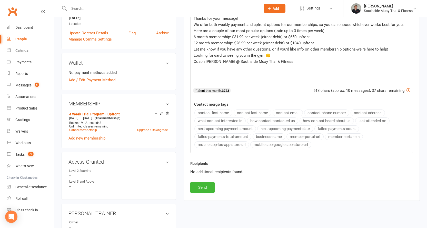
scroll to position [128, 0]
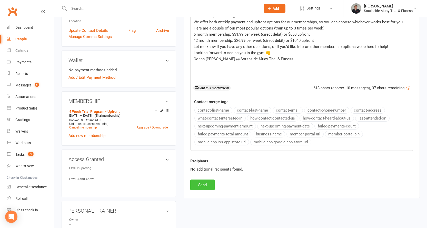
click at [195, 182] on button "Send" at bounding box center [202, 184] width 24 height 11
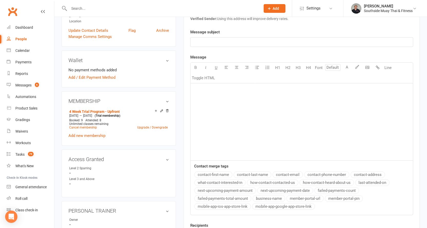
click at [84, 8] on input "text" at bounding box center [161, 8] width 189 height 7
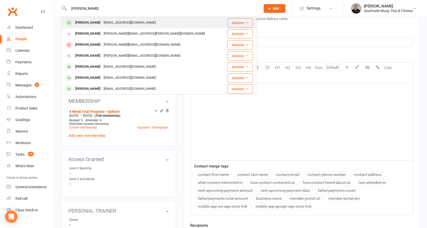
type input "[PERSON_NAME]"
click at [95, 20] on div "[PERSON_NAME]" at bounding box center [88, 22] width 28 height 7
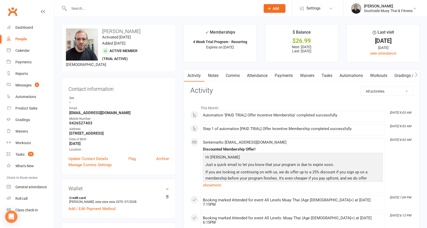
click at [230, 7] on input "text" at bounding box center [161, 8] width 189 height 7
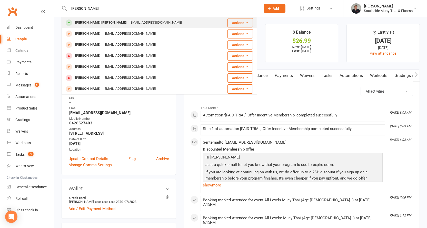
type input "[PERSON_NAME]"
click at [128, 21] on div "[EMAIL_ADDRESS][DOMAIN_NAME]" at bounding box center [155, 22] width 55 height 7
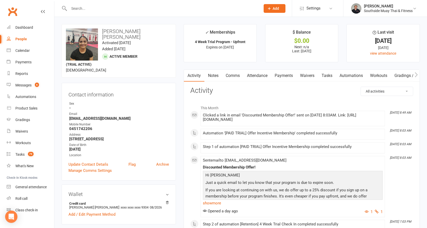
click at [257, 75] on link "Attendance" at bounding box center [257, 76] width 28 height 12
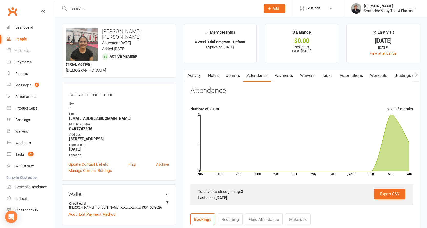
click at [213, 74] on link "Notes" at bounding box center [213, 76] width 18 height 12
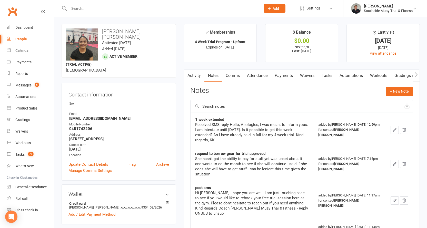
click at [289, 85] on div "Activity Notes Comms Attendance Payments Waivers Tasks Automations Workouts Gra…" at bounding box center [302, 164] width 236 height 190
click at [229, 74] on link "Comms" at bounding box center [232, 76] width 21 height 12
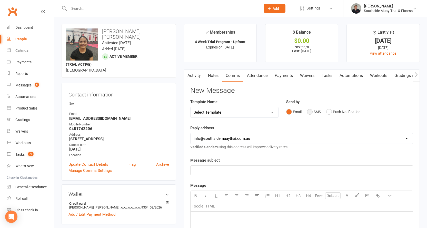
click at [313, 111] on button "SMS" at bounding box center [314, 112] width 14 height 10
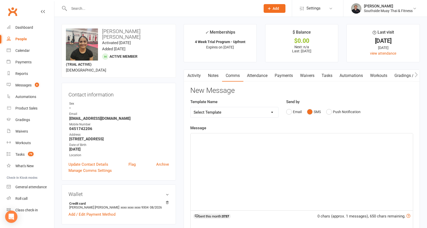
click at [200, 145] on div "﻿" at bounding box center [301, 171] width 222 height 77
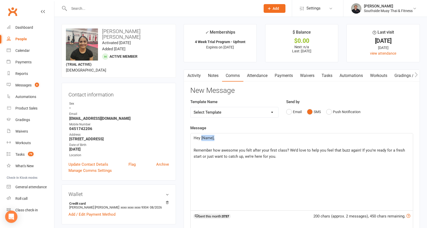
drag, startPoint x: 201, startPoint y: 138, endPoint x: 215, endPoint y: 137, distance: 13.8
click at [215, 137] on p "Hey [Name]," at bounding box center [302, 138] width 216 height 6
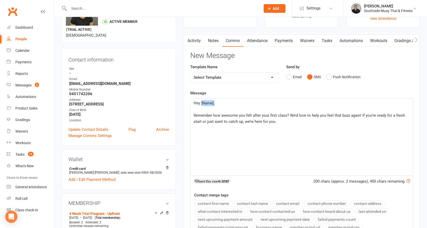
scroll to position [77, 0]
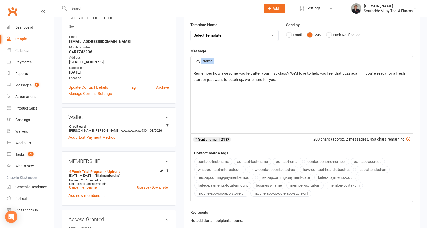
click at [209, 160] on button "contact-first-name" at bounding box center [213, 161] width 38 height 7
click at [200, 59] on span "Hey" at bounding box center [197, 61] width 7 height 5
click at [283, 79] on p "Remember how awesome you felt after your first class? We’d love to help you fee…" at bounding box center [302, 76] width 216 height 12
click at [280, 185] on button "business-name" at bounding box center [268, 185] width 33 height 7
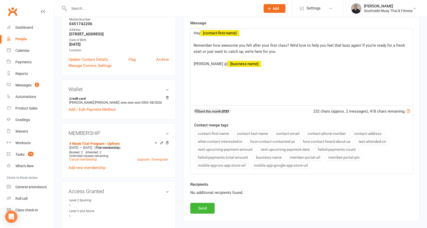
scroll to position [154, 0]
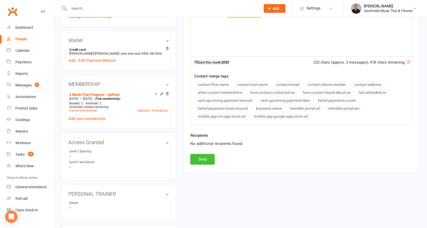
click at [203, 159] on button "Send" at bounding box center [202, 159] width 24 height 11
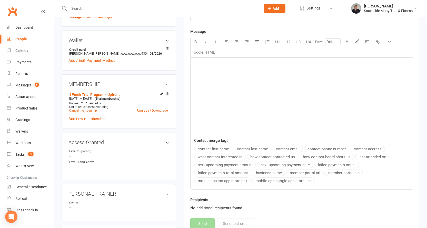
click at [109, 4] on div at bounding box center [159, 8] width 195 height 17
click at [110, 7] on input "text" at bounding box center [161, 8] width 189 height 7
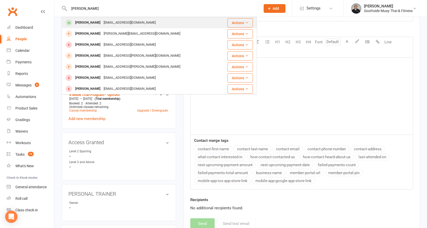
type input "[PERSON_NAME]"
click at [113, 23] on div "[EMAIL_ADDRESS][DOMAIN_NAME]" at bounding box center [129, 22] width 55 height 7
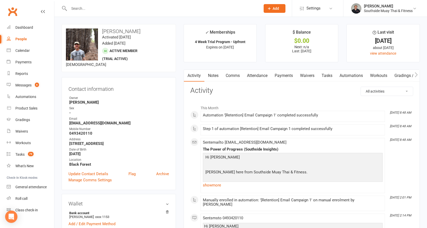
click at [229, 72] on link "Comms" at bounding box center [232, 76] width 21 height 12
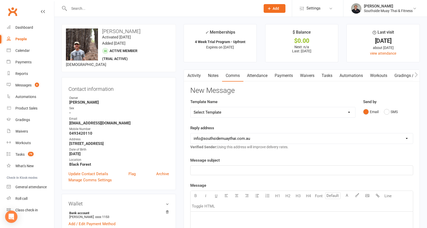
click at [194, 73] on link "Activity" at bounding box center [194, 76] width 21 height 12
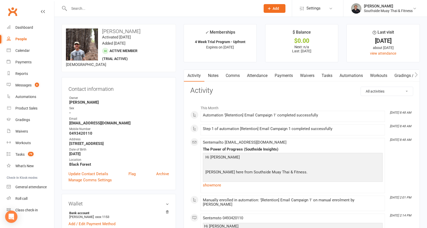
click at [252, 72] on link "Attendance" at bounding box center [257, 76] width 28 height 12
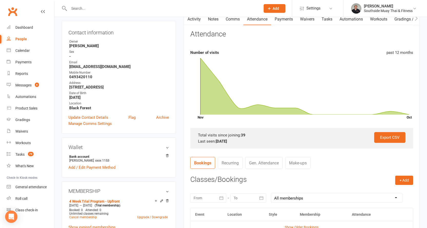
scroll to position [103, 0]
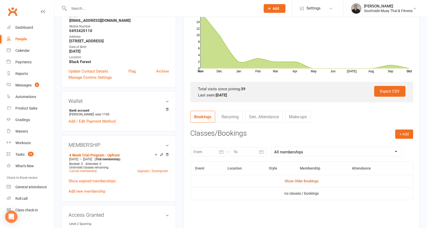
click at [307, 180] on link "Show Older Bookings" at bounding box center [302, 181] width 34 height 4
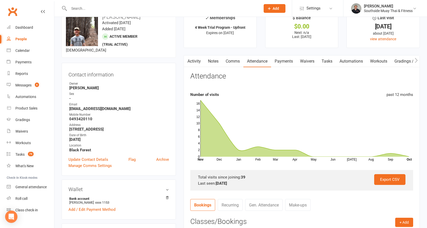
scroll to position [0, 0]
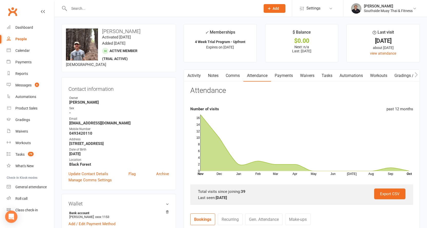
click at [233, 74] on link "Comms" at bounding box center [232, 76] width 21 height 12
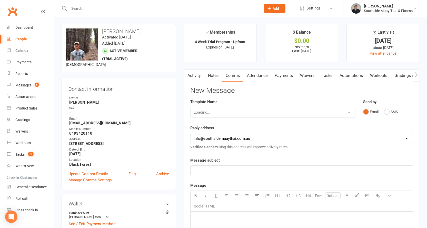
click at [197, 74] on link "Activity" at bounding box center [194, 76] width 21 height 12
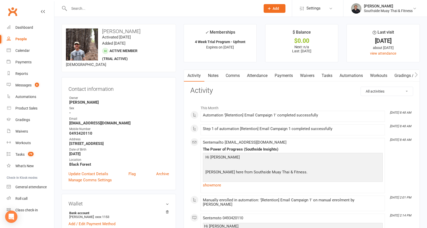
click at [229, 75] on link "Comms" at bounding box center [232, 76] width 21 height 12
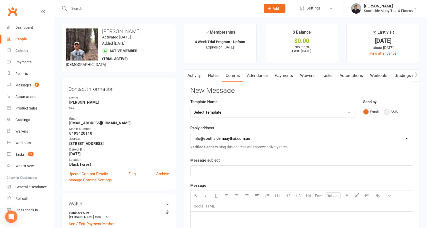
drag, startPoint x: 391, startPoint y: 111, endPoint x: 381, endPoint y: 110, distance: 10.0
click at [390, 111] on button "SMS" at bounding box center [391, 112] width 14 height 10
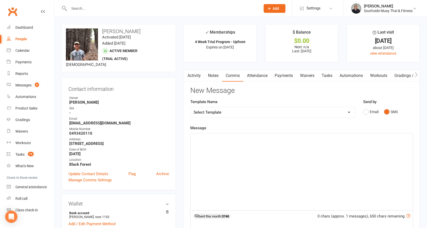
drag, startPoint x: 188, startPoint y: 137, endPoint x: 195, endPoint y: 137, distance: 7.2
click at [189, 137] on div "Activity Notes Comms Attendance Payments Waivers Tasks Automations Workouts Gra…" at bounding box center [302, 197] width 236 height 257
click at [197, 137] on p "﻿" at bounding box center [302, 138] width 216 height 6
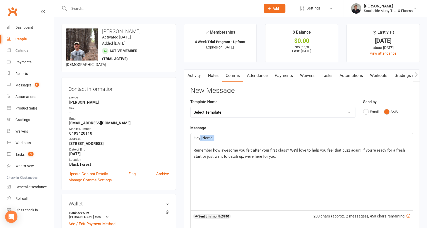
drag, startPoint x: 200, startPoint y: 137, endPoint x: 216, endPoint y: 137, distance: 15.4
click at [216, 137] on p "Hey [Name]," at bounding box center [302, 138] width 216 height 6
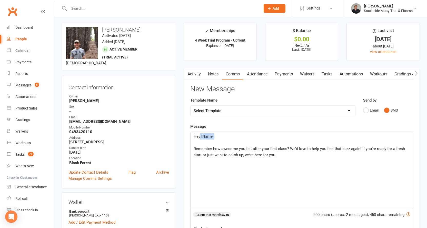
scroll to position [51, 0]
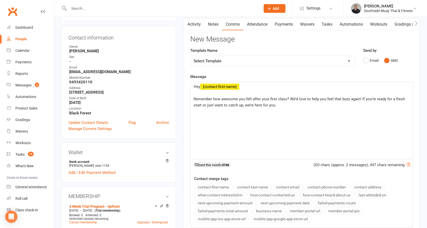
click at [217, 185] on button "contact-first-name" at bounding box center [213, 187] width 38 height 7
click at [200, 117] on div "Hey ﻿ {contact-first-name} ﻿ Remember how awesome you felt after your first cla…" at bounding box center [301, 120] width 222 height 77
click at [289, 110] on div "Hey ﻿ {contact-first-name} ﻿ Remember how awesome you felt after your first cla…" at bounding box center [301, 120] width 222 height 77
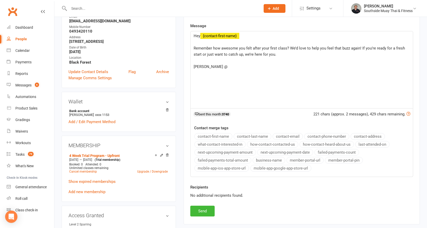
scroll to position [103, 0]
click at [264, 158] on button "business-name" at bounding box center [268, 159] width 33 height 7
click at [206, 207] on button "Send" at bounding box center [202, 210] width 24 height 11
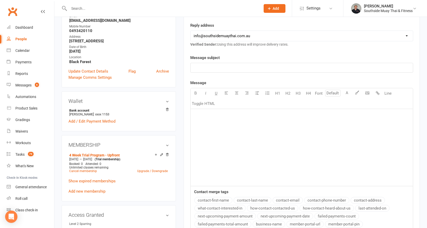
click at [118, 8] on input "text" at bounding box center [161, 8] width 189 height 7
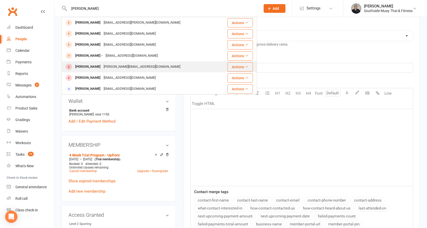
scroll to position [77, 0]
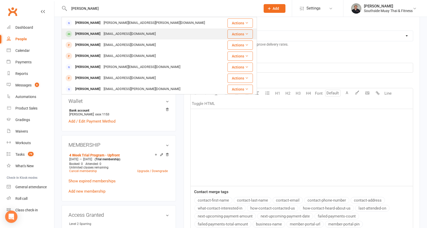
type input "[PERSON_NAME]"
click at [118, 31] on div "[EMAIL_ADDRESS][DOMAIN_NAME]" at bounding box center [129, 33] width 55 height 7
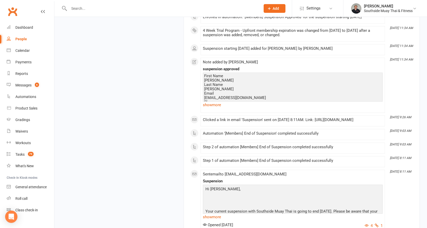
scroll to position [743, 0]
click at [214, 101] on link "show more" at bounding box center [293, 104] width 180 height 7
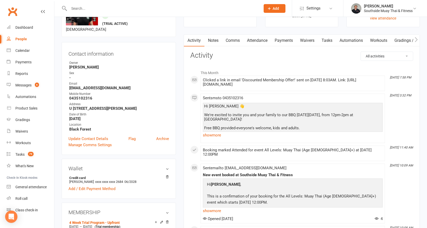
scroll to position [0, 0]
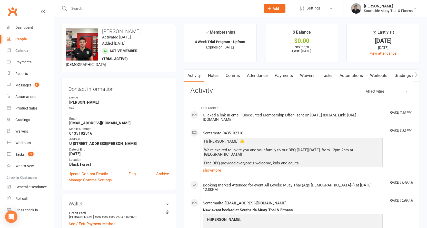
click at [234, 77] on link "Comms" at bounding box center [232, 76] width 21 height 12
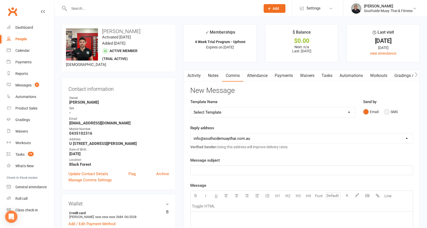
click at [389, 113] on button "SMS" at bounding box center [391, 112] width 14 height 10
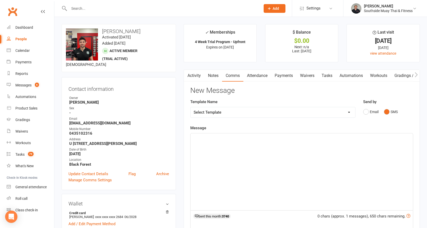
click at [267, 142] on div "﻿" at bounding box center [301, 171] width 222 height 77
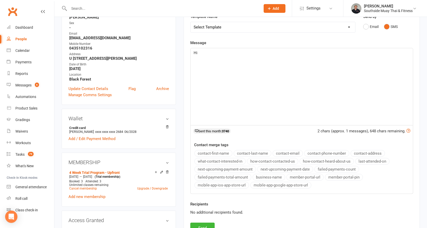
scroll to position [103, 0]
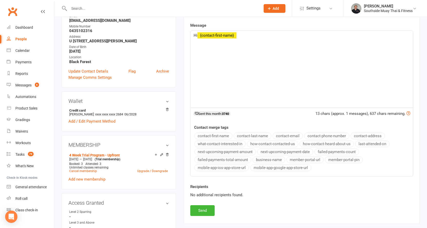
click at [224, 135] on button "contact-first-name" at bounding box center [213, 136] width 38 height 7
click at [279, 42] on span "Just checking in to see how your injury is going aftr last week's session." at bounding box center [256, 41] width 124 height 5
click at [329, 43] on p "Just checking in to see how your injury is going after last week's session." at bounding box center [302, 41] width 216 height 6
click at [270, 158] on button "business-name" at bounding box center [268, 159] width 33 height 7
click at [201, 209] on button "Send" at bounding box center [202, 210] width 24 height 11
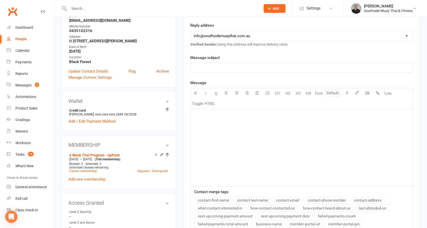
click at [84, 6] on input "text" at bounding box center [161, 8] width 189 height 7
type input "[PERSON_NAME]"
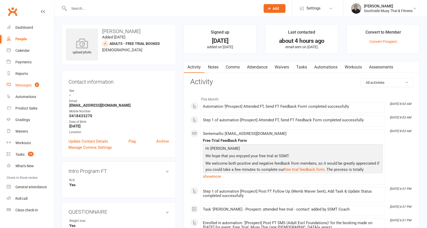
click at [29, 84] on div "Messages" at bounding box center [23, 85] width 16 height 4
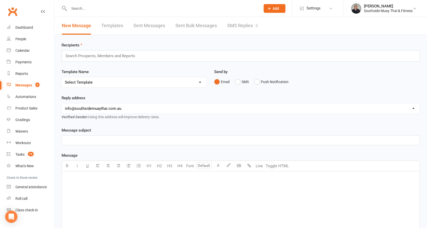
click at [120, 28] on link "Templates" at bounding box center [112, 26] width 22 height 18
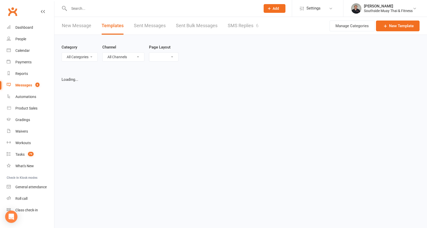
select select "list"
select select "100"
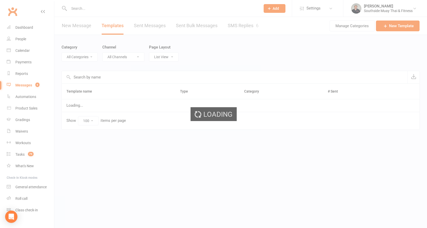
select select "6184"
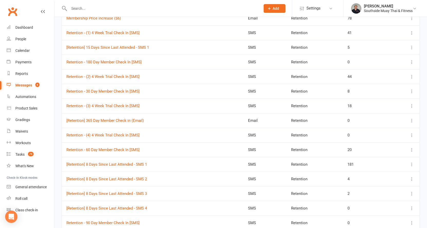
scroll to position [282, 0]
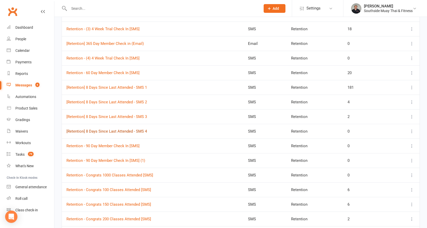
click at [121, 130] on link "[Retention] 8 Days Since Last Attended - SMS 4" at bounding box center [106, 131] width 80 height 5
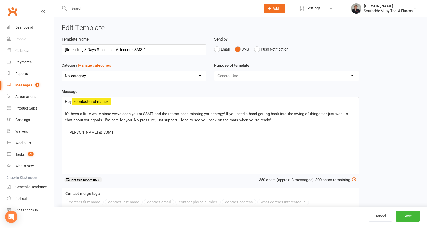
select select "6184"
click at [223, 112] on span "It’s been a little while since we’ve seen you at SSMT, and the team’s been miss…" at bounding box center [207, 116] width 284 height 11
click at [405, 217] on button "Save" at bounding box center [407, 216] width 24 height 11
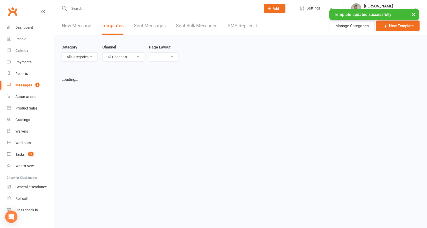
select select "list"
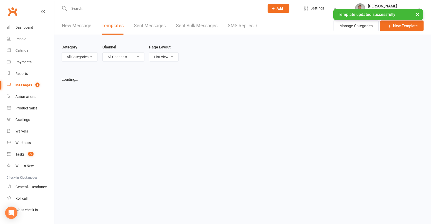
select select "100"
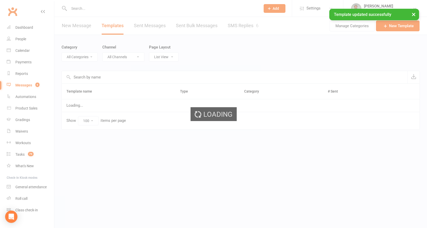
select select "6184"
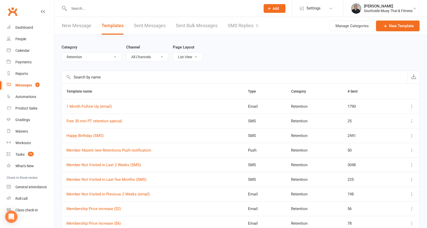
click at [104, 11] on input "text" at bounding box center [161, 8] width 189 height 7
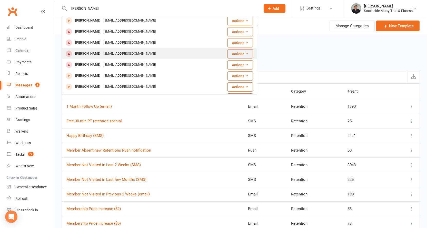
scroll to position [51, 0]
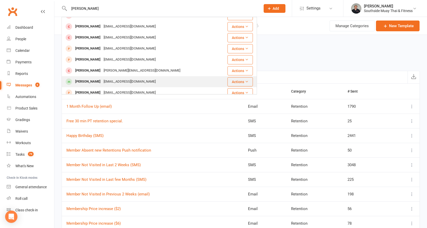
type input "[PERSON_NAME]"
click at [82, 82] on div "[PERSON_NAME]" at bounding box center [88, 81] width 28 height 7
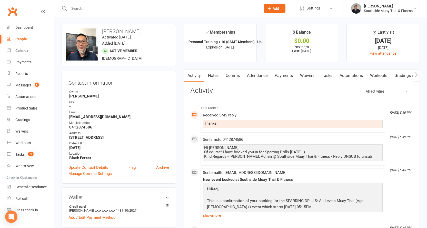
click at [255, 75] on link "Attendance" at bounding box center [257, 76] width 28 height 12
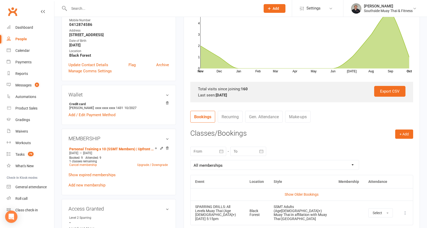
scroll to position [205, 0]
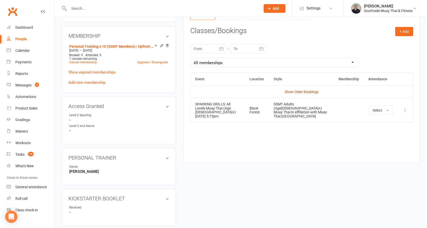
click at [315, 90] on link "Show Older Bookings" at bounding box center [302, 92] width 34 height 4
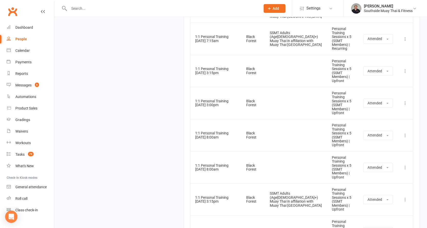
scroll to position [4125, 0]
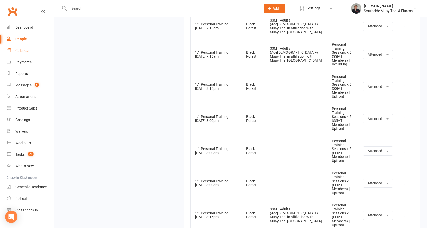
click at [26, 49] on div "Calendar" at bounding box center [22, 50] width 14 height 4
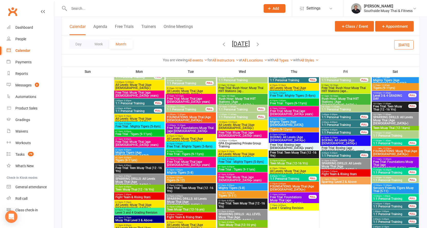
scroll to position [320, 0]
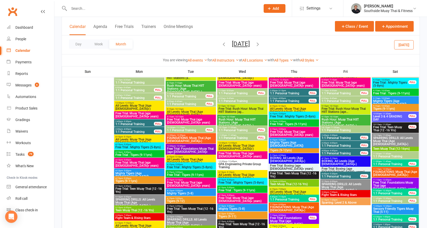
click at [260, 41] on icon "button" at bounding box center [258, 44] width 6 height 6
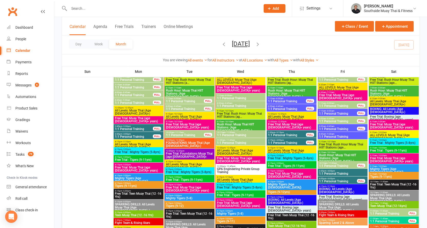
scroll to position [535, 0]
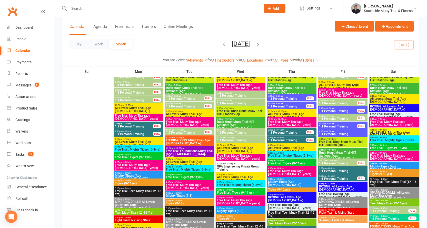
click at [181, 105] on span "1:1 Personal Training" at bounding box center [185, 106] width 38 height 3
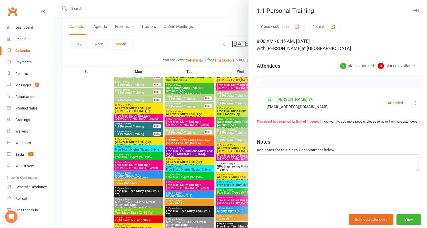
click at [413, 10] on icon "button" at bounding box center [415, 10] width 5 height 3
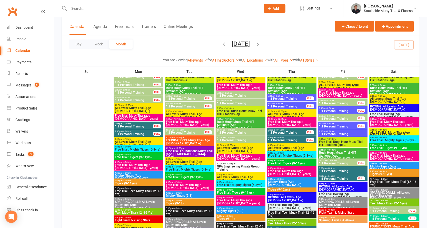
click at [184, 94] on div "7:15am - 8:00am 1:1 Personal Training FULL" at bounding box center [190, 97] width 50 height 7
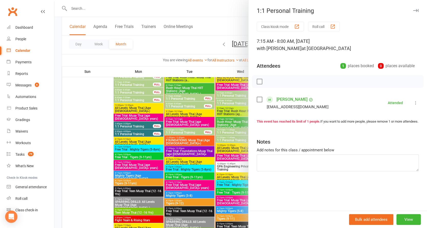
drag, startPoint x: 411, startPoint y: 12, endPoint x: 351, endPoint y: 12, distance: 60.8
click at [413, 12] on icon "button" at bounding box center [415, 10] width 5 height 3
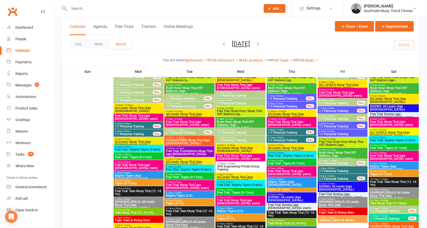
click at [93, 7] on input "text" at bounding box center [161, 8] width 189 height 7
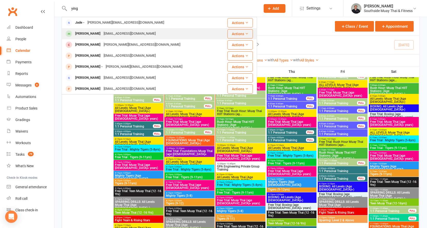
type input "ying"
click at [102, 32] on div "[EMAIL_ADDRESS][DOMAIN_NAME]" at bounding box center [129, 33] width 55 height 7
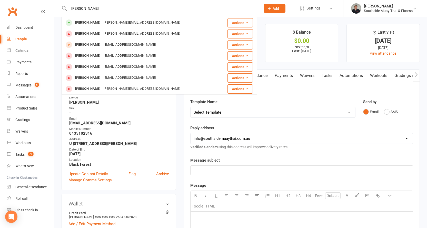
scroll to position [103, 0]
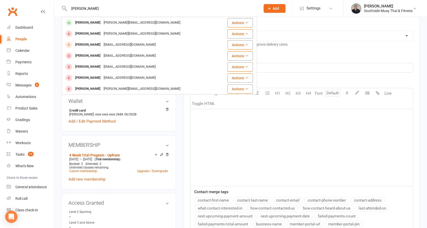
type input "[PERSON_NAME]"
click at [83, 21] on div "[PERSON_NAME]" at bounding box center [88, 22] width 28 height 7
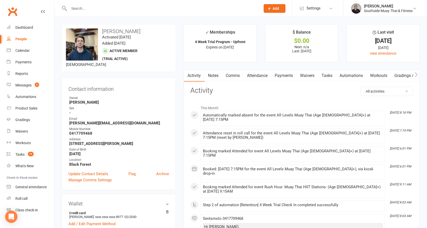
scroll to position [103, 0]
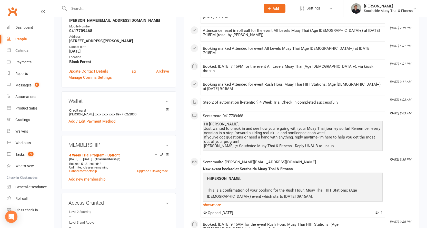
click at [147, 6] on input "text" at bounding box center [161, 8] width 189 height 7
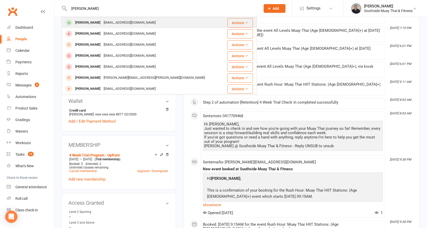
type input "carter murton"
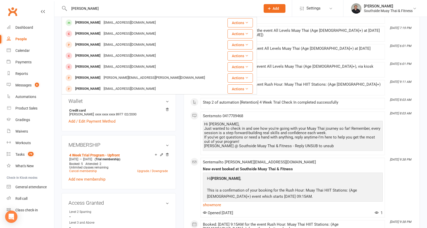
click at [116, 21] on div "cartermurton@icloud.com" at bounding box center [129, 22] width 55 height 7
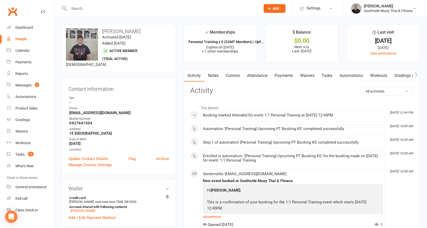
click at [105, 7] on input "text" at bounding box center [161, 8] width 189 height 7
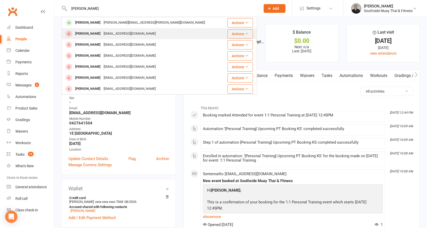
type input "matt bucklan"
click at [99, 32] on div "Matteo Buckley" at bounding box center [88, 33] width 28 height 7
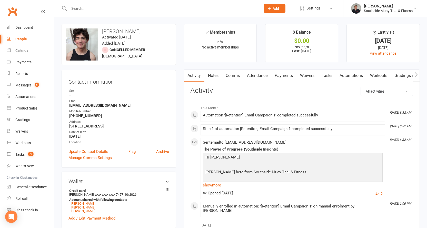
click at [95, 9] on input "text" at bounding box center [161, 8] width 189 height 7
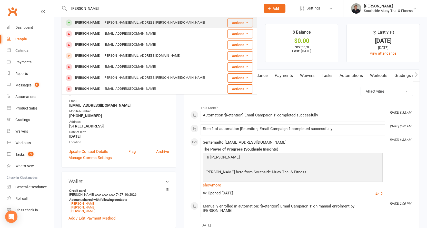
type input "matt buck"
click at [92, 20] on div "[PERSON_NAME]" at bounding box center [88, 22] width 28 height 7
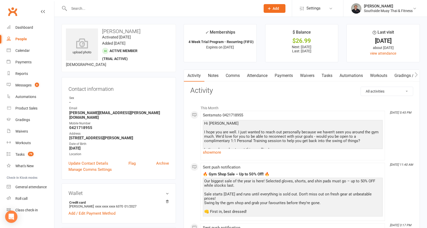
click at [238, 76] on link "Comms" at bounding box center [232, 76] width 21 height 12
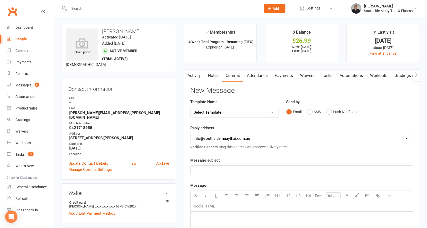
click at [198, 76] on link "Activity" at bounding box center [194, 76] width 21 height 12
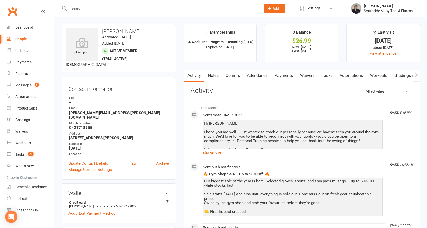
click at [231, 75] on link "Comms" at bounding box center [232, 76] width 21 height 12
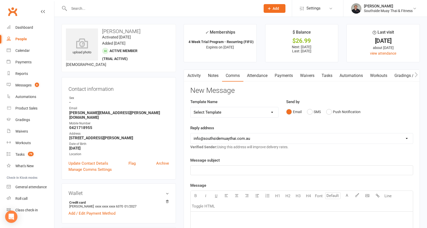
click at [188, 75] on icon "button" at bounding box center [186, 74] width 3 height 5
click at [193, 73] on link "Activity" at bounding box center [194, 76] width 21 height 12
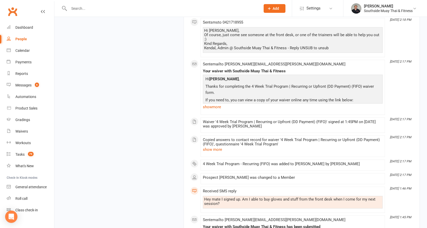
scroll to position [2230, 0]
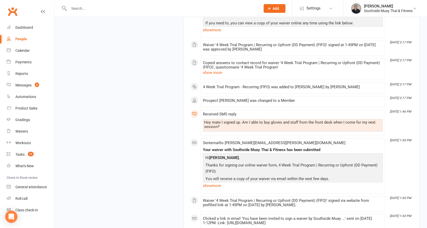
click at [211, 162] on p "Thanks for signing our online waiver form, 4 Week Trial Program | Recurring or …" at bounding box center [292, 169] width 177 height 14
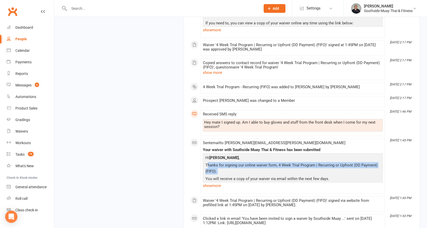
click at [211, 162] on p "Thanks for signing our online waiver form, 4 Week Trial Program | Recurring or …" at bounding box center [292, 169] width 177 height 14
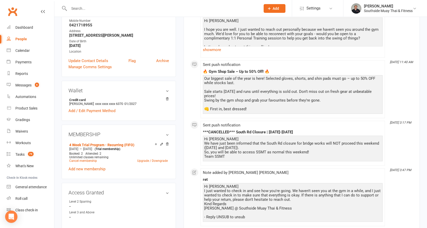
scroll to position [0, 0]
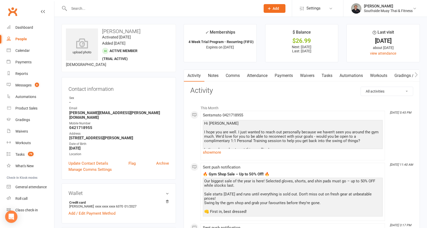
click at [234, 75] on link "Comms" at bounding box center [232, 76] width 21 height 12
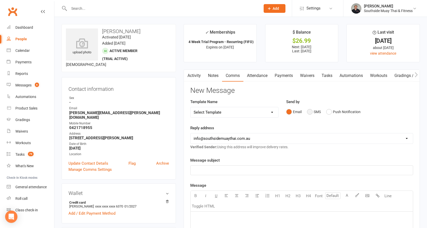
click at [312, 111] on button "SMS" at bounding box center [314, 112] width 14 height 10
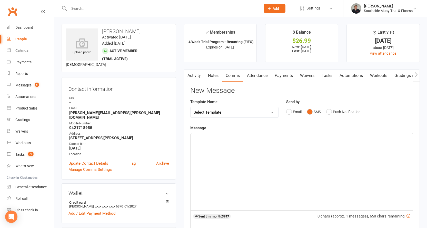
click at [212, 137] on p "﻿" at bounding box center [302, 138] width 216 height 6
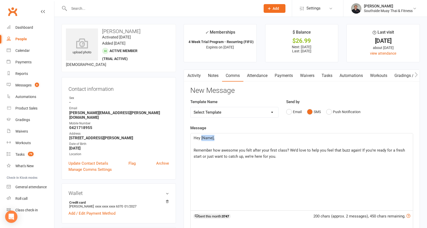
drag, startPoint x: 201, startPoint y: 137, endPoint x: 217, endPoint y: 137, distance: 16.4
click at [217, 137] on p "Hey [Name]," at bounding box center [302, 138] width 216 height 6
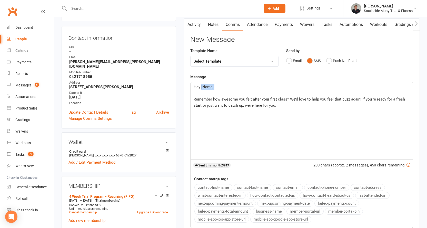
scroll to position [51, 0]
click at [208, 186] on button "contact-first-name" at bounding box center [213, 187] width 38 height 7
click at [200, 87] on span "Hey" at bounding box center [197, 86] width 7 height 5
click at [206, 119] on div "Hey ﻿ {contact-first-name} ﻿ Remember how awesome you felt after your first cla…" at bounding box center [301, 120] width 222 height 77
click at [291, 104] on p "Remember how awesome you felt after your first class? We’d love to help you fee…" at bounding box center [302, 102] width 216 height 12
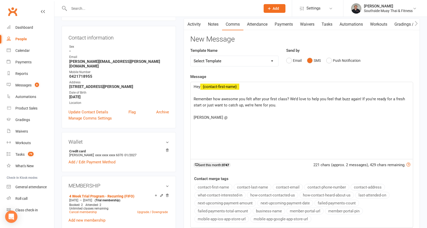
click at [274, 210] on button "business-name" at bounding box center [268, 211] width 33 height 7
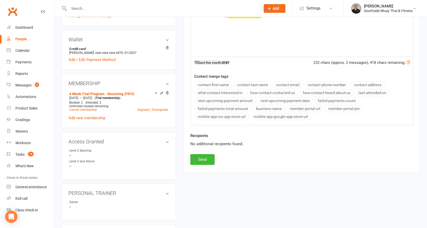
scroll to position [154, 0]
click at [205, 157] on button "Send" at bounding box center [202, 159] width 24 height 11
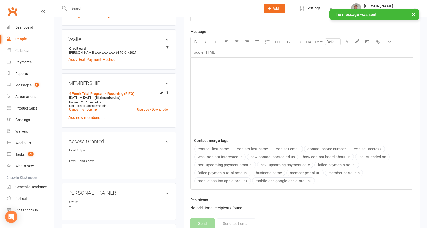
click at [86, 9] on div "× The message was sent" at bounding box center [210, 9] width 420 height 0
click at [87, 9] on div "× The message was sent" at bounding box center [210, 9] width 420 height 0
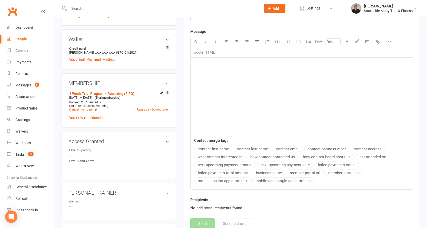
click at [89, 8] on input "text" at bounding box center [161, 8] width 189 height 7
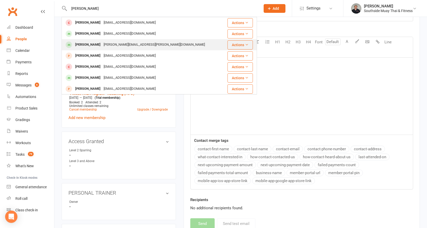
type input "curtis"
click at [90, 44] on div "Curtis Hall" at bounding box center [88, 44] width 28 height 7
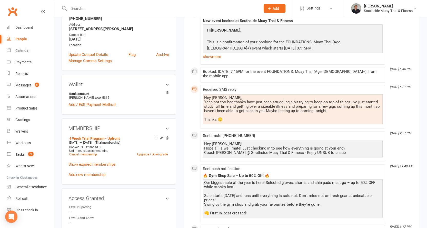
scroll to position [128, 0]
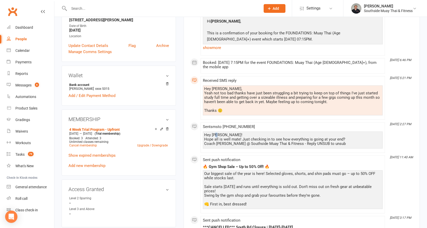
click at [217, 133] on div "Hey Curt! Hope all is well mate! Just checking in to see how everything is goin…" at bounding box center [292, 139] width 177 height 13
